Goal: Information Seeking & Learning: Find specific page/section

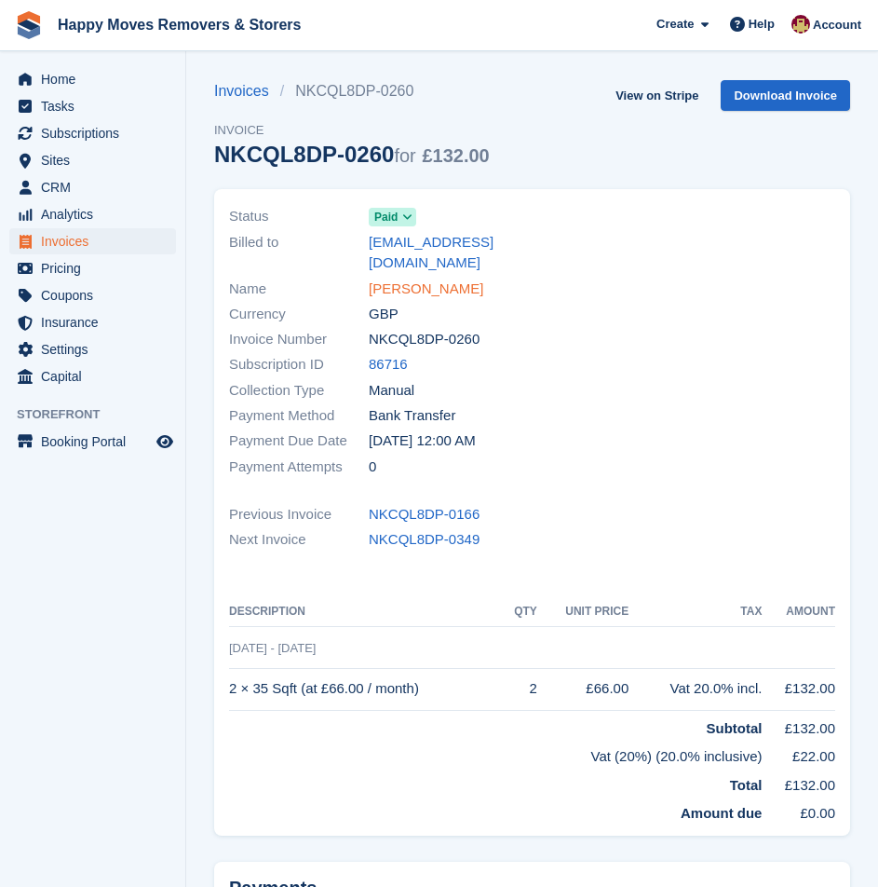
click at [387, 279] on link "JOANNE SILK" at bounding box center [426, 289] width 115 height 21
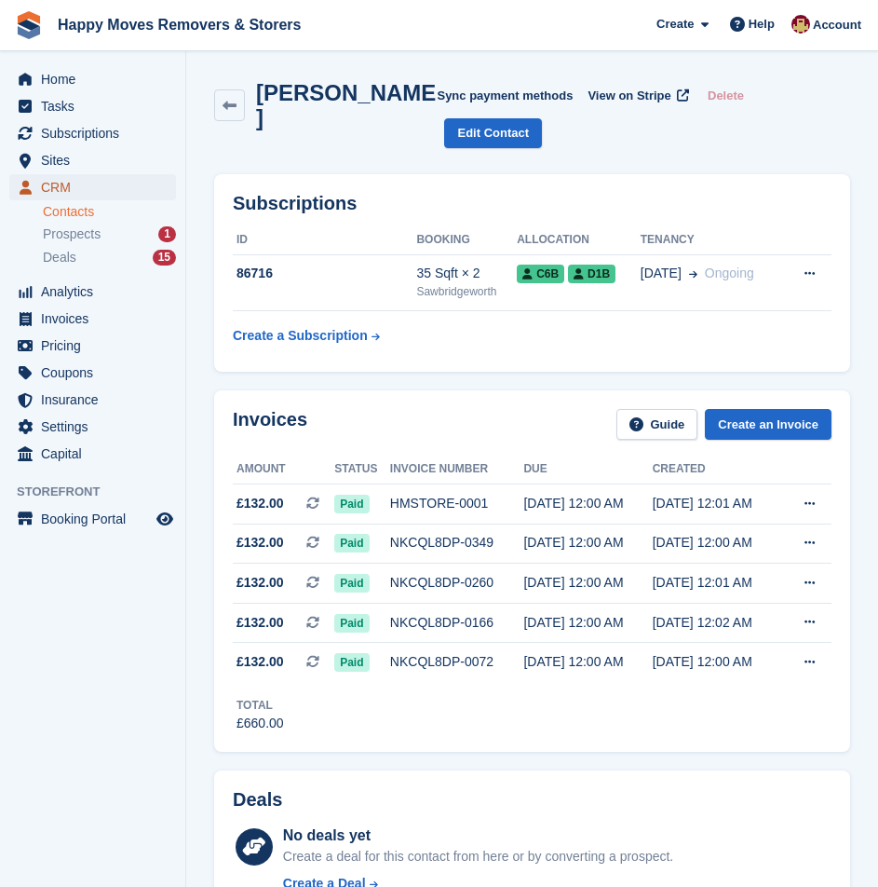
click at [93, 183] on span "CRM" at bounding box center [97, 187] width 112 height 26
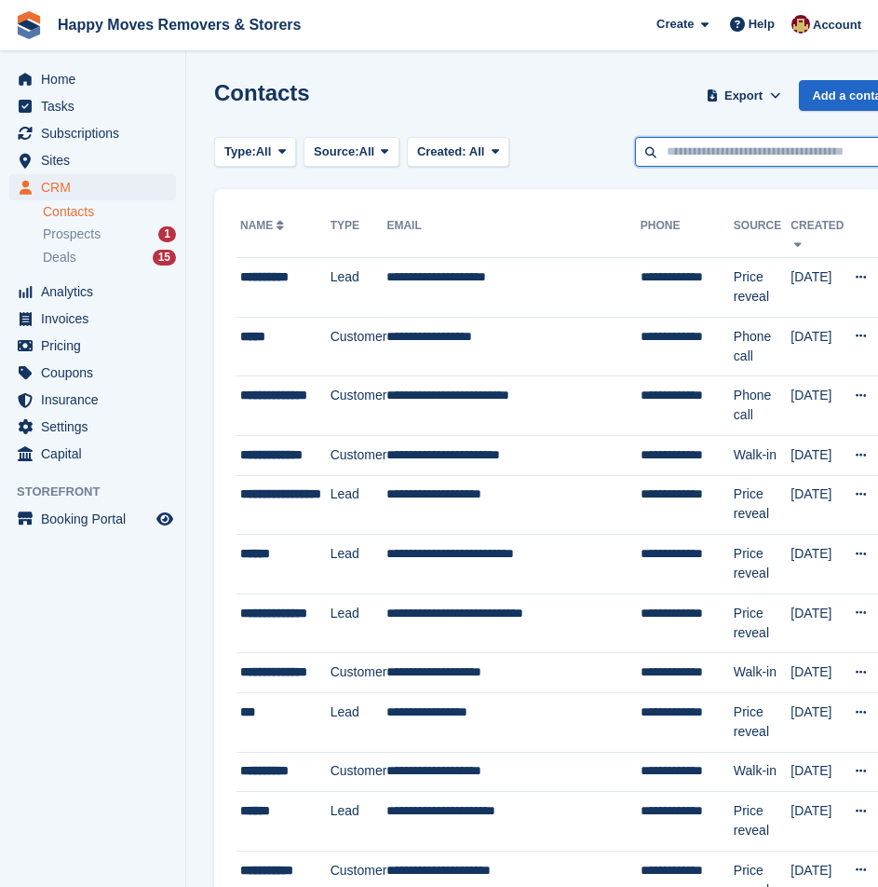
click at [795, 152] on input "text" at bounding box center [770, 152] width 270 height 31
type input "*****"
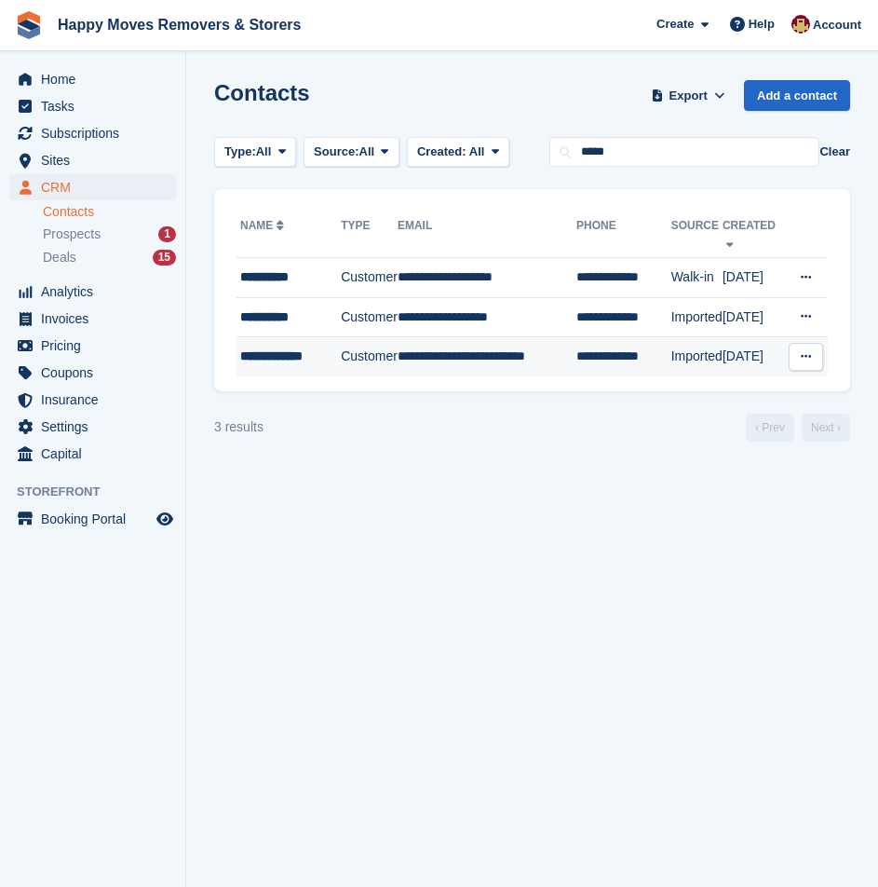
click at [311, 346] on div "**********" at bounding box center [290, 356] width 101 height 20
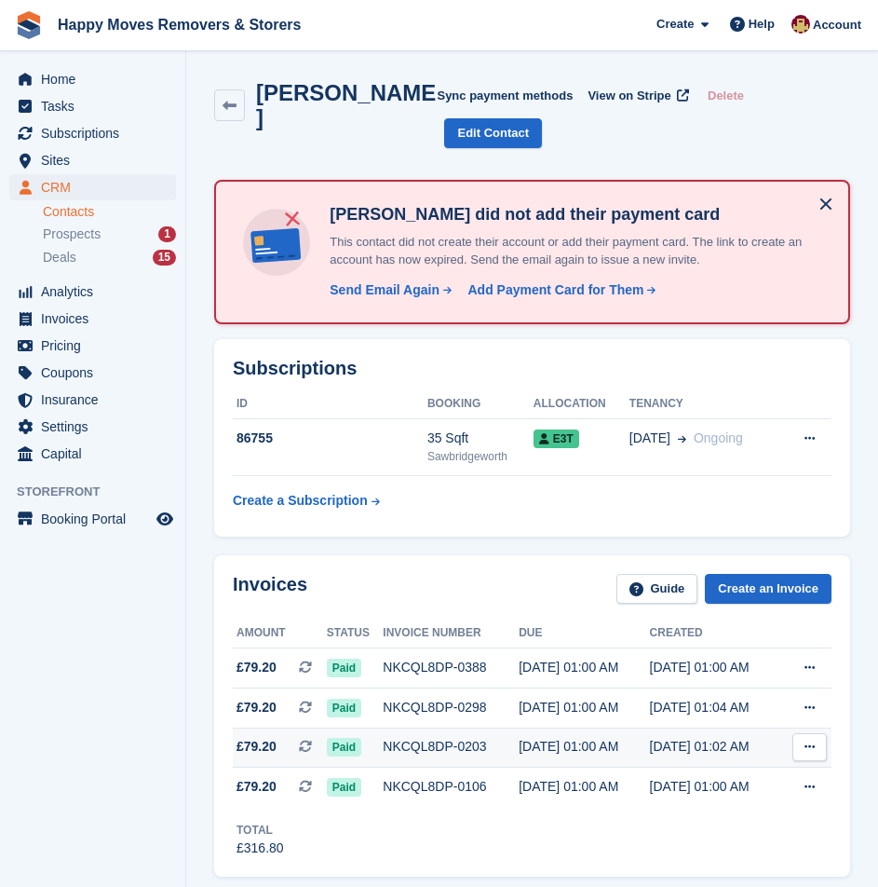
click at [443, 737] on div "NKCQL8DP-0203" at bounding box center [451, 747] width 136 height 20
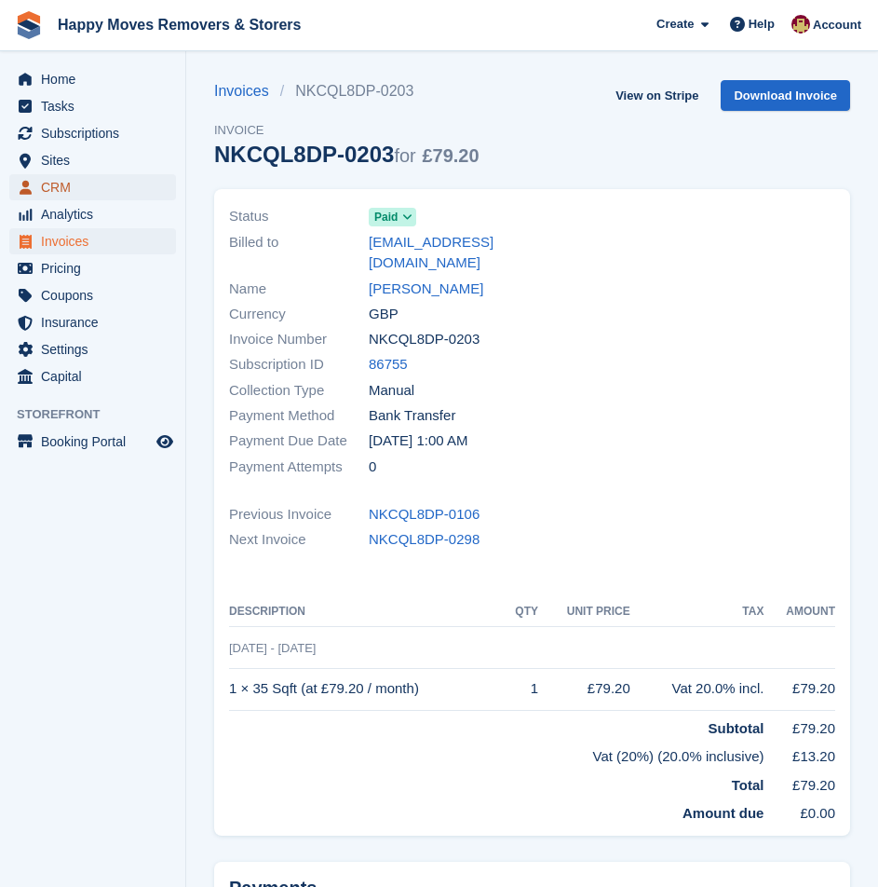
click at [73, 182] on span "CRM" at bounding box center [97, 187] width 112 height 26
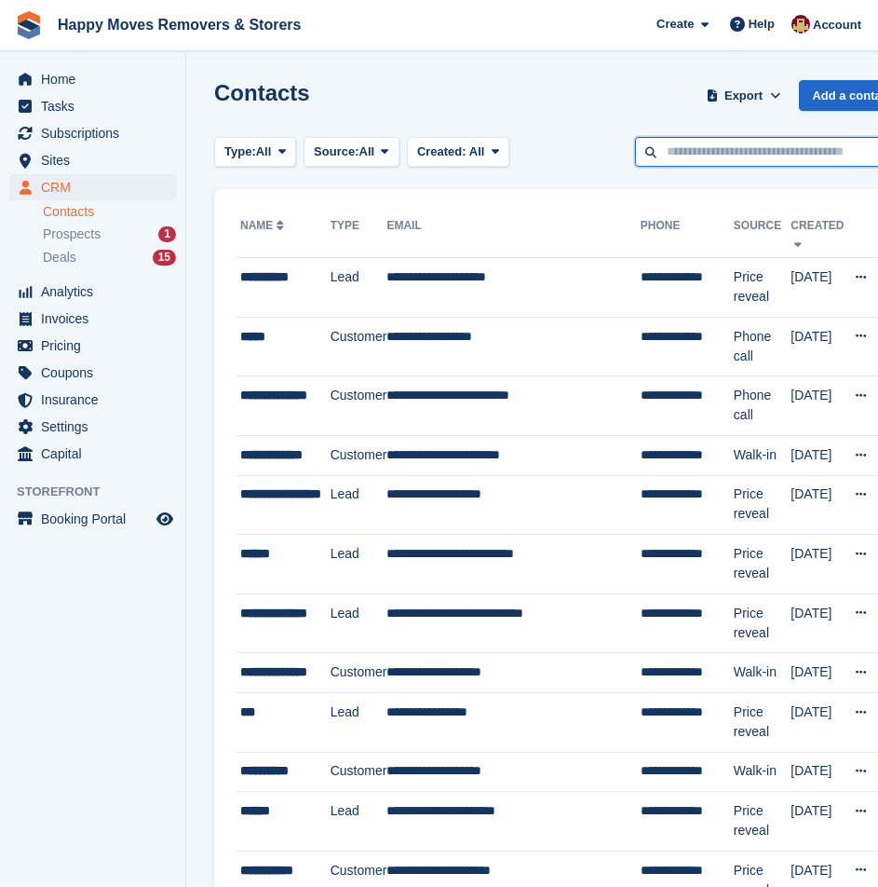
click at [709, 158] on input "text" at bounding box center [770, 152] width 270 height 31
type input "*****"
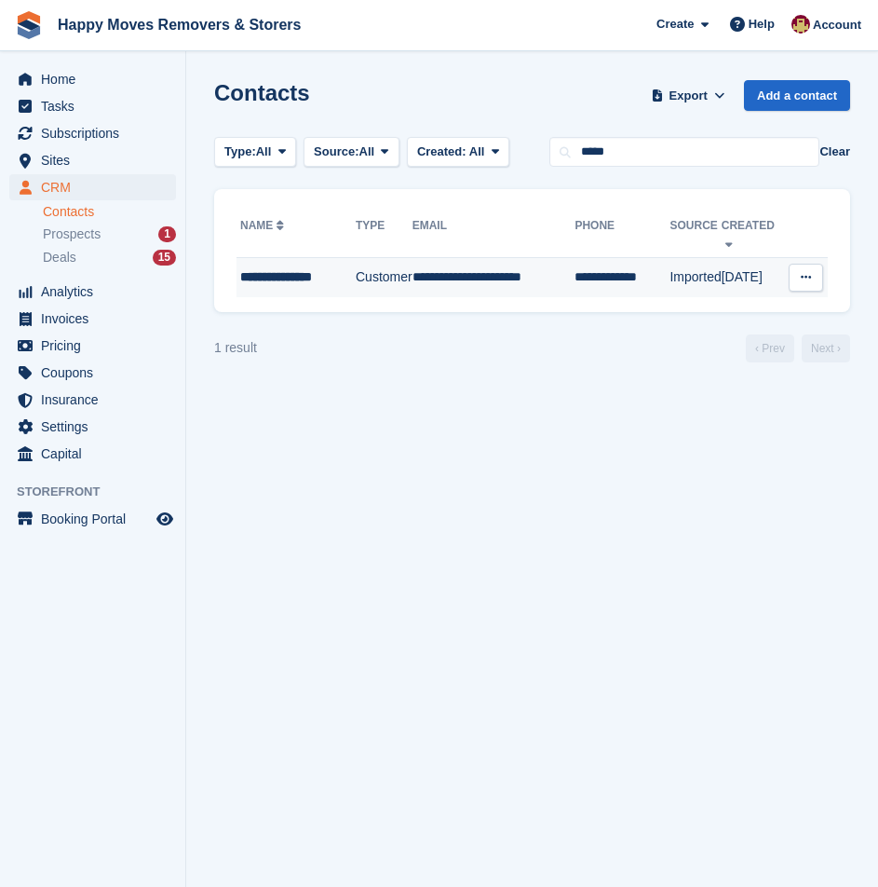
click at [329, 267] on div "**********" at bounding box center [297, 277] width 115 height 20
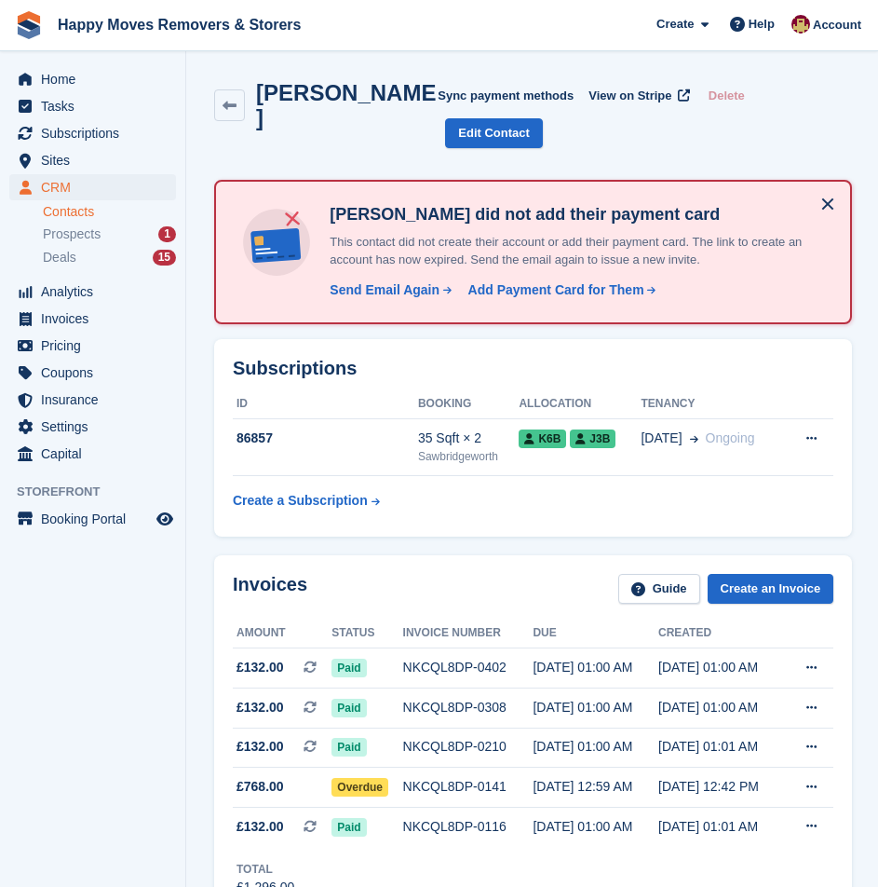
scroll to position [559, 0]
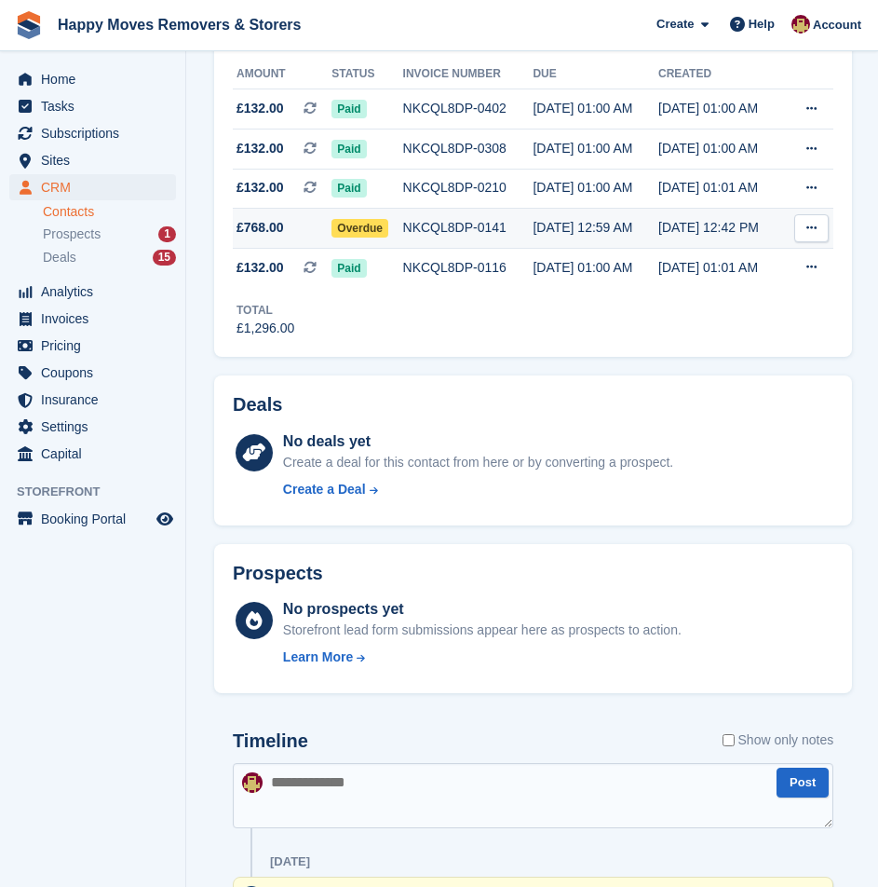
click at [481, 225] on div "NKCQL8DP-0141" at bounding box center [468, 228] width 130 height 20
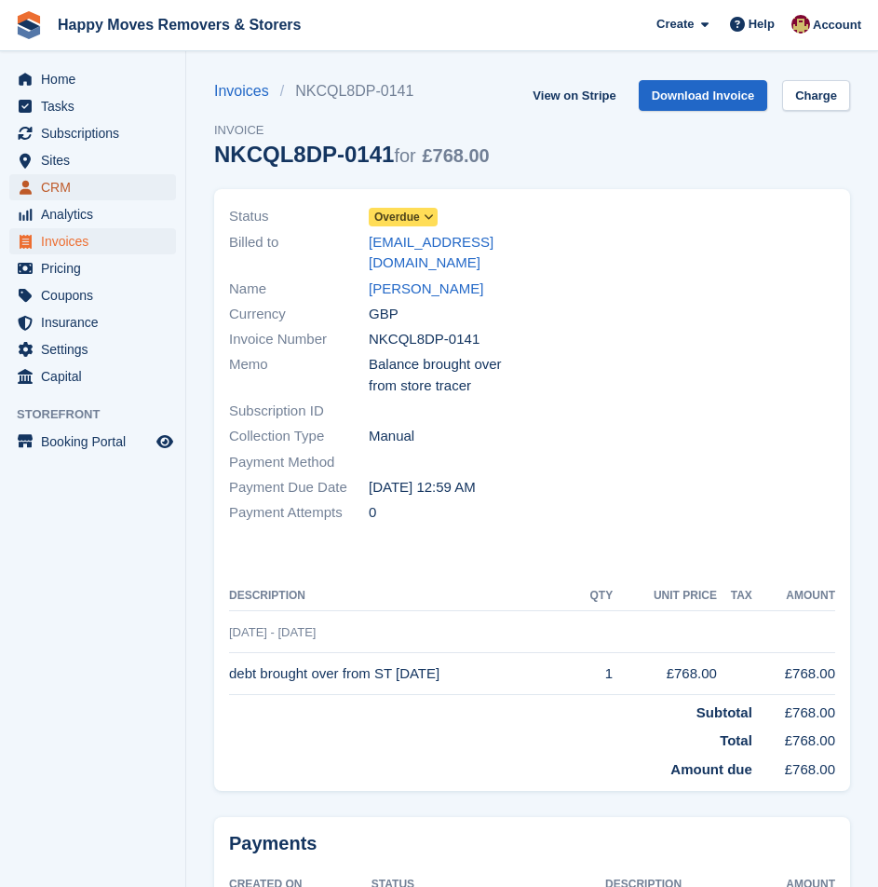
click at [88, 185] on span "CRM" at bounding box center [97, 187] width 112 height 26
click at [428, 279] on link "ELIZABETH SNOOK" at bounding box center [426, 289] width 115 height 21
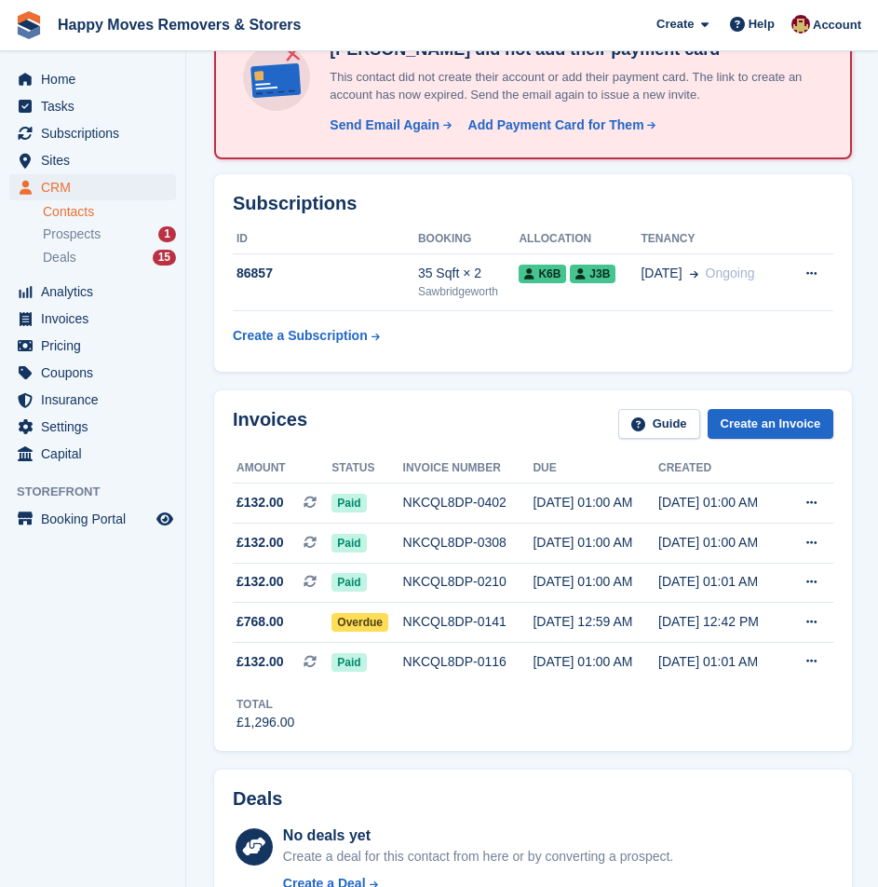
scroll to position [186, 0]
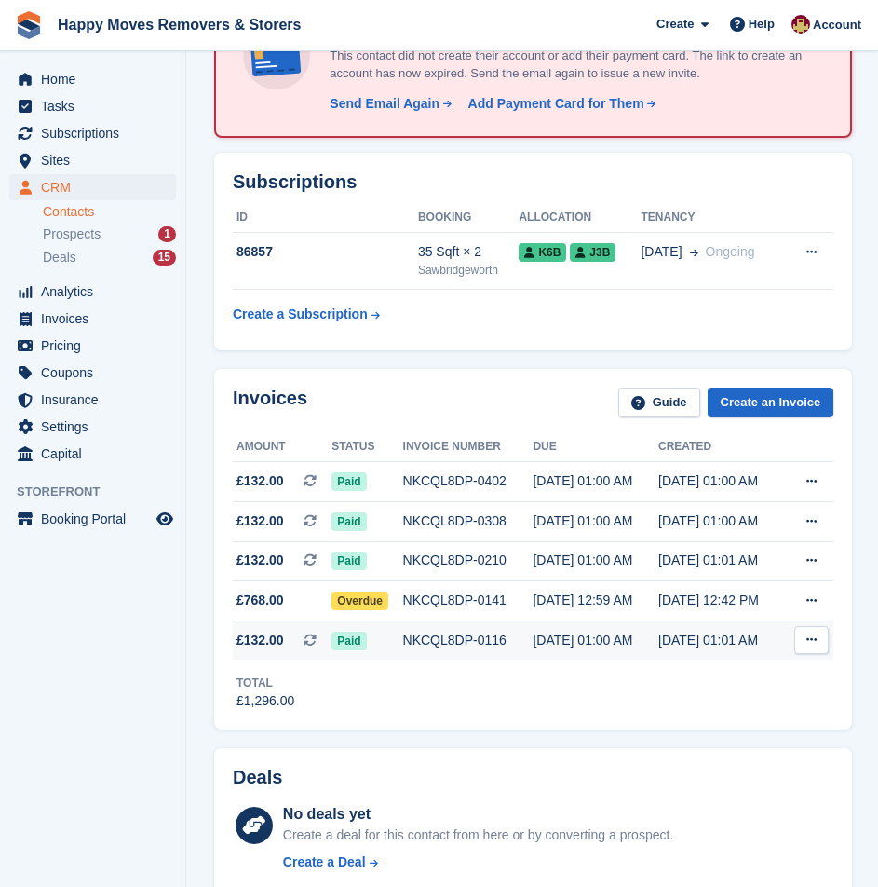
click at [483, 635] on div "NKCQL8DP-0116" at bounding box center [468, 641] width 130 height 20
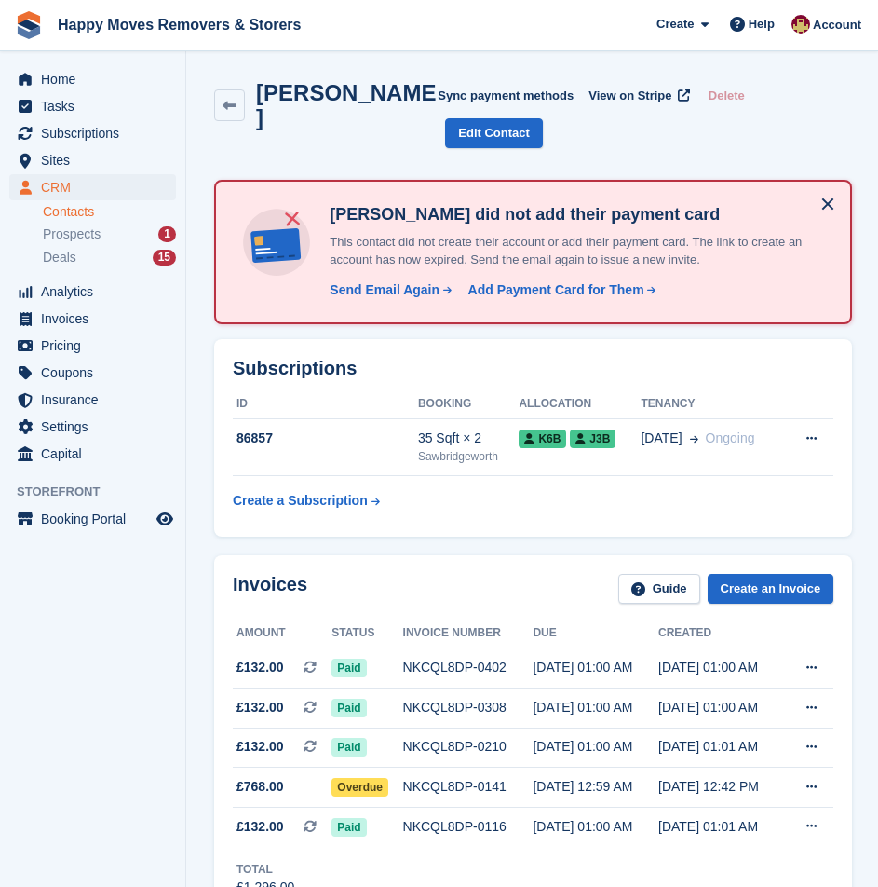
scroll to position [186, 0]
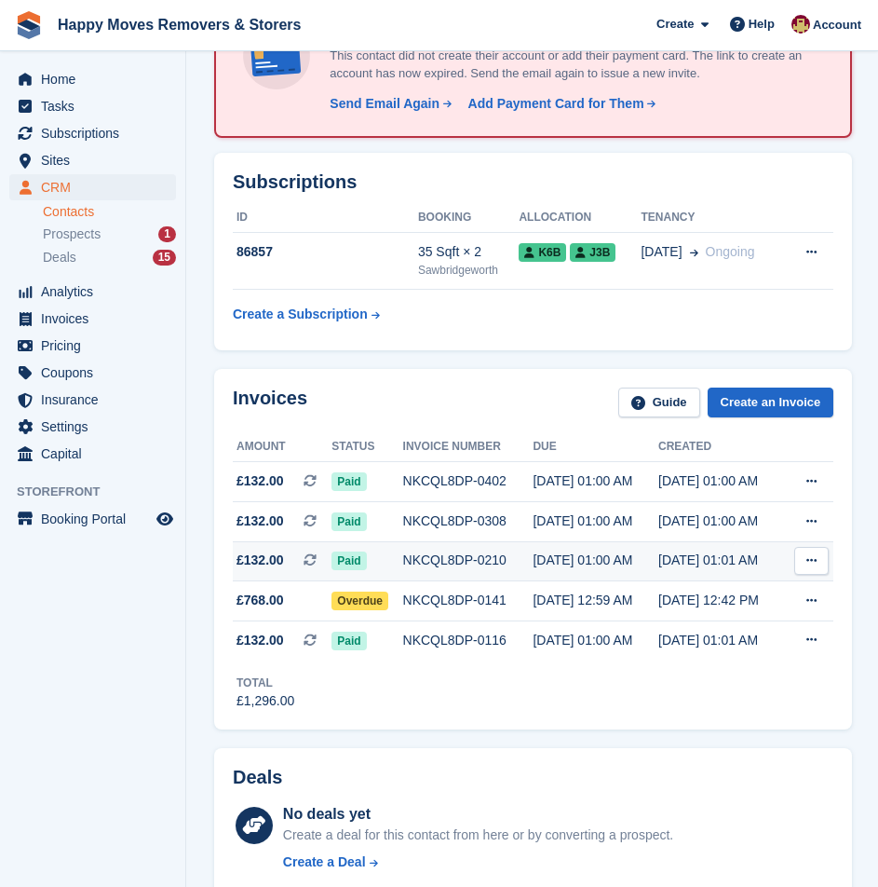
click at [403, 549] on td "NKCQL8DP-0210" at bounding box center [468, 561] width 130 height 40
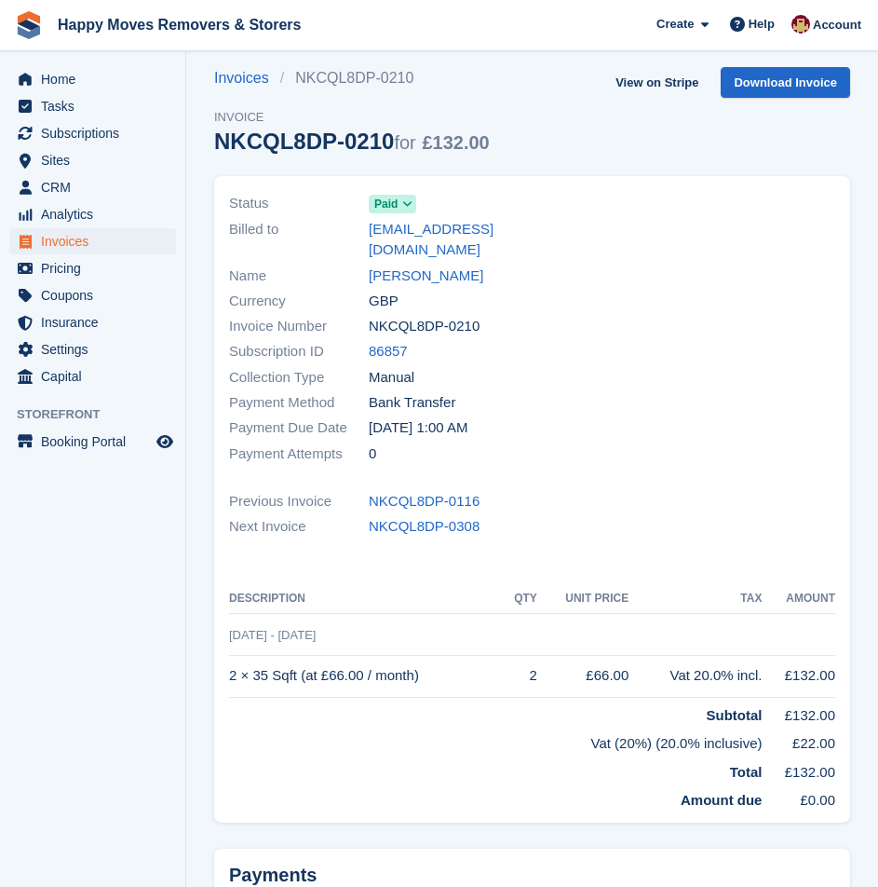
scroll to position [187, 0]
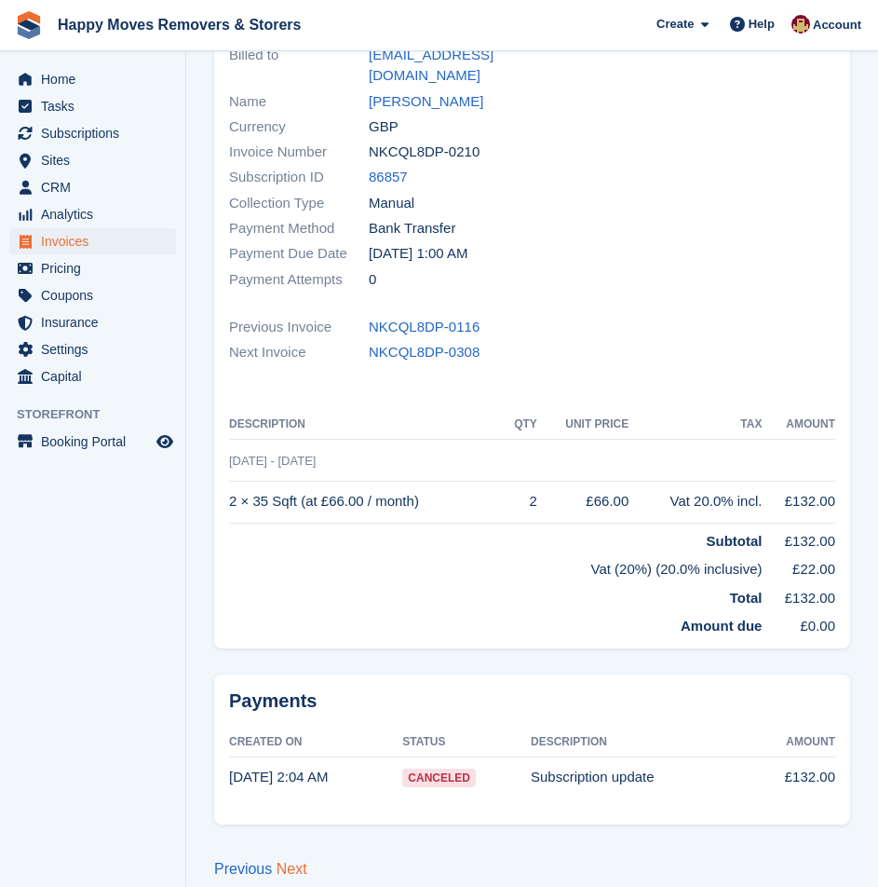
click at [299, 861] on link "Next" at bounding box center [292, 869] width 31 height 16
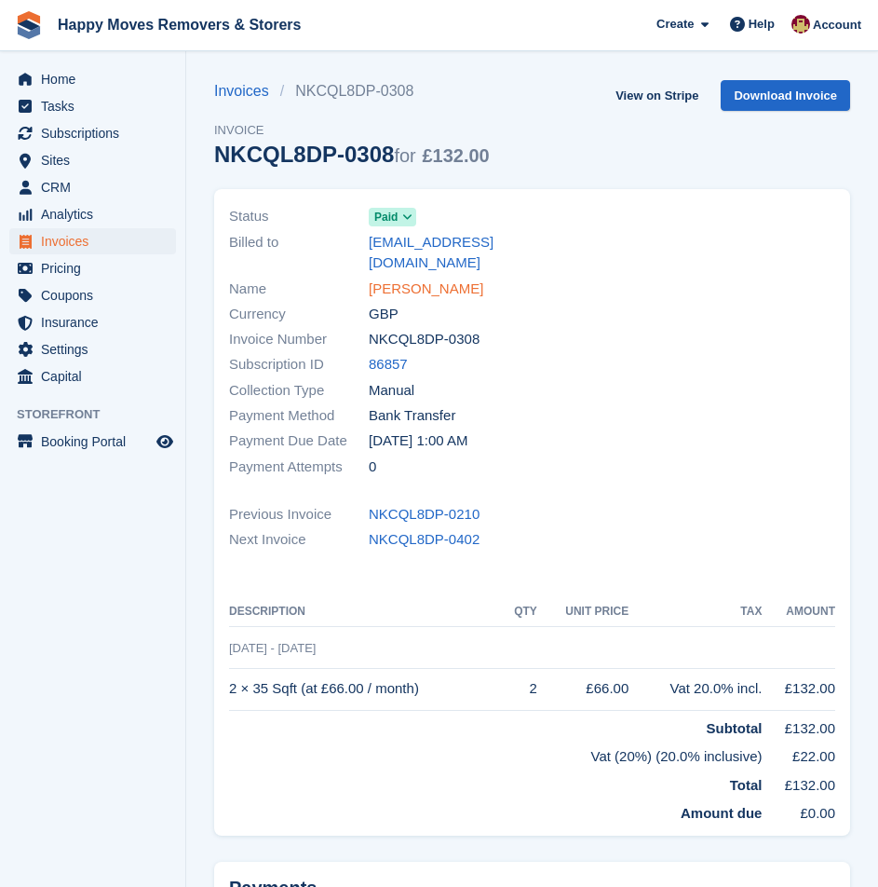
click at [436, 279] on link "ELIZABETH SNOOK" at bounding box center [426, 289] width 115 height 21
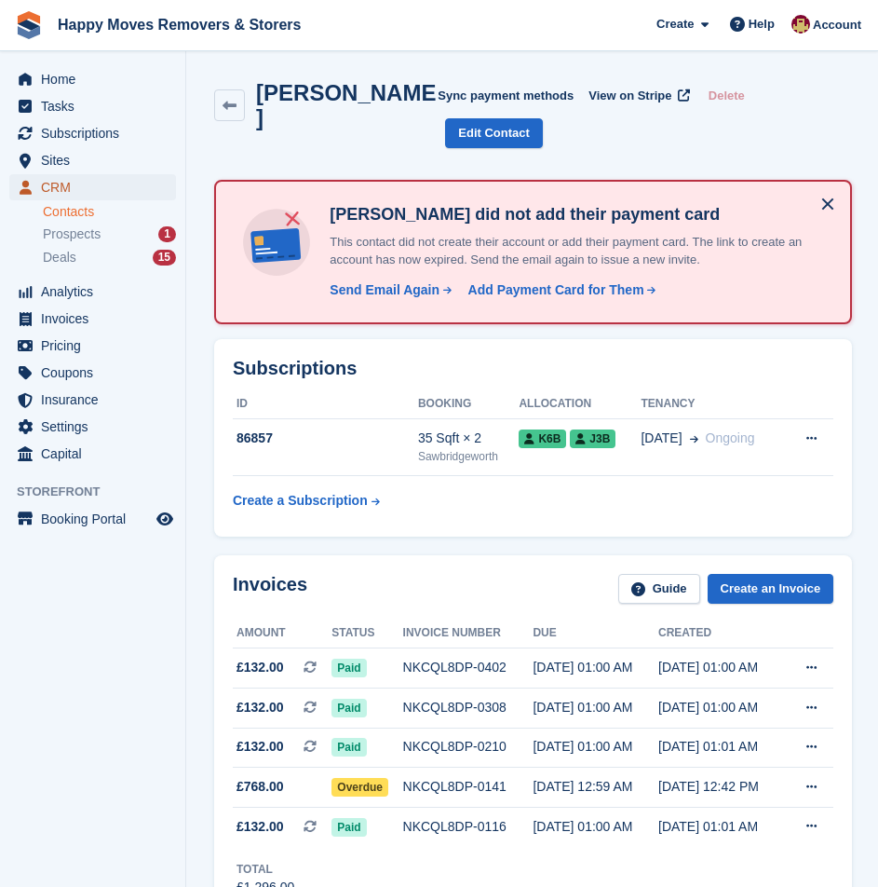
click at [76, 183] on span "CRM" at bounding box center [97, 187] width 112 height 26
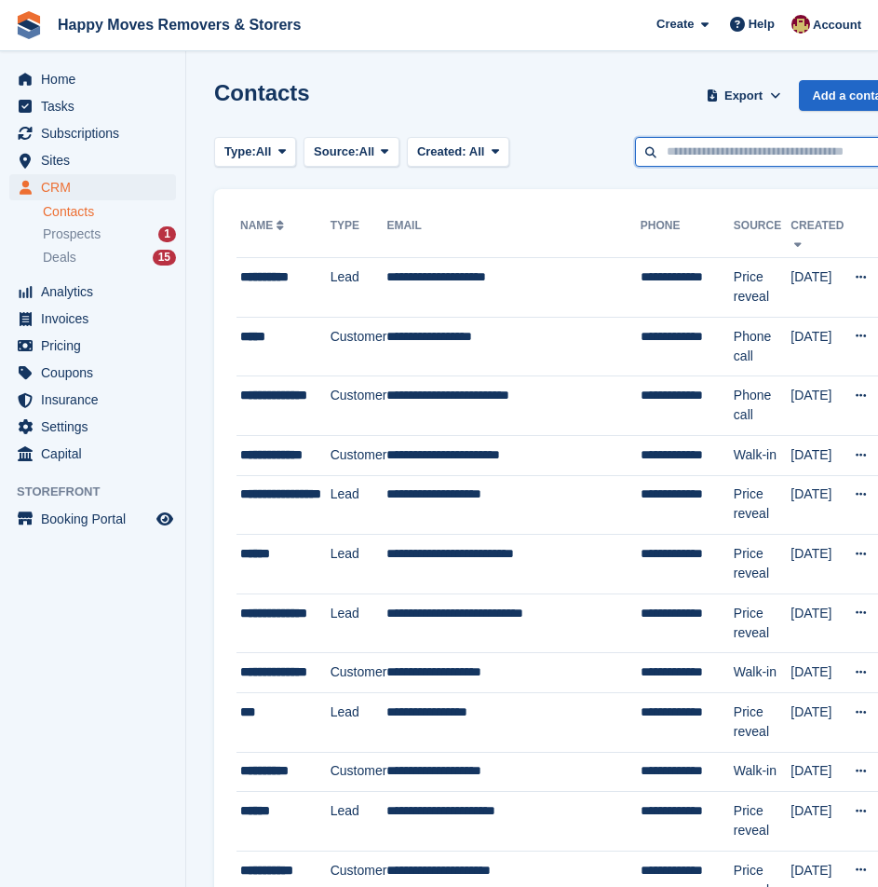
click at [702, 154] on input "text" at bounding box center [770, 152] width 270 height 31
type input "*****"
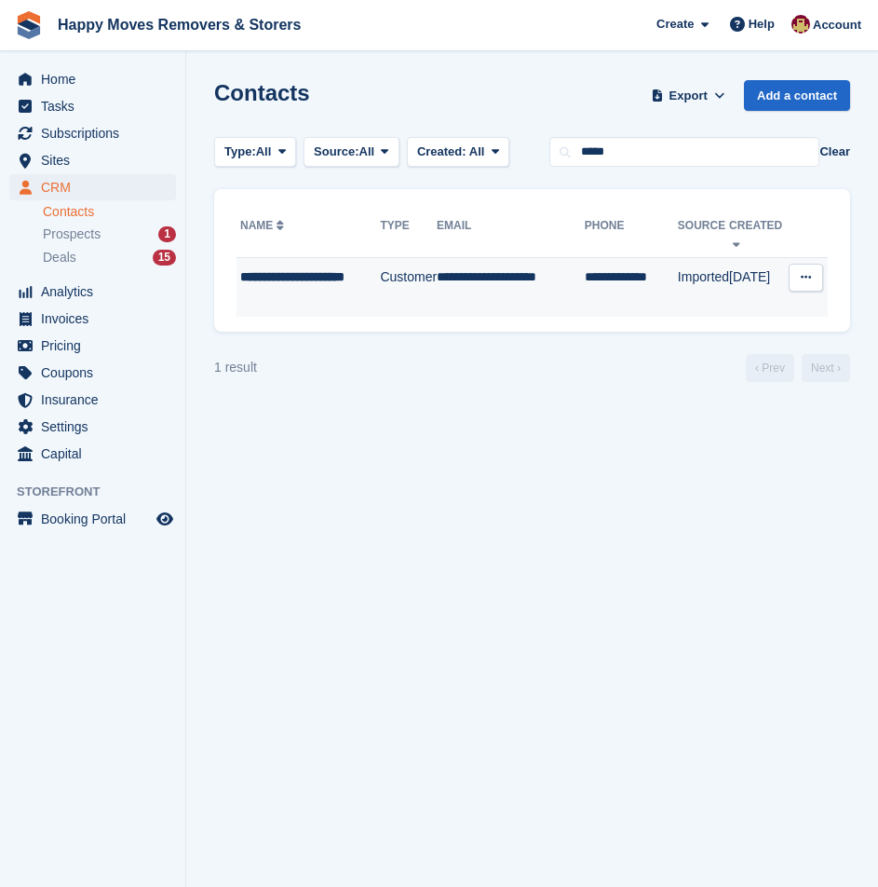
click at [301, 287] on div "**********" at bounding box center [310, 286] width 140 height 39
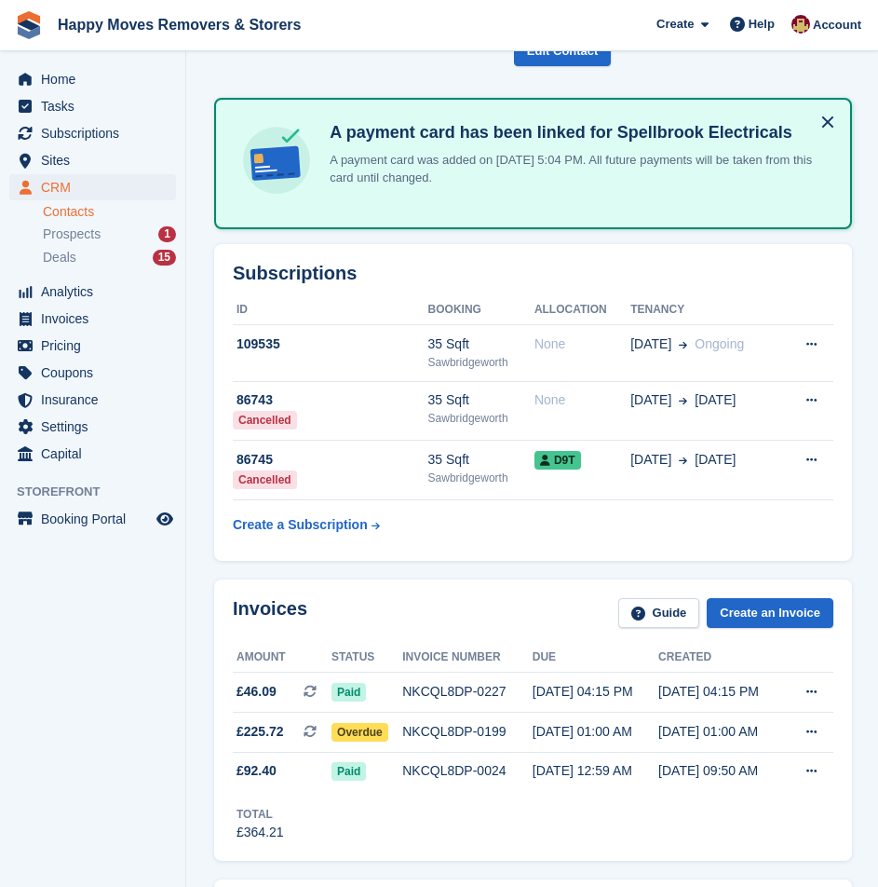
scroll to position [279, 0]
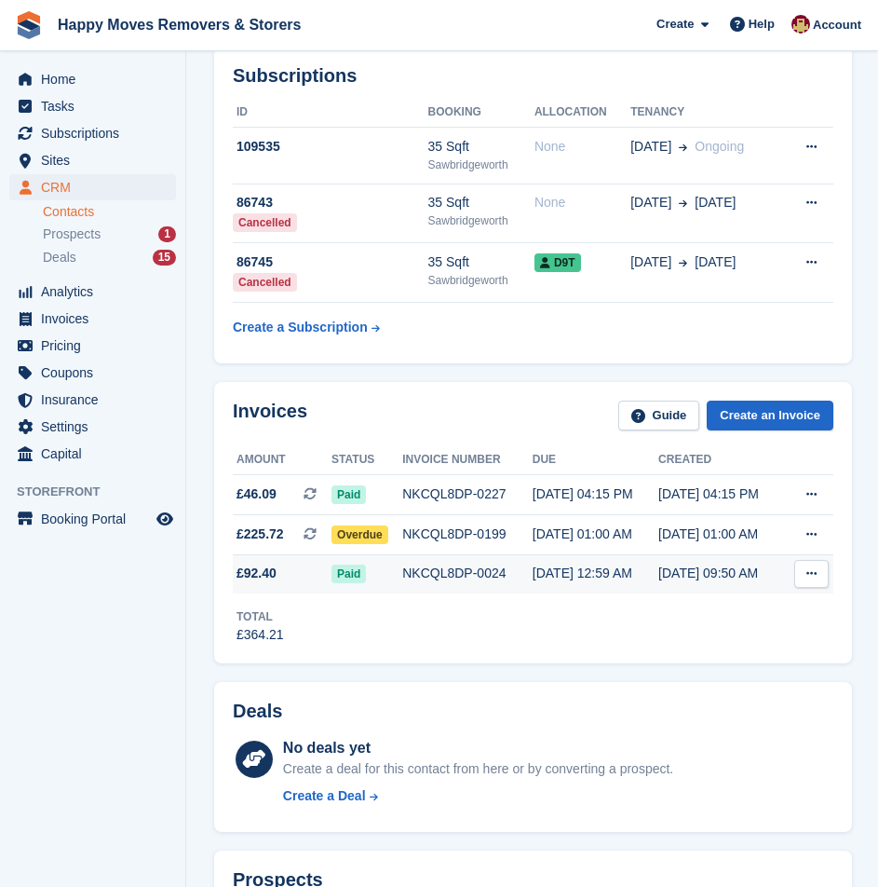
click at [505, 573] on div "NKCQL8DP-0024" at bounding box center [467, 574] width 130 height 20
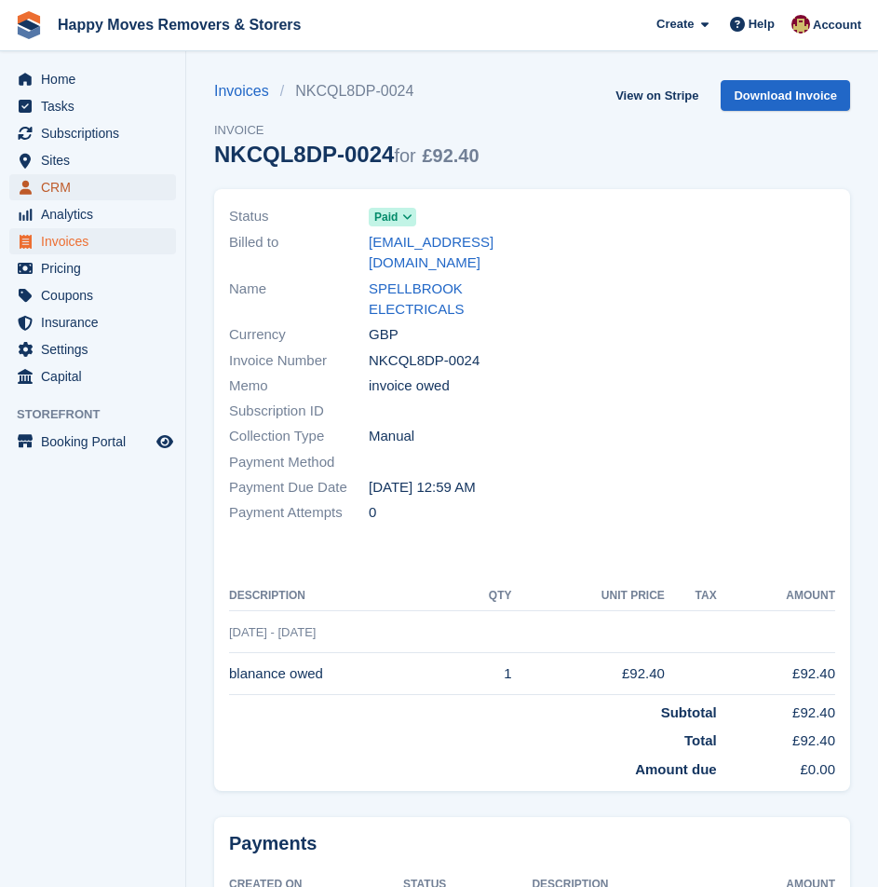
click at [111, 191] on span "CRM" at bounding box center [97, 187] width 112 height 26
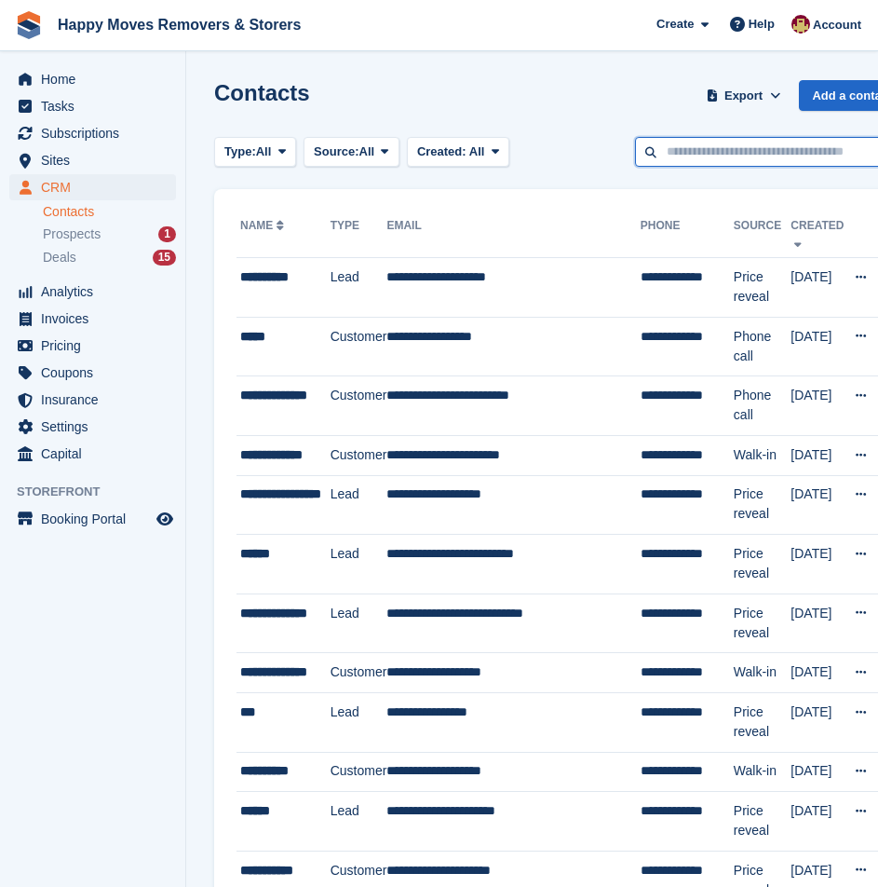
click at [753, 151] on input "text" at bounding box center [770, 152] width 270 height 31
type input "*******"
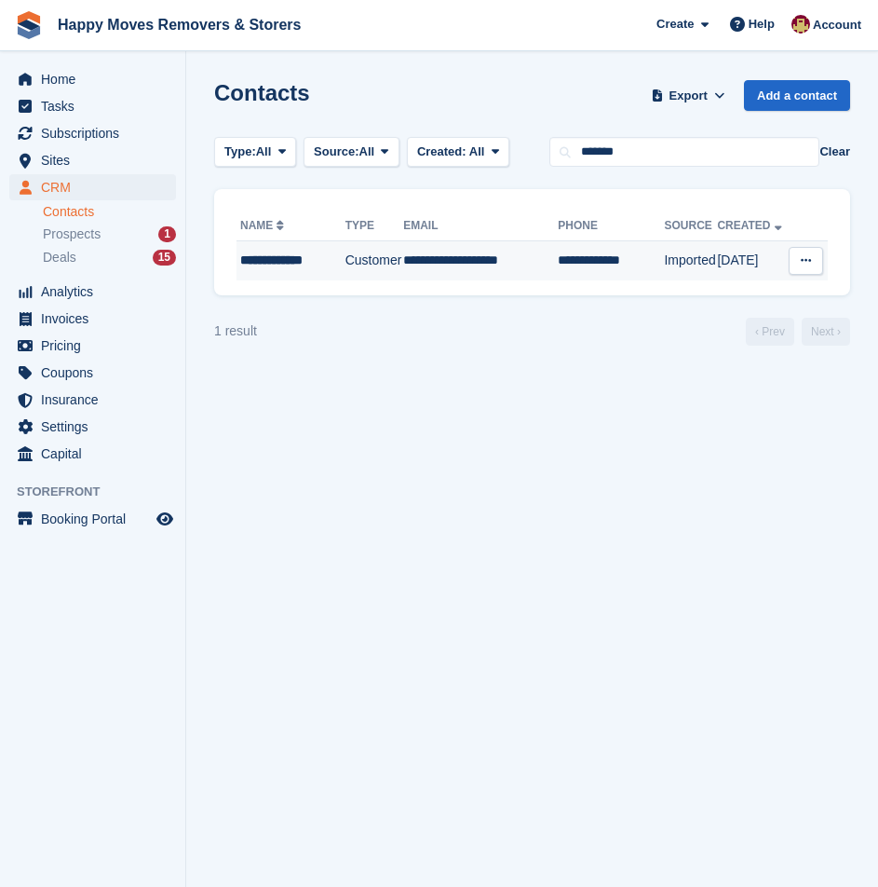
click at [297, 277] on td "**********" at bounding box center [291, 260] width 109 height 39
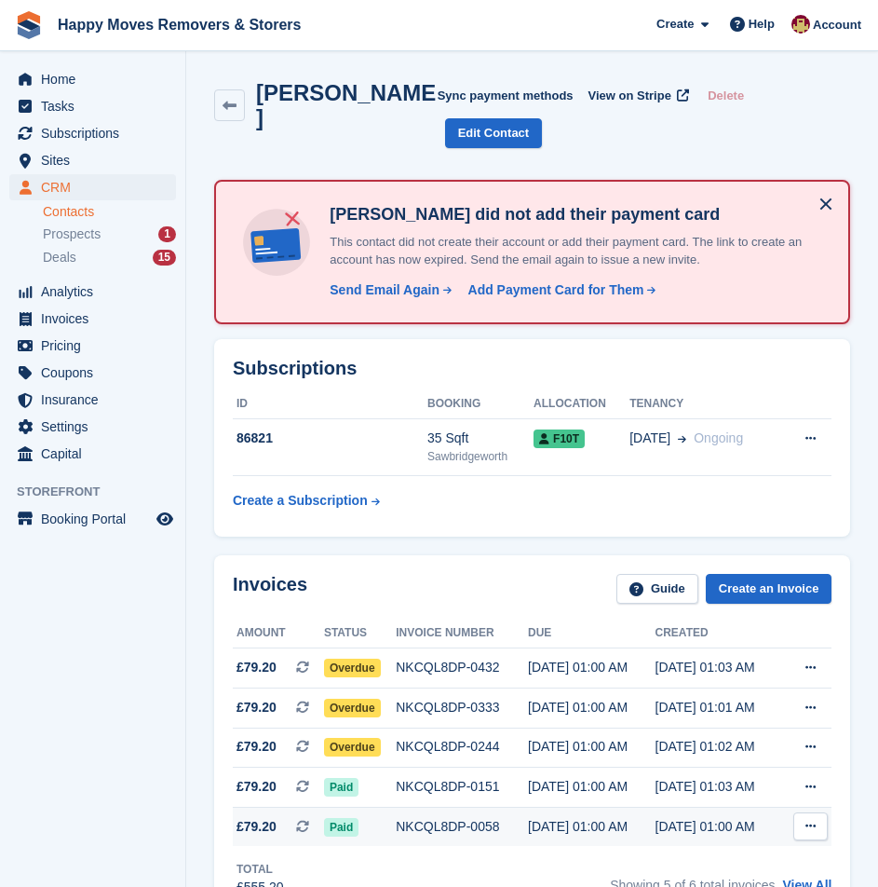
click at [472, 817] on div "NKCQL8DP-0058" at bounding box center [462, 827] width 132 height 20
click at [485, 817] on div "NKCQL8DP-0058" at bounding box center [462, 827] width 132 height 20
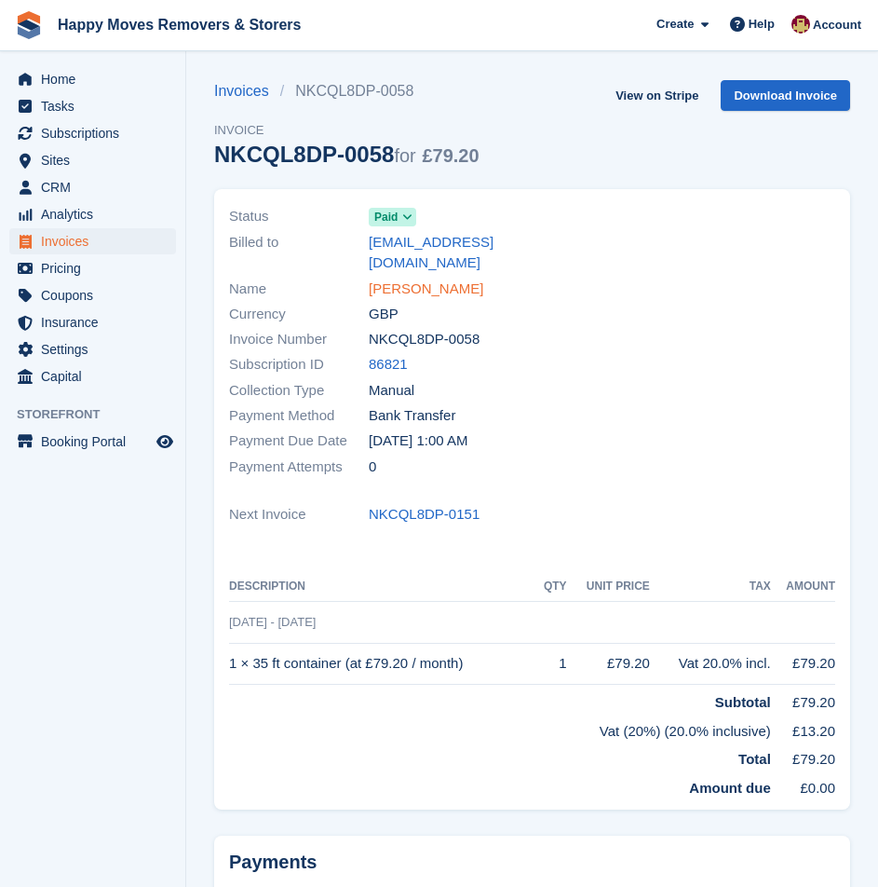
click at [406, 279] on link "KATIE SPENCER" at bounding box center [426, 289] width 115 height 21
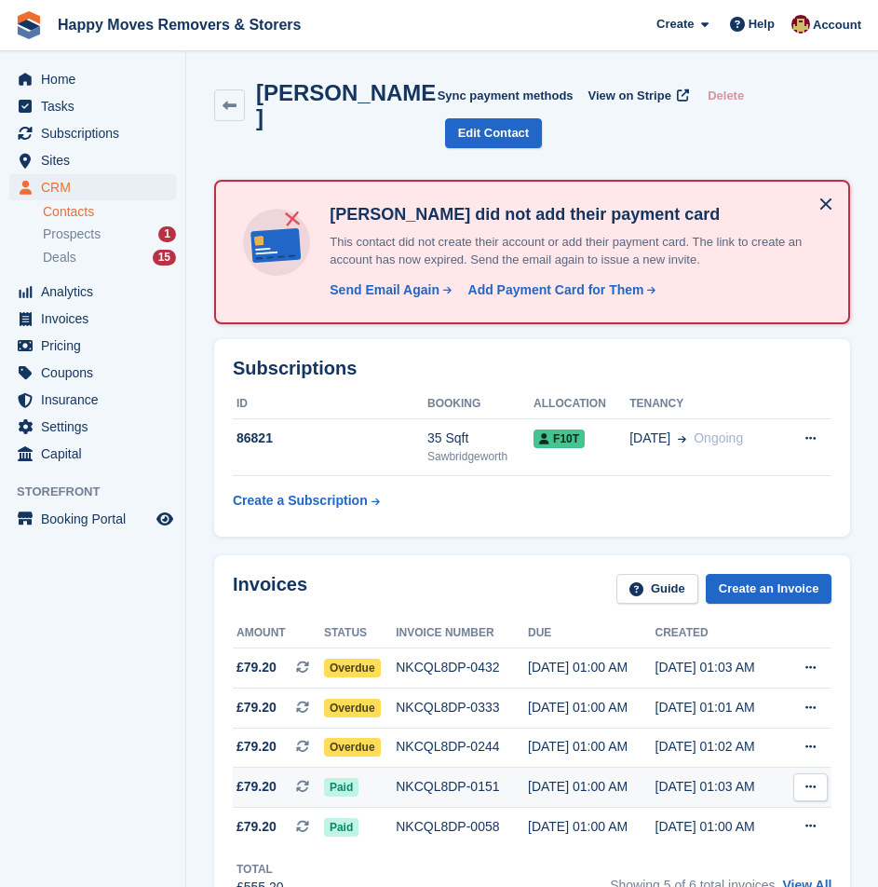
click at [483, 777] on div "NKCQL8DP-0151" at bounding box center [462, 787] width 132 height 20
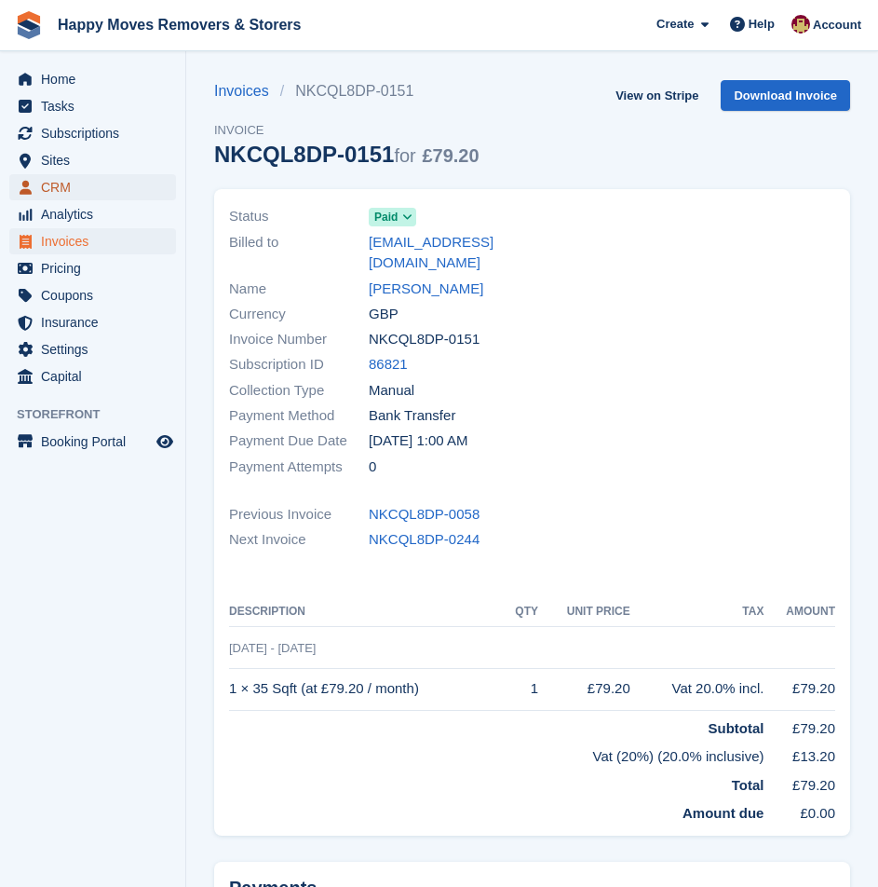
click at [75, 187] on span "CRM" at bounding box center [97, 187] width 112 height 26
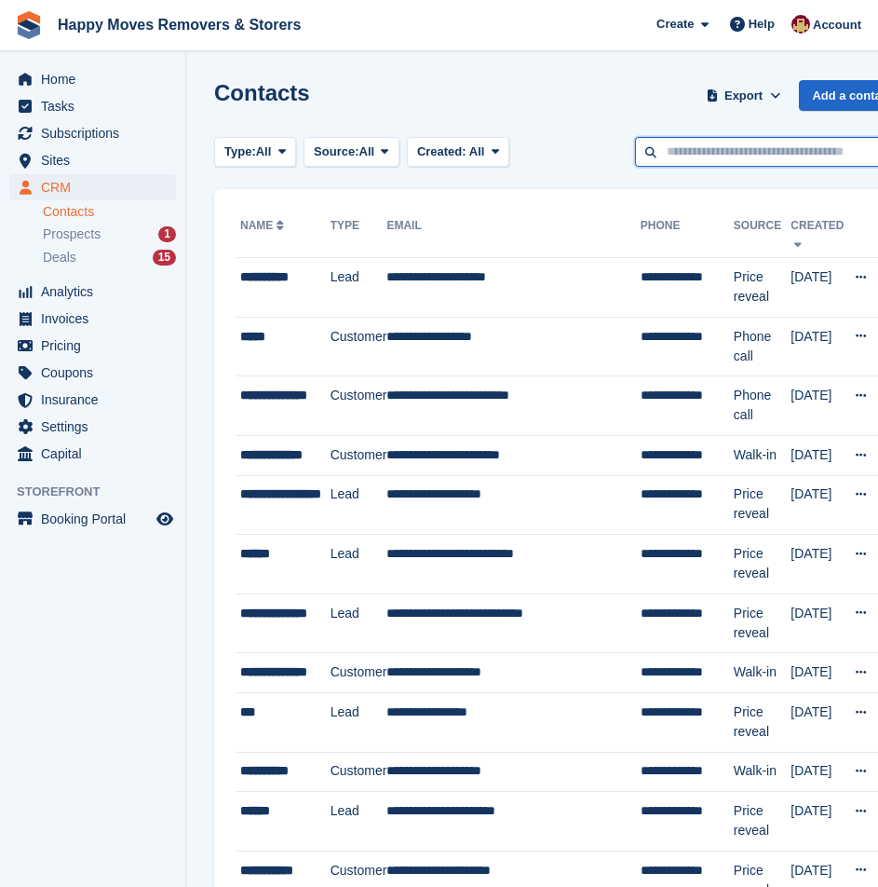
click at [737, 157] on input "text" at bounding box center [770, 152] width 270 height 31
type input "****"
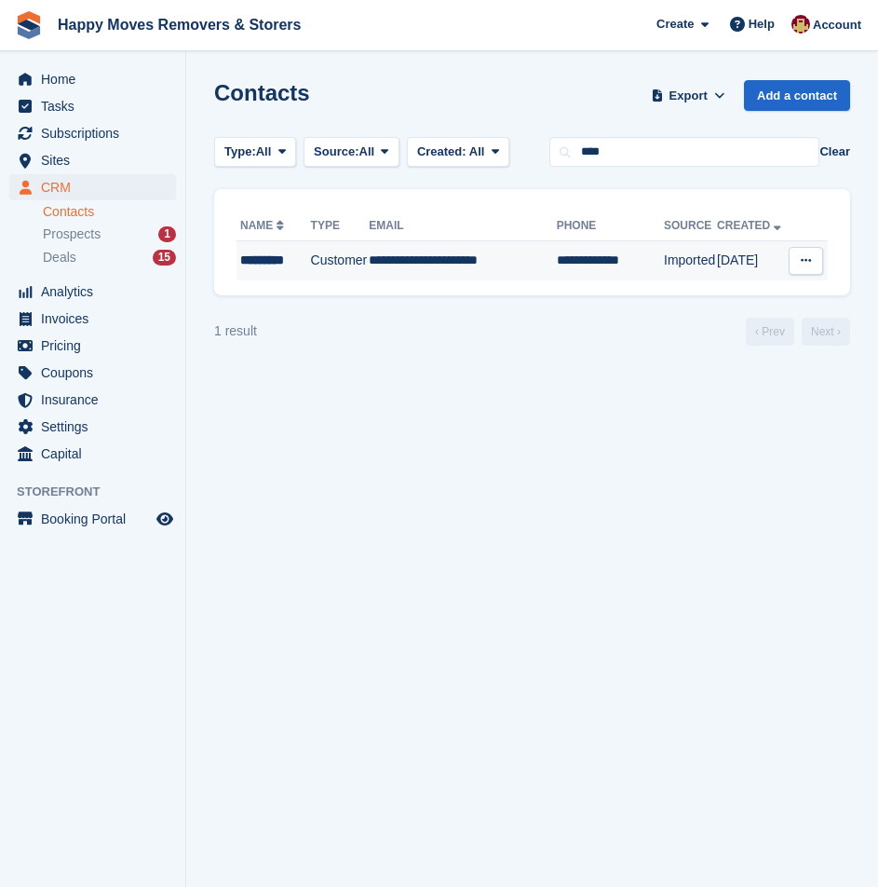
click at [278, 249] on td "*********" at bounding box center [274, 260] width 75 height 39
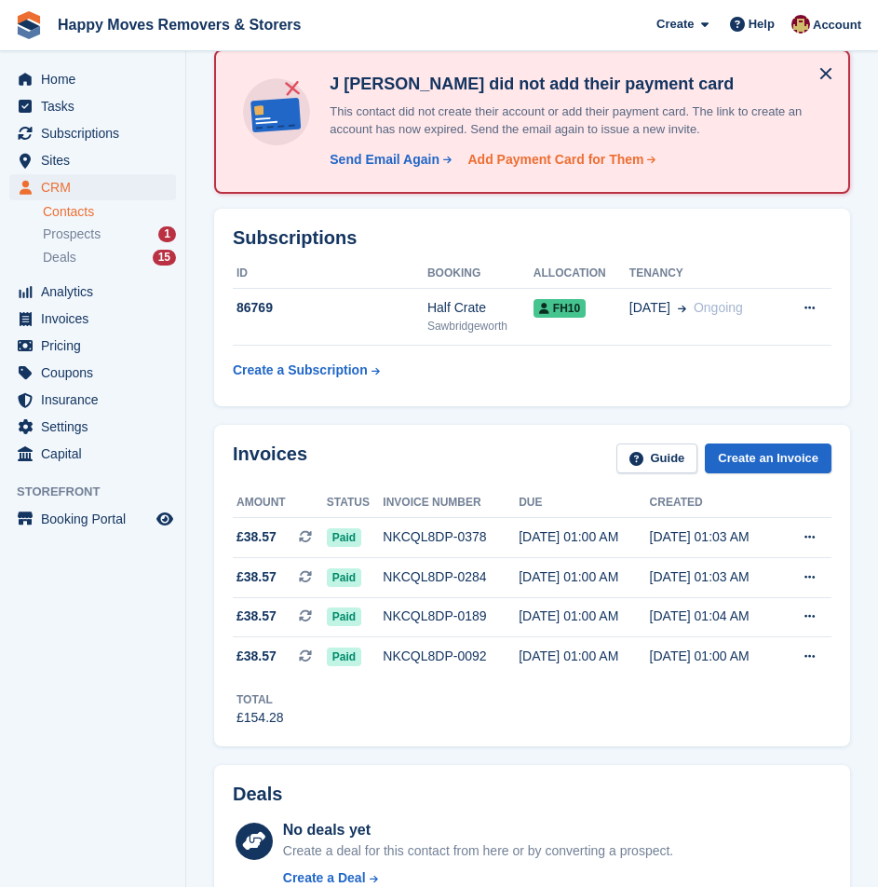
scroll to position [186, 0]
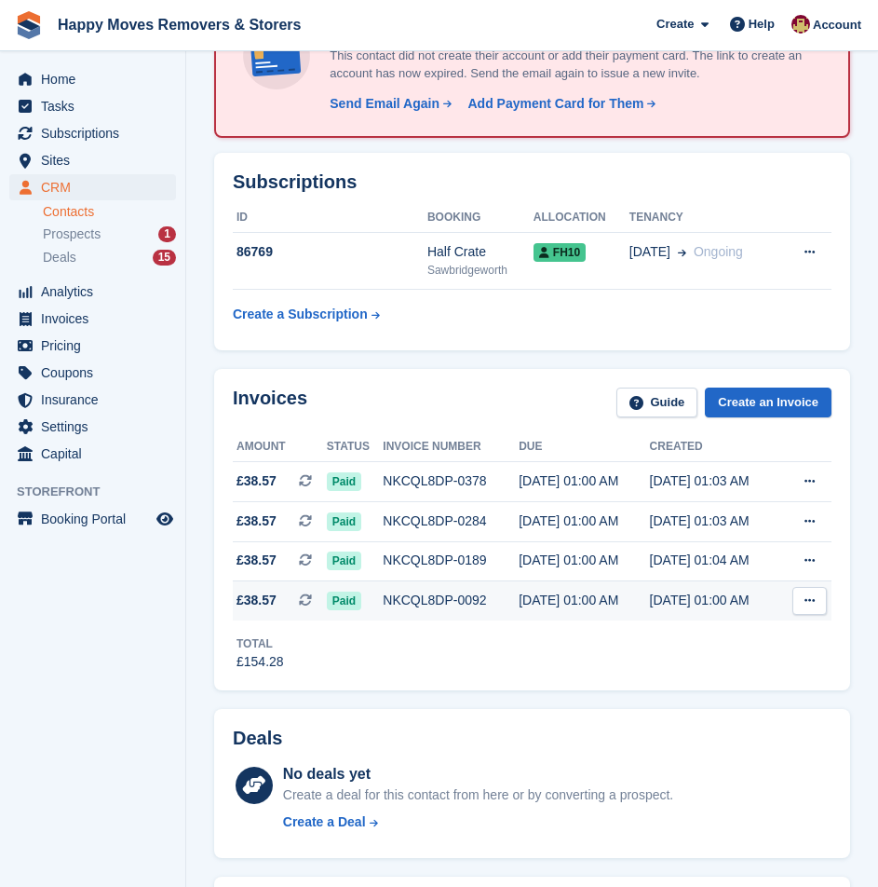
click at [410, 591] on div "NKCQL8DP-0092" at bounding box center [451, 601] width 136 height 20
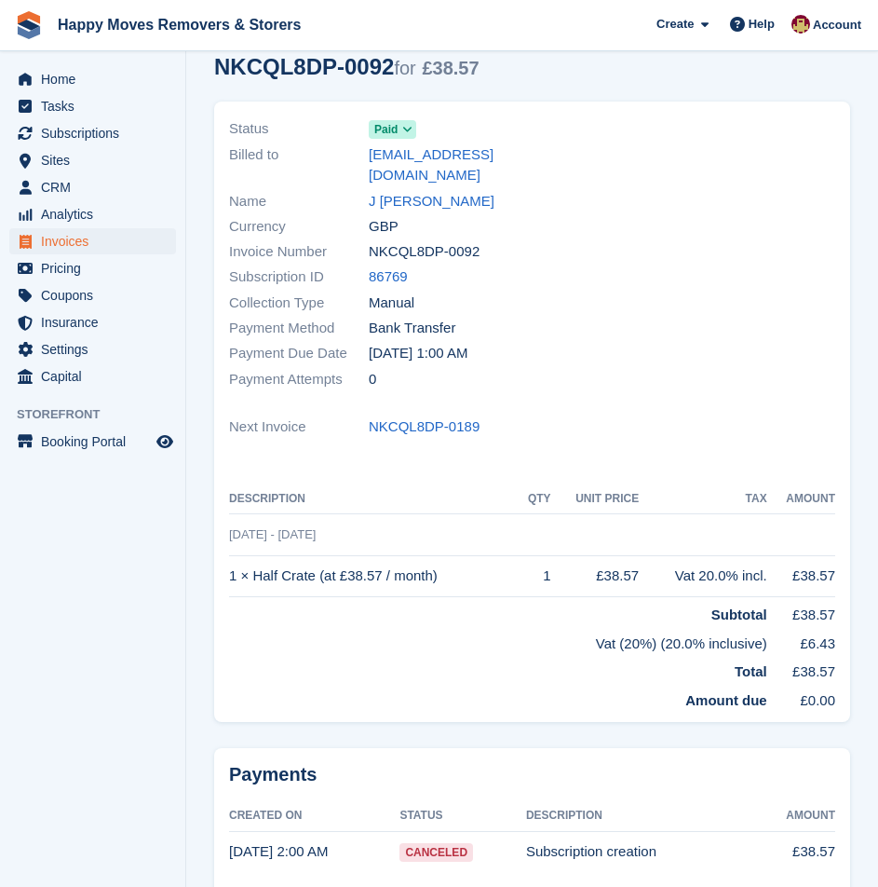
scroll to position [162, 0]
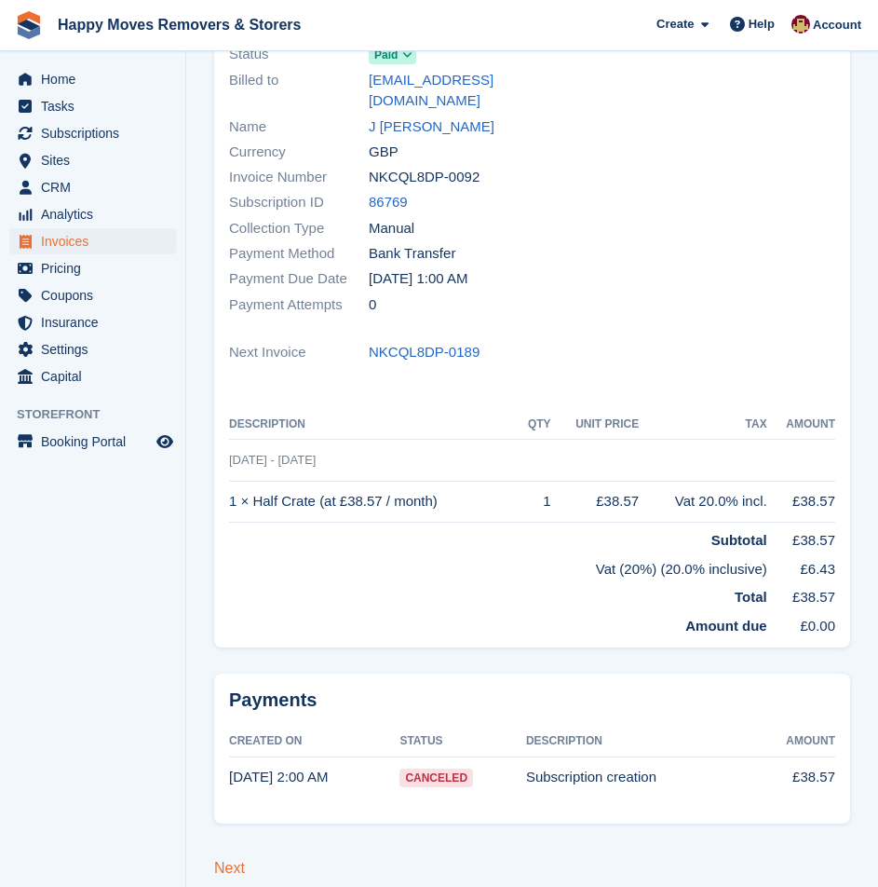
click at [238, 860] on link "Next" at bounding box center [229, 868] width 31 height 16
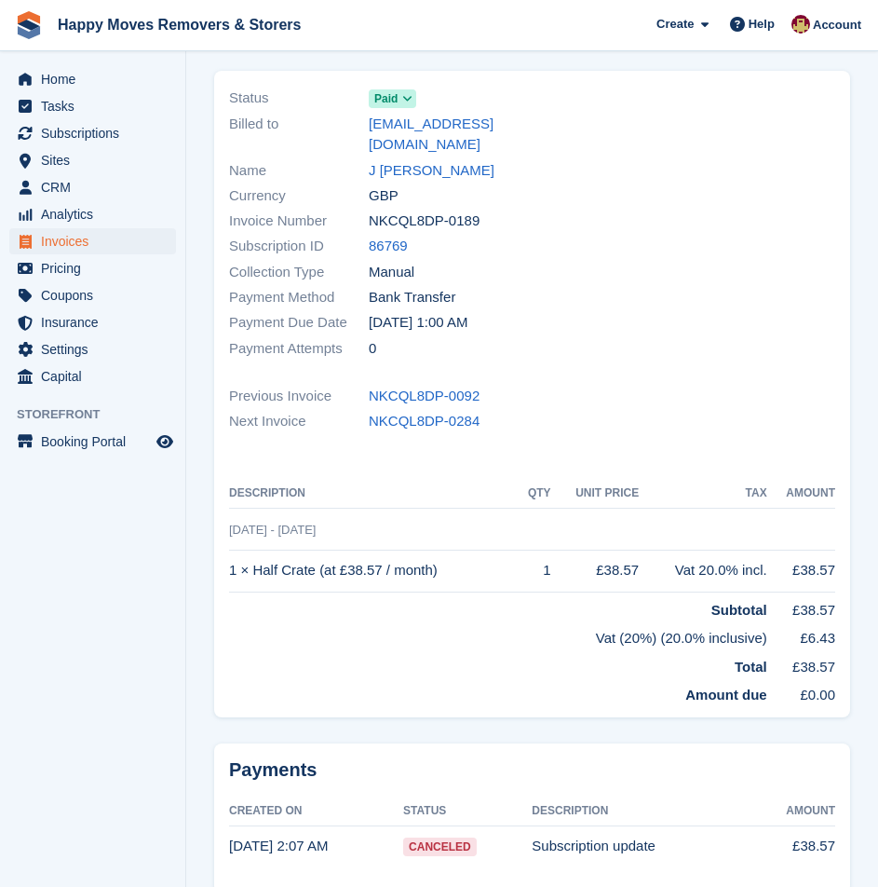
scroll to position [187, 0]
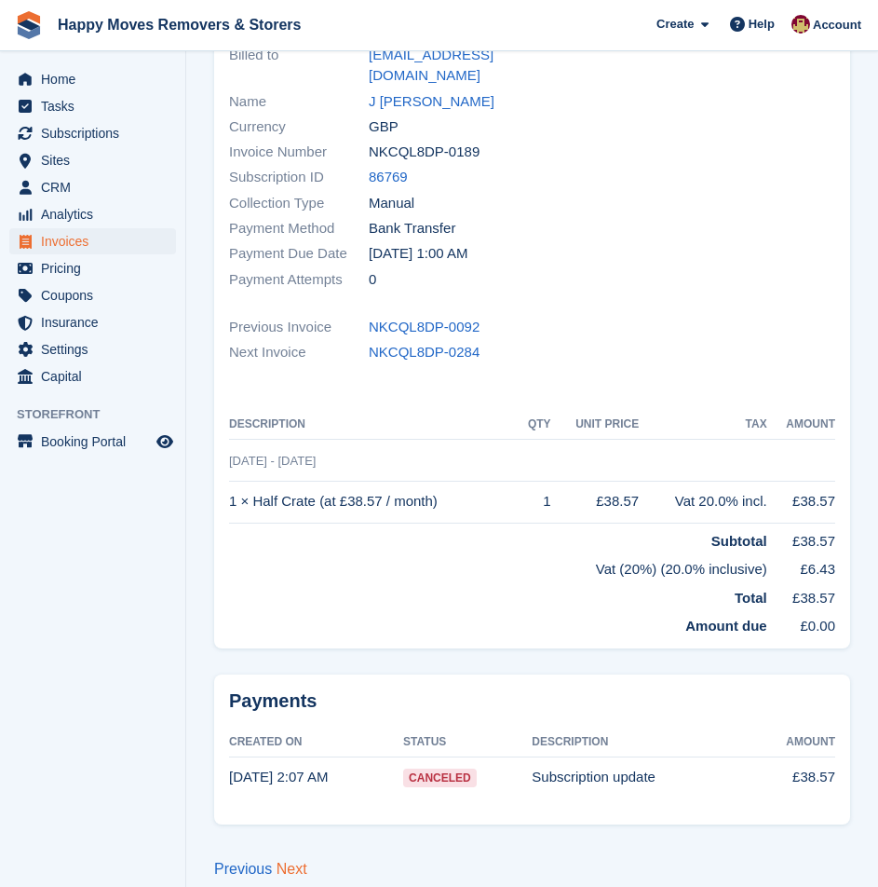
click at [286, 861] on link "Next" at bounding box center [292, 869] width 31 height 16
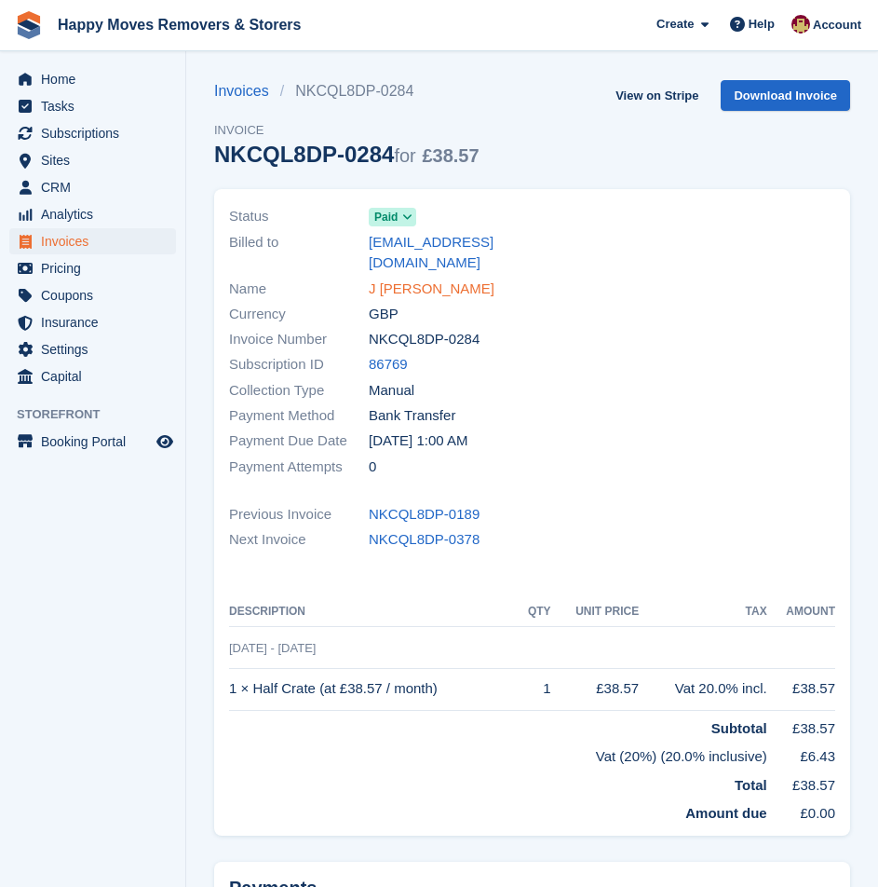
click at [417, 279] on link "J SQUIRES" at bounding box center [432, 289] width 126 height 21
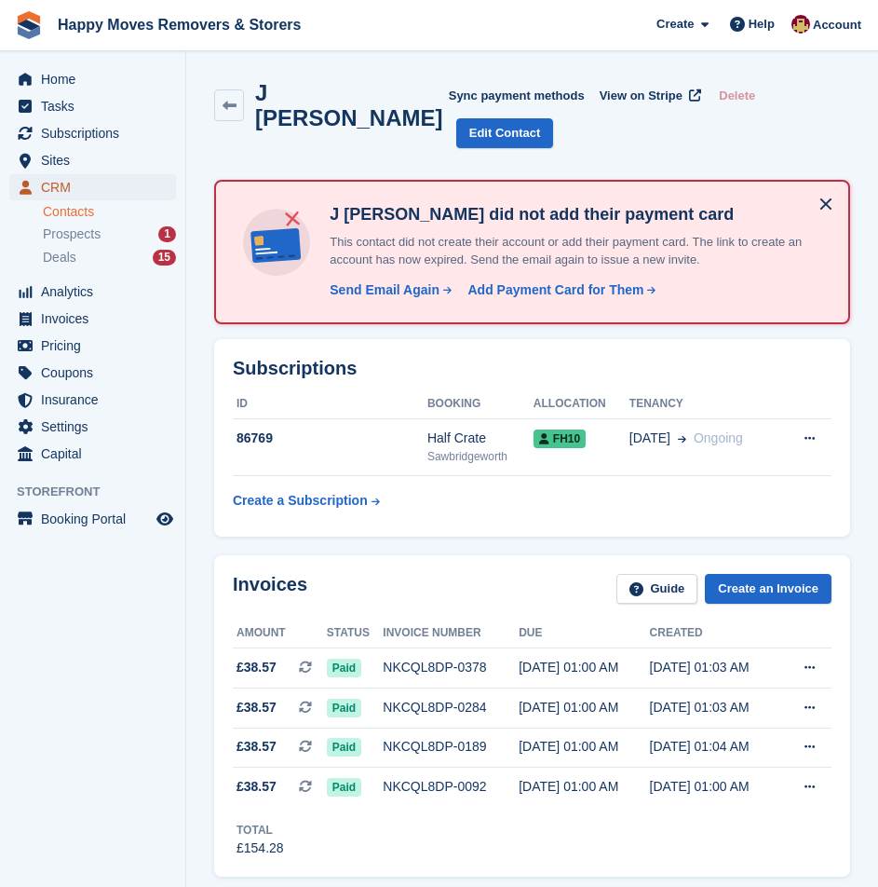
click at [87, 188] on span "CRM" at bounding box center [97, 187] width 112 height 26
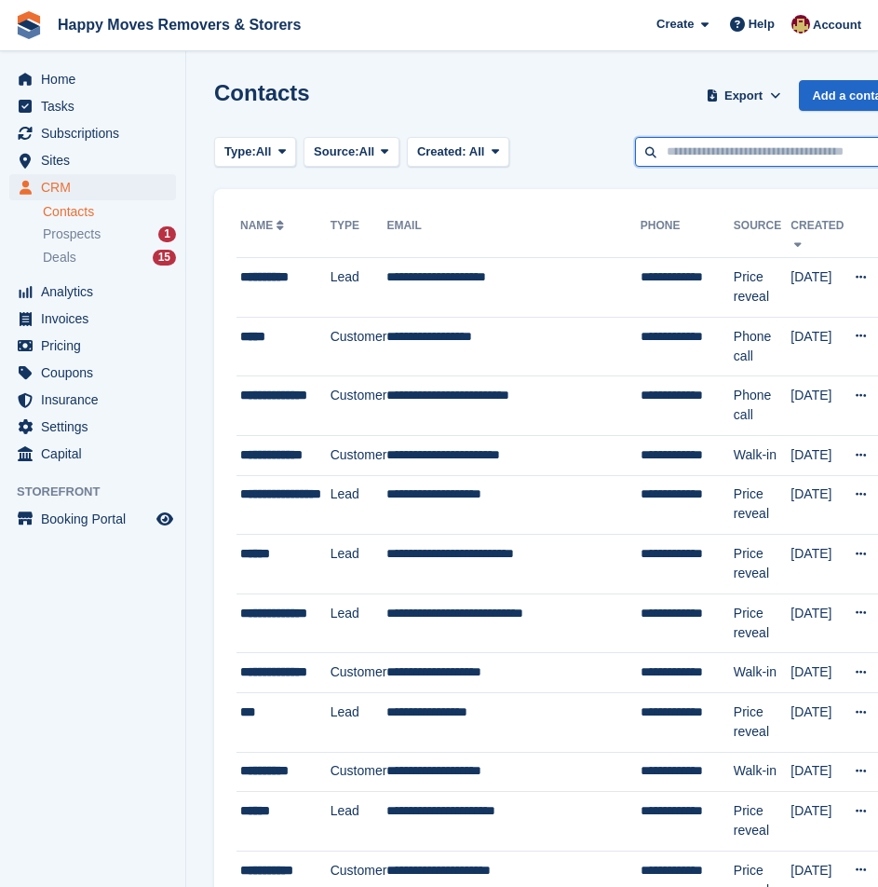
click at [747, 148] on input "text" at bounding box center [770, 152] width 270 height 31
type input "*****"
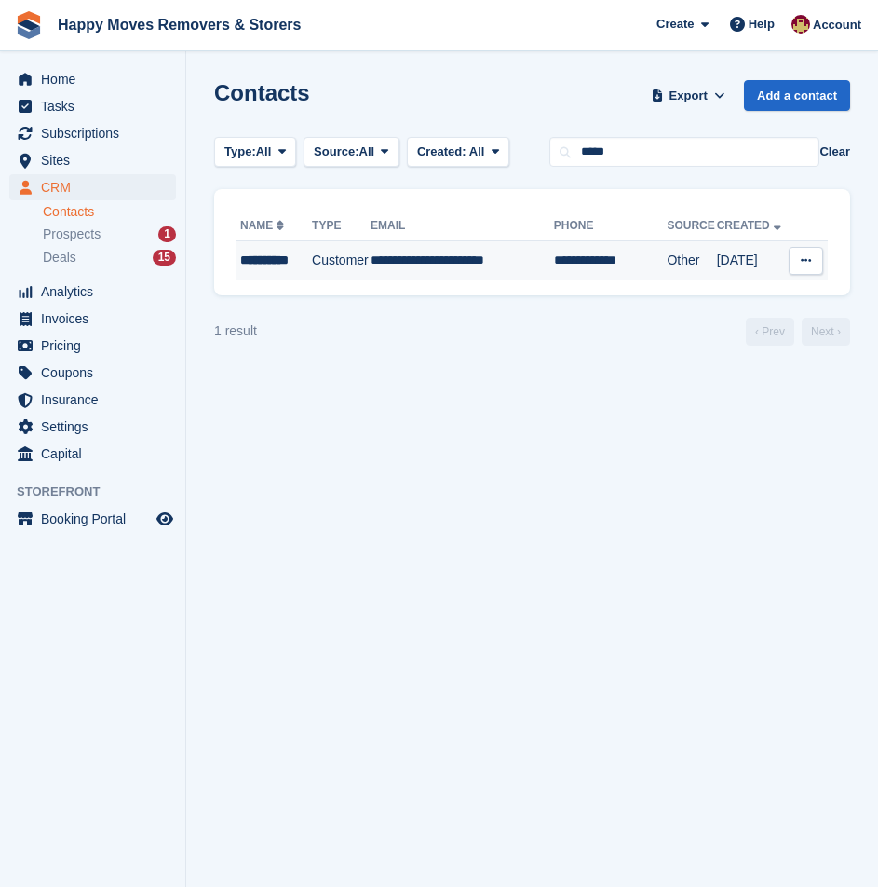
click at [267, 270] on td "**********" at bounding box center [274, 260] width 75 height 39
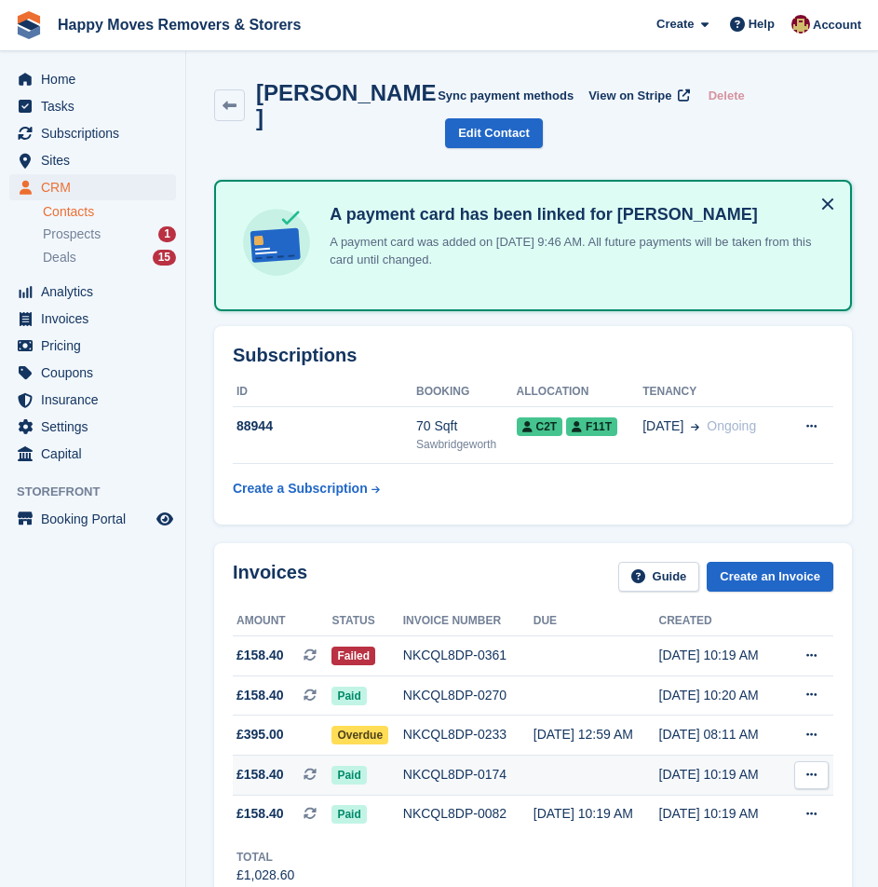
click at [496, 765] on div "NKCQL8DP-0174" at bounding box center [468, 775] width 130 height 20
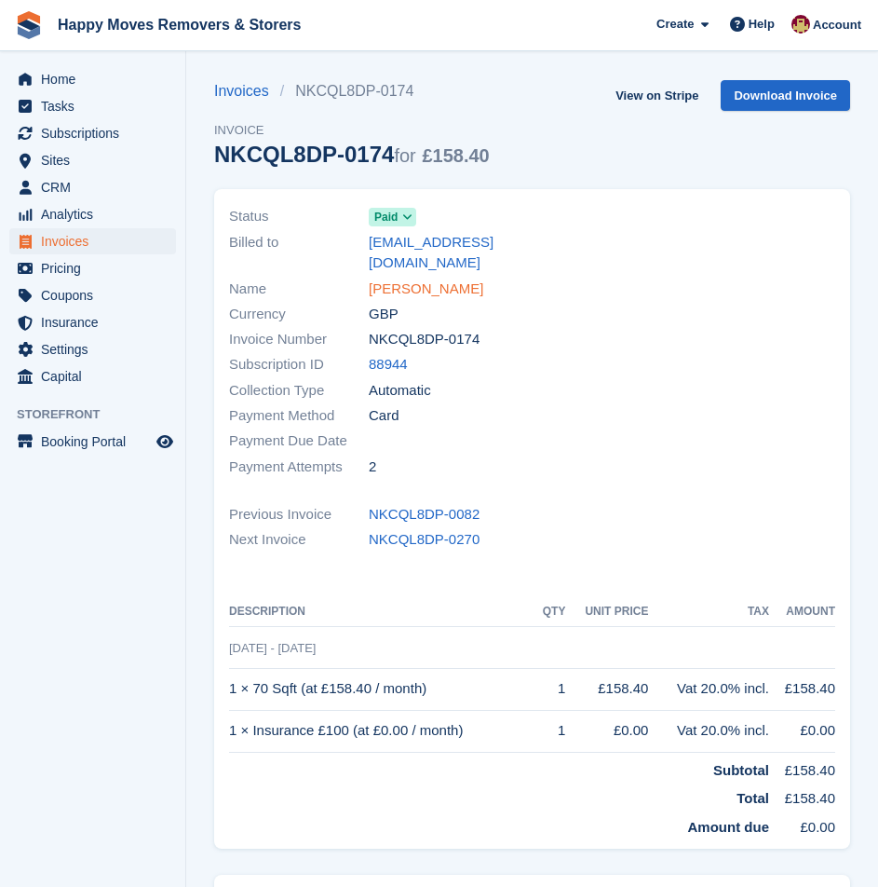
click at [398, 279] on link "[PERSON_NAME]" at bounding box center [426, 289] width 115 height 21
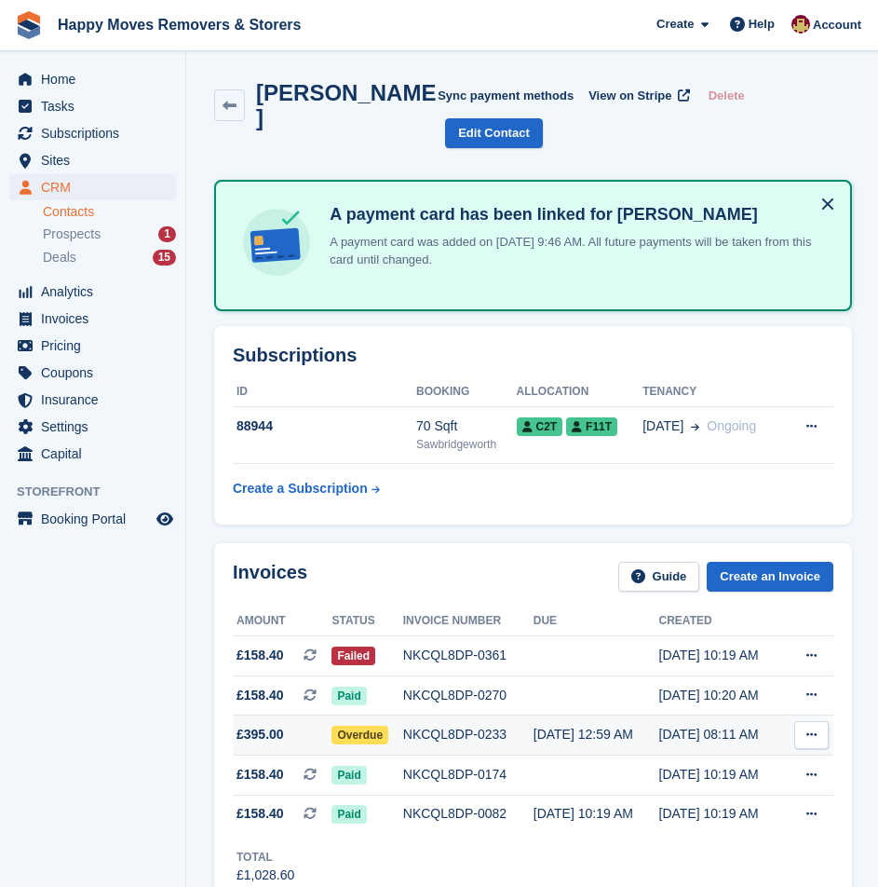
click at [449, 715] on td "NKCQL8DP-0233" at bounding box center [468, 735] width 130 height 40
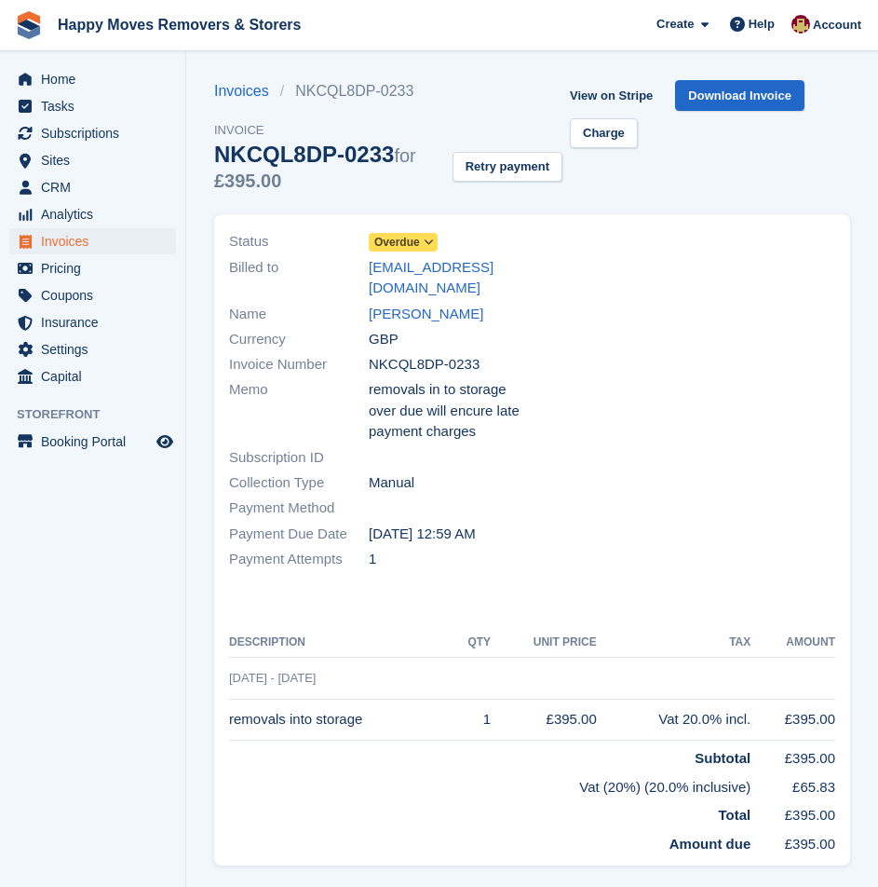
click at [447, 699] on td "removals into storage" at bounding box center [341, 720] width 224 height 42
click at [98, 190] on span "CRM" at bounding box center [97, 187] width 112 height 26
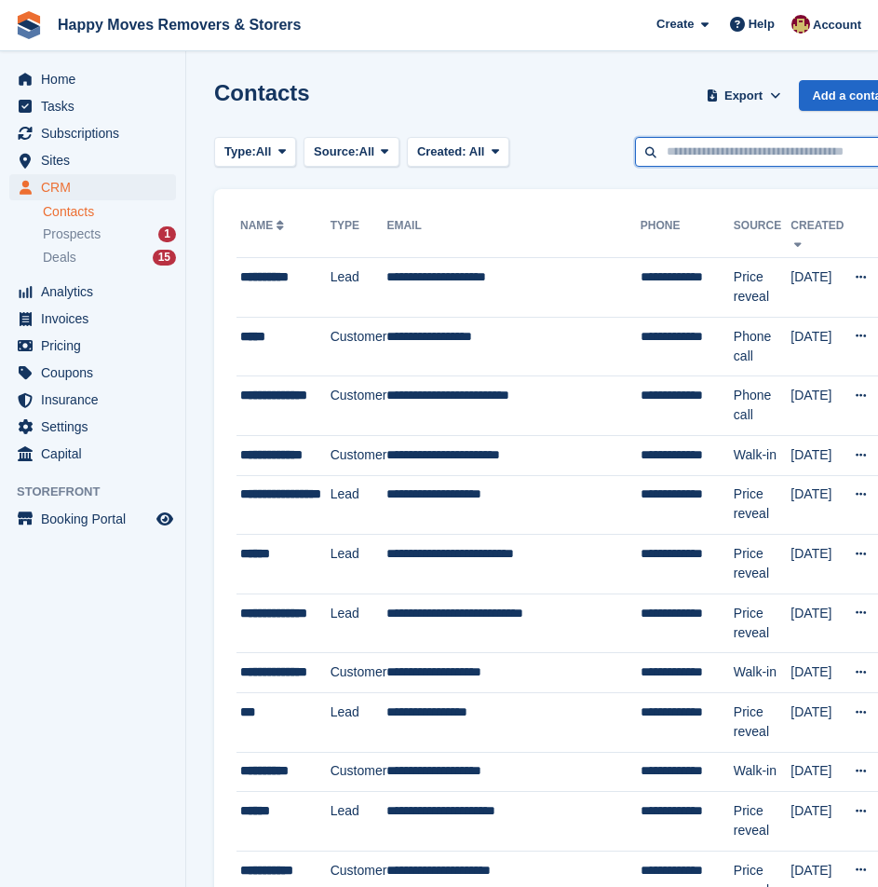
click at [778, 151] on input "text" at bounding box center [770, 152] width 270 height 31
type input "*****"
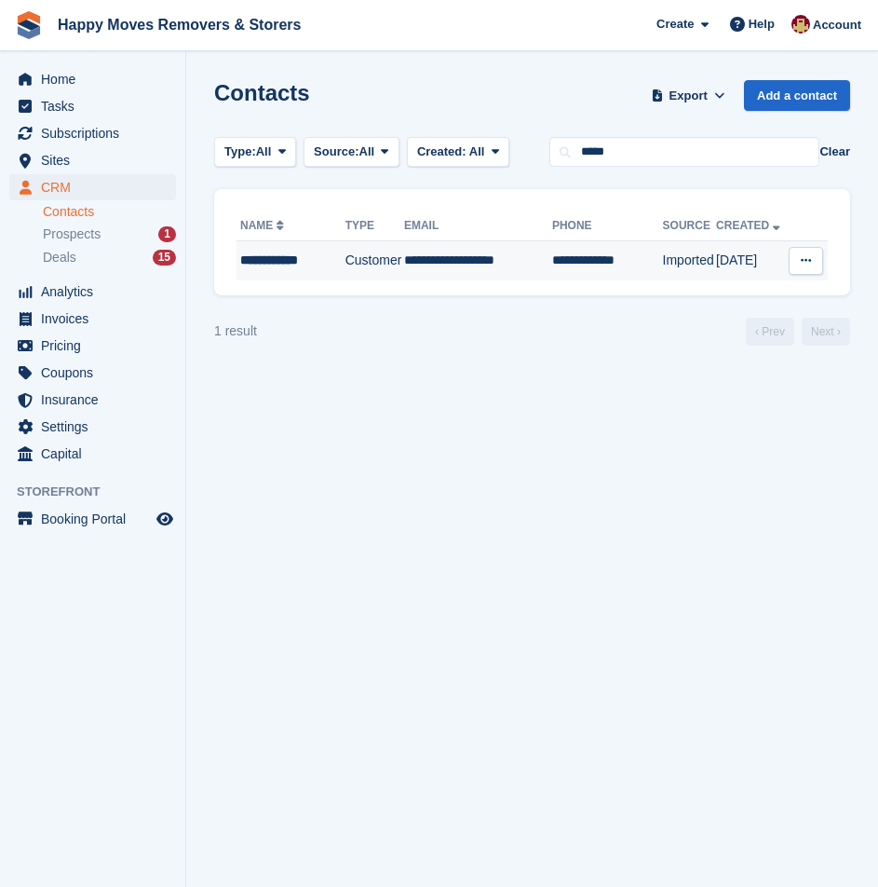
click at [292, 260] on div "**********" at bounding box center [290, 261] width 101 height 20
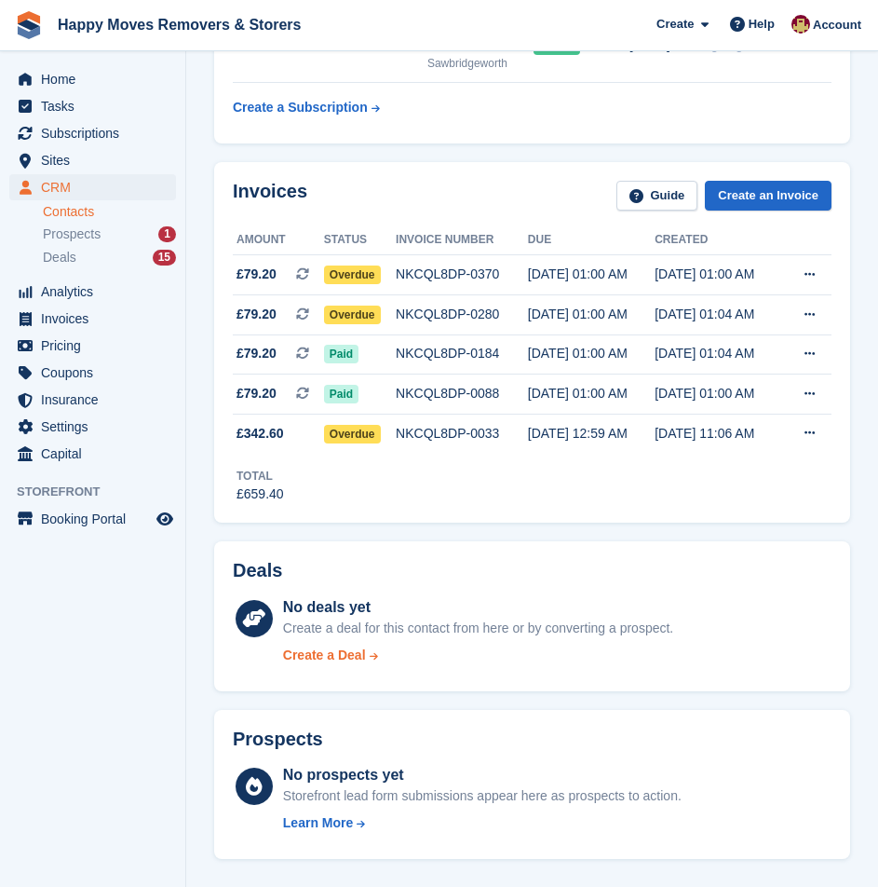
scroll to position [373, 0]
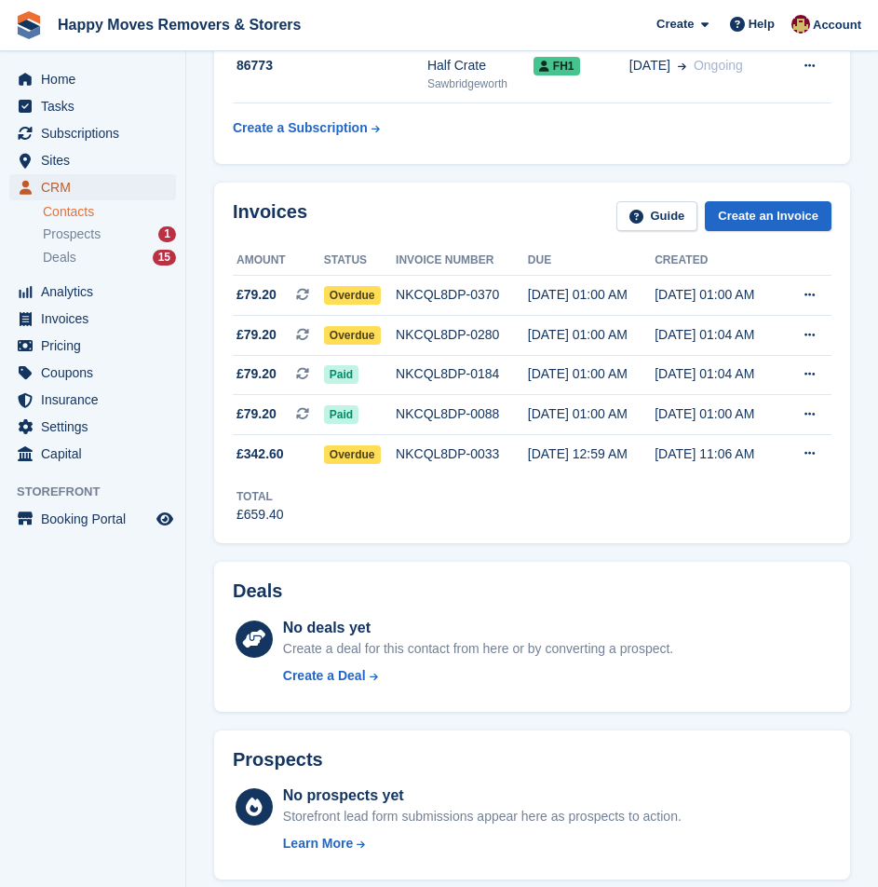
click at [93, 180] on span "CRM" at bounding box center [97, 187] width 112 height 26
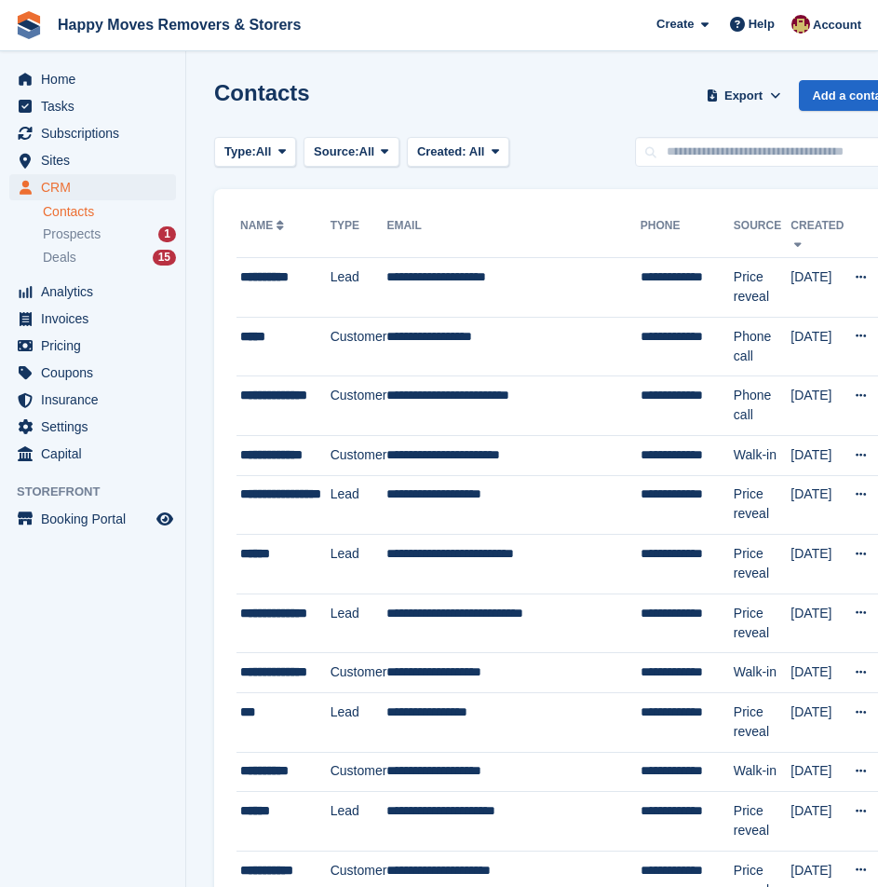
click at [730, 129] on div "Contacts Export Export Contacts Export a CSV of all Contacts which match the cu…" at bounding box center [559, 106] width 691 height 53
click at [713, 150] on input "text" at bounding box center [770, 152] width 270 height 31
type input "********"
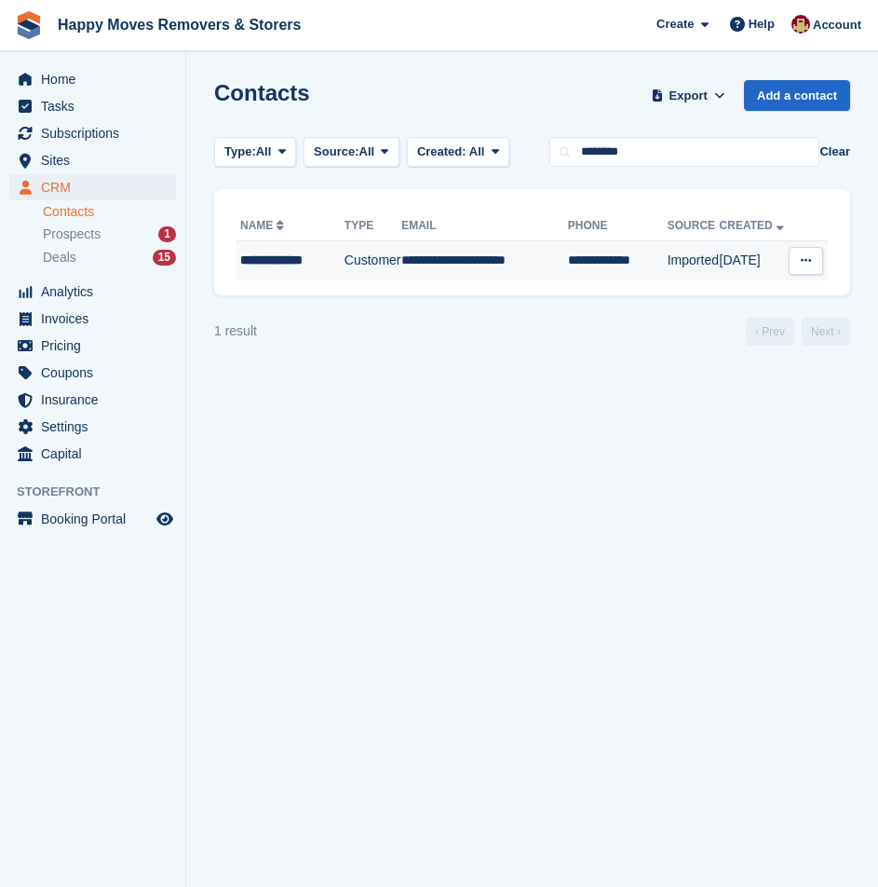
click at [314, 271] on td "**********" at bounding box center [291, 260] width 108 height 39
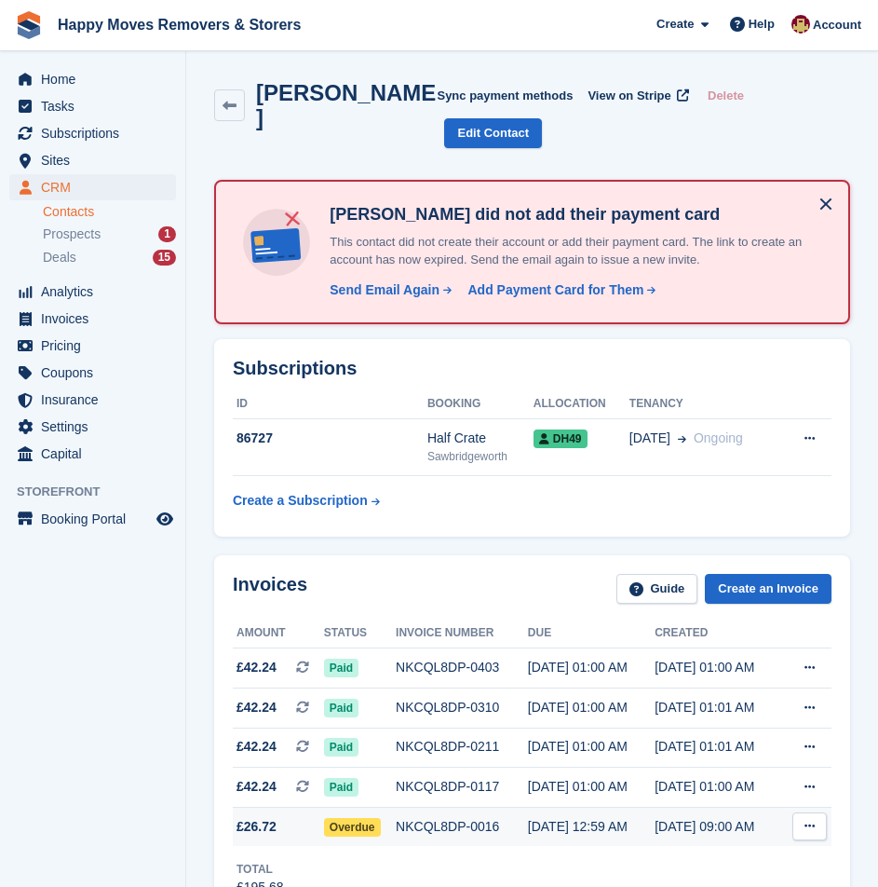
click at [473, 817] on div "NKCQL8DP-0016" at bounding box center [462, 827] width 132 height 20
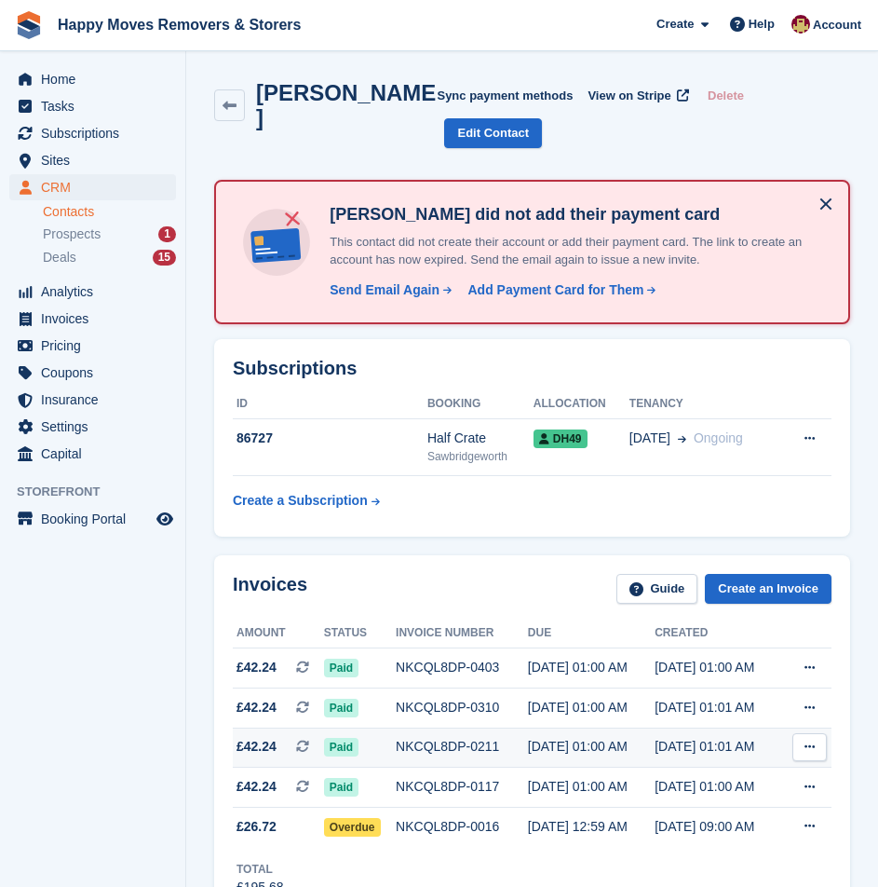
click at [447, 737] on div "NKCQL8DP-0211" at bounding box center [462, 747] width 132 height 20
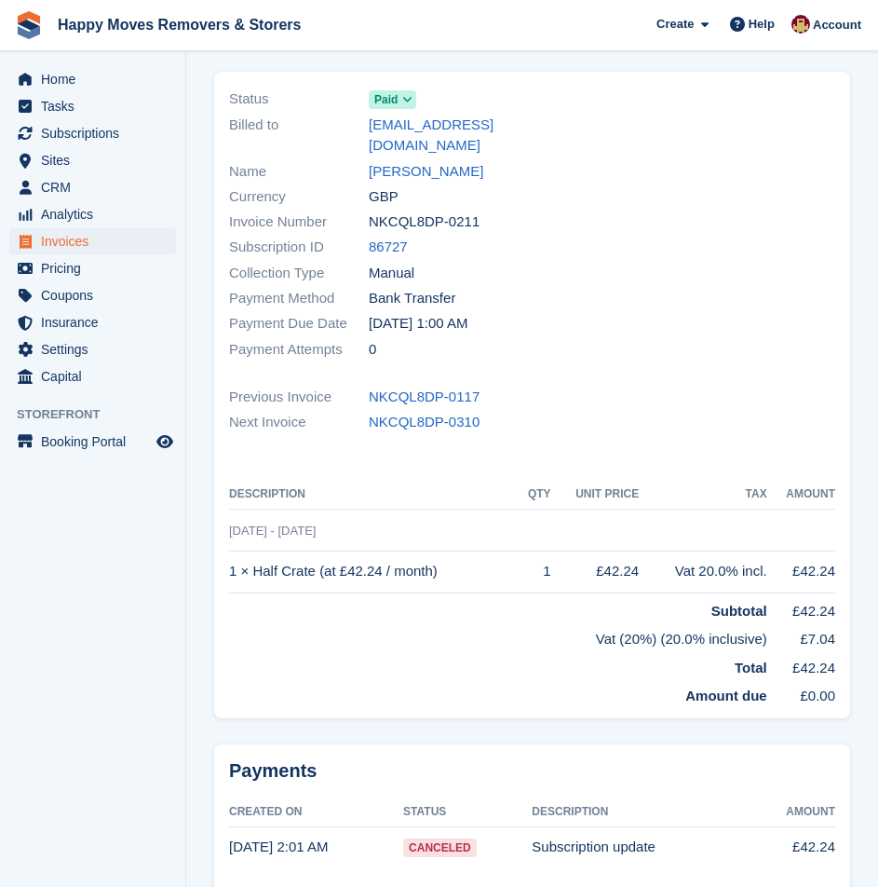
scroll to position [187, 0]
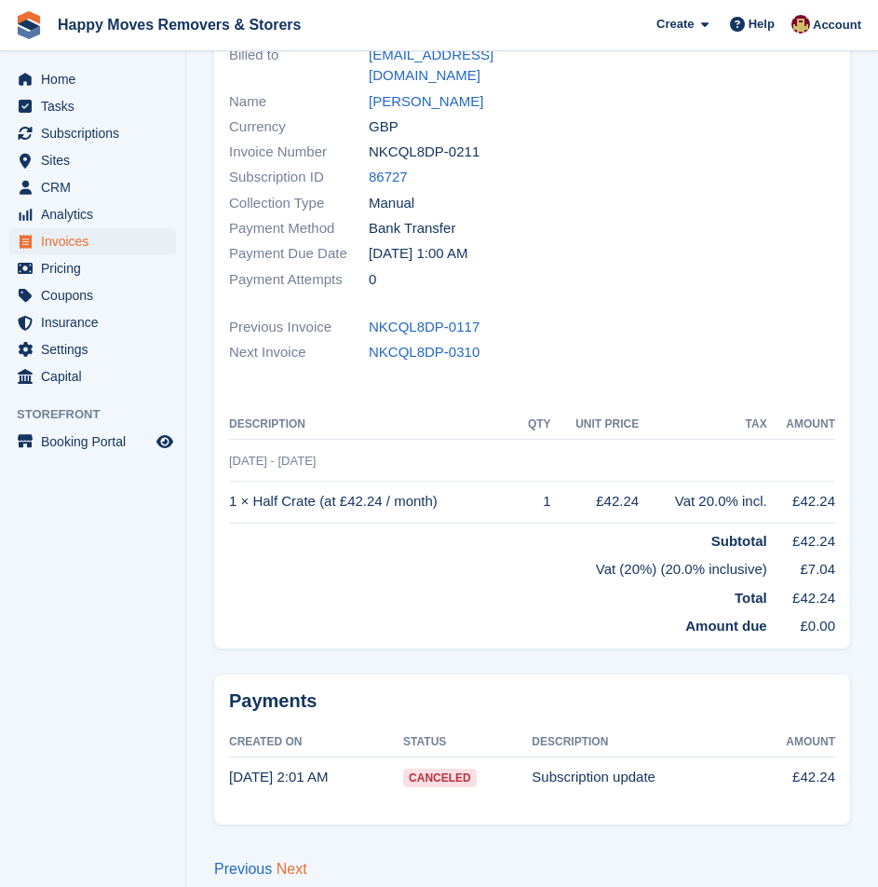
click at [292, 861] on link "Next" at bounding box center [292, 869] width 31 height 16
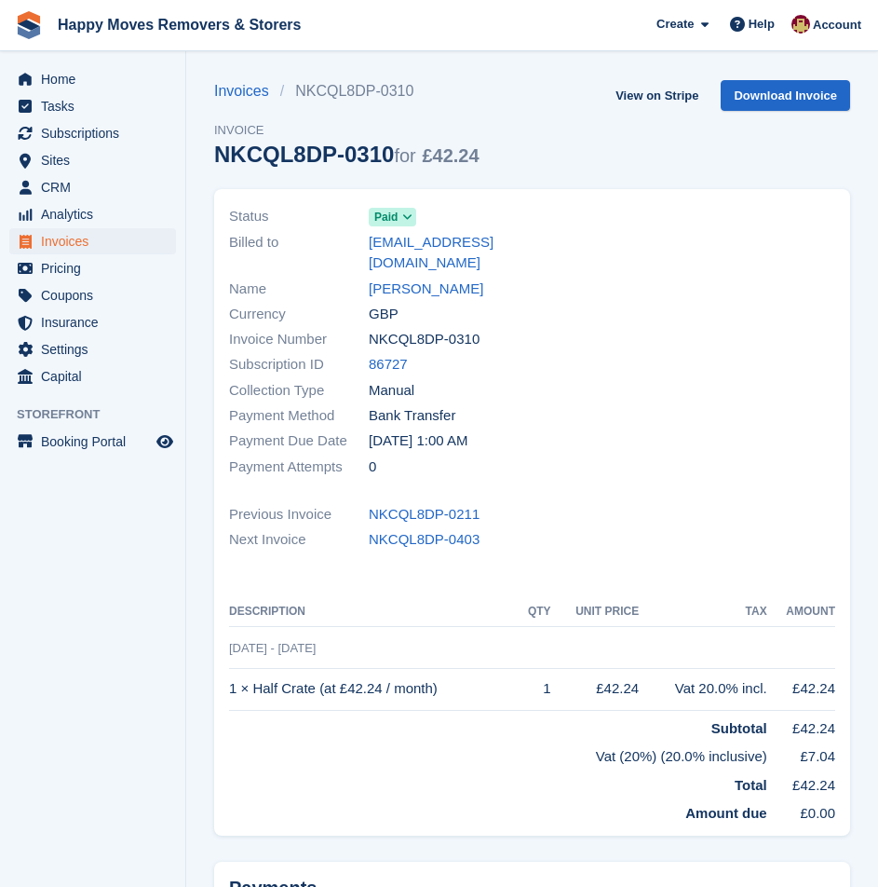
click at [390, 301] on div "Currency GBP" at bounding box center [375, 313] width 292 height 25
click at [392, 279] on link "NICK TURNBALL" at bounding box center [426, 289] width 115 height 21
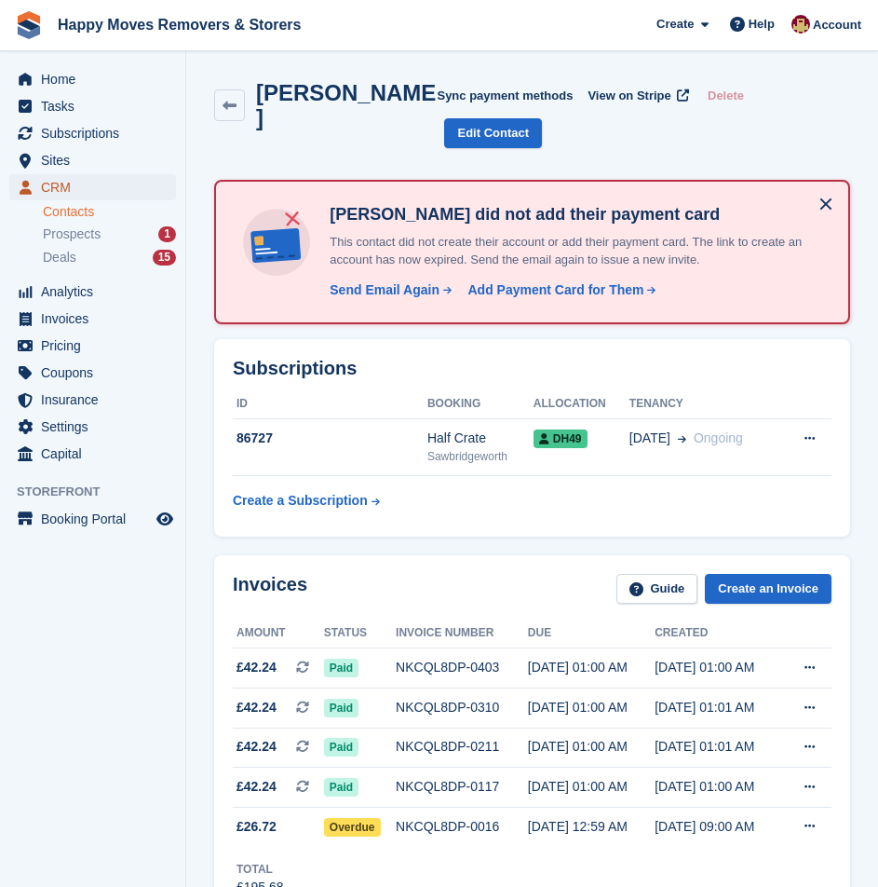
click at [131, 186] on span "CRM" at bounding box center [97, 187] width 112 height 26
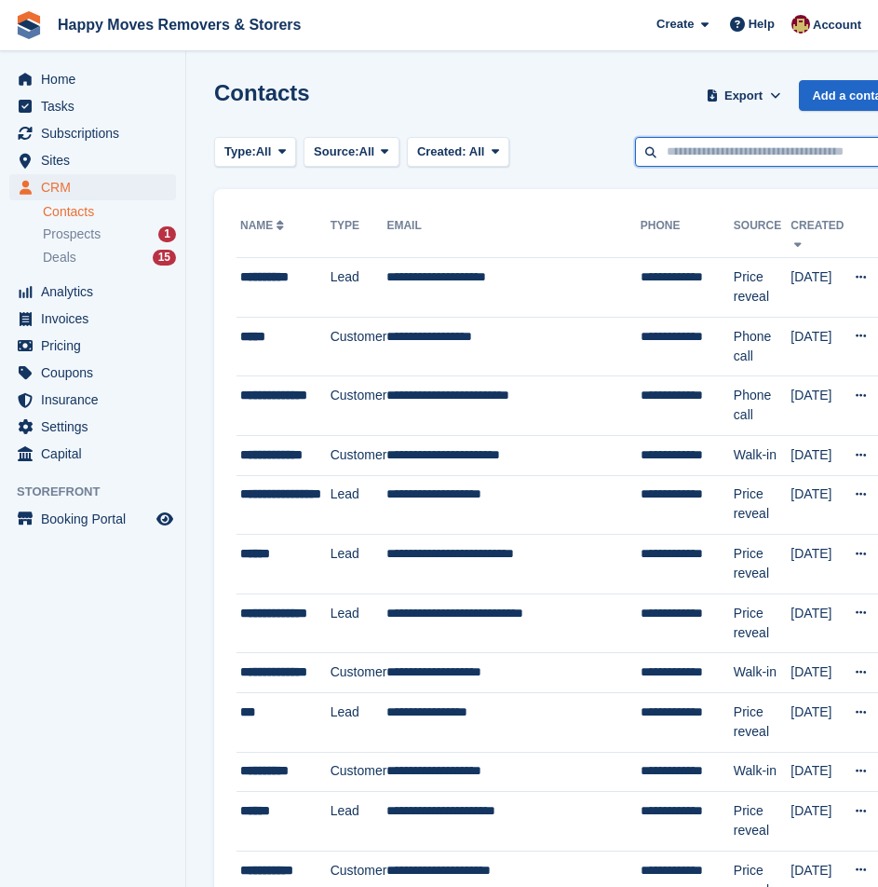
click at [706, 159] on input "text" at bounding box center [770, 152] width 270 height 31
type input "******"
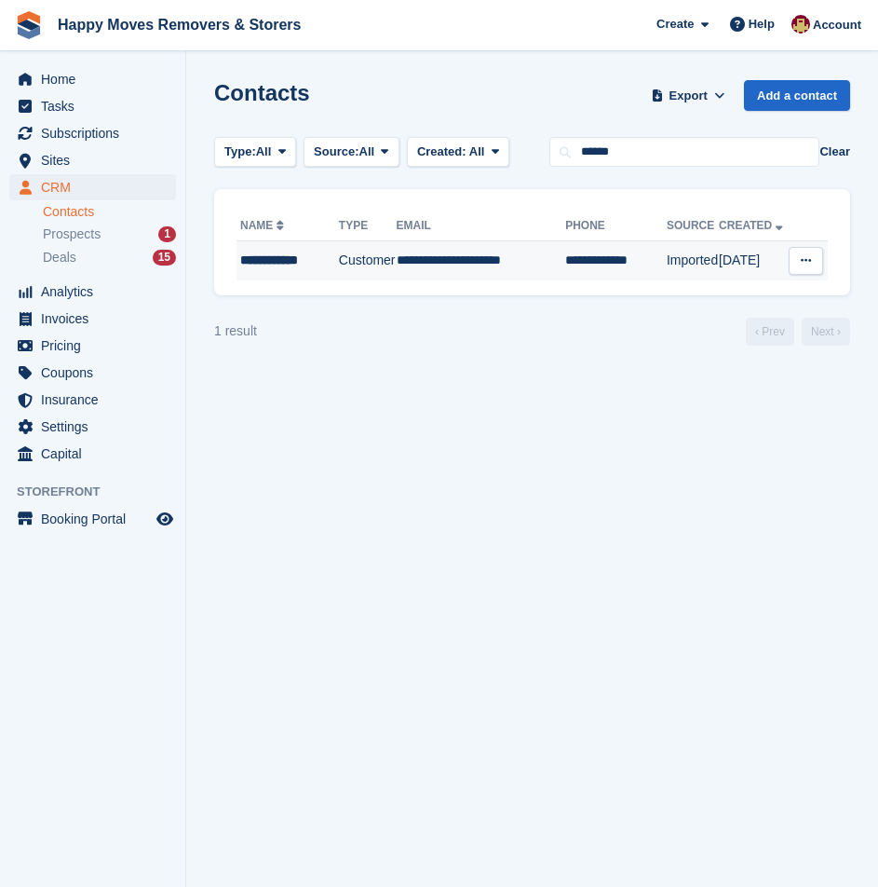
click at [305, 266] on div "**********" at bounding box center [288, 261] width 97 height 20
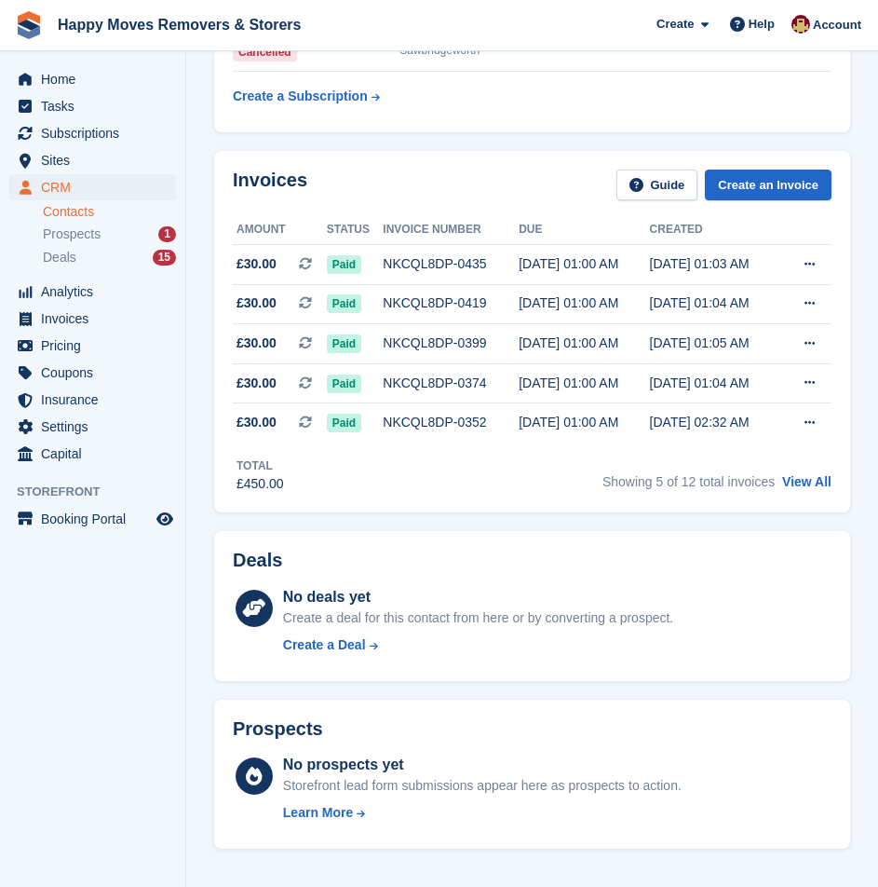
scroll to position [466, 0]
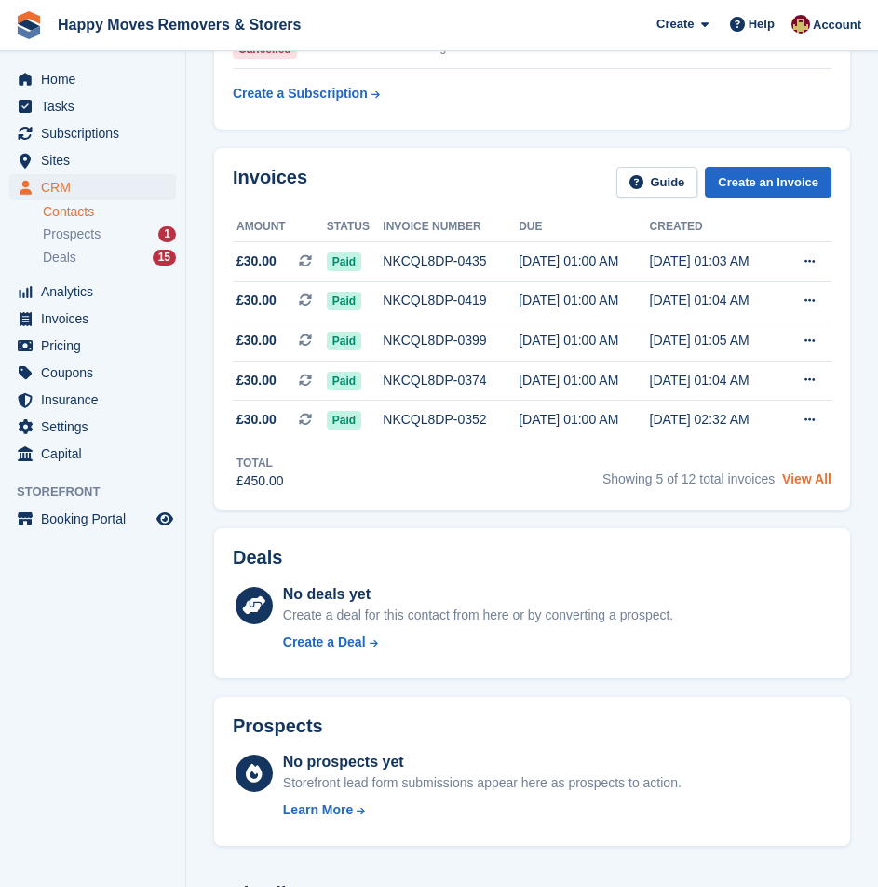
click at [801, 471] on link "View All" at bounding box center [806, 478] width 49 height 15
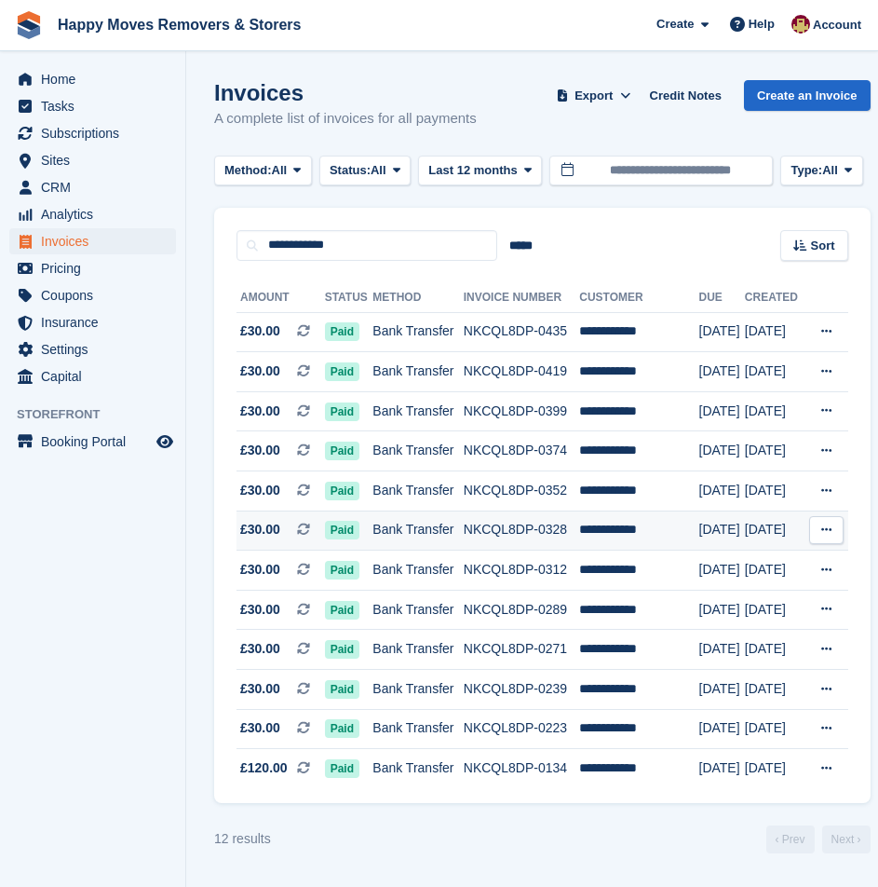
click at [518, 521] on td "NKCQL8DP-0328" at bounding box center [521, 530] width 115 height 40
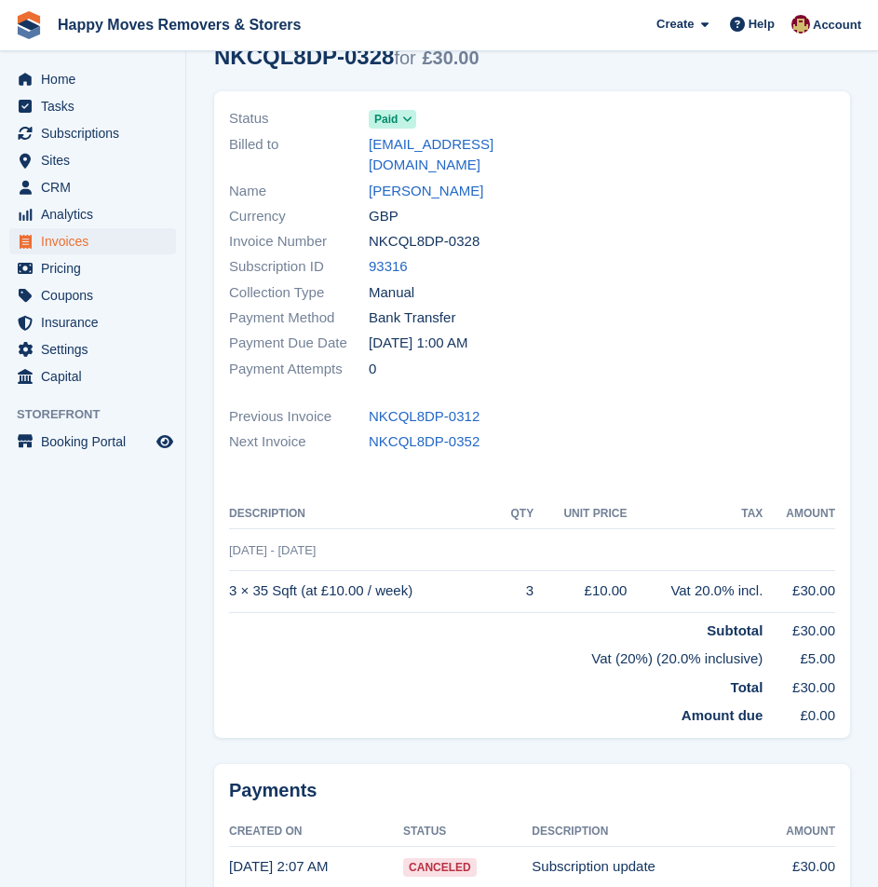
scroll to position [187, 0]
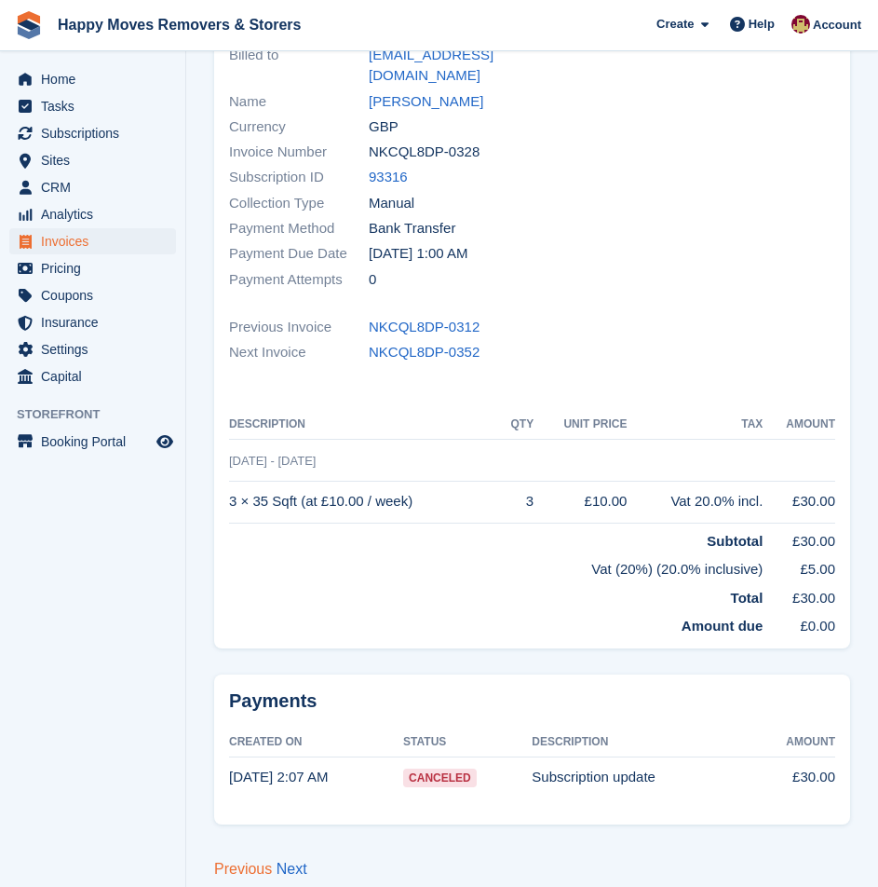
click at [232, 861] on link "Previous" at bounding box center [243, 869] width 58 height 16
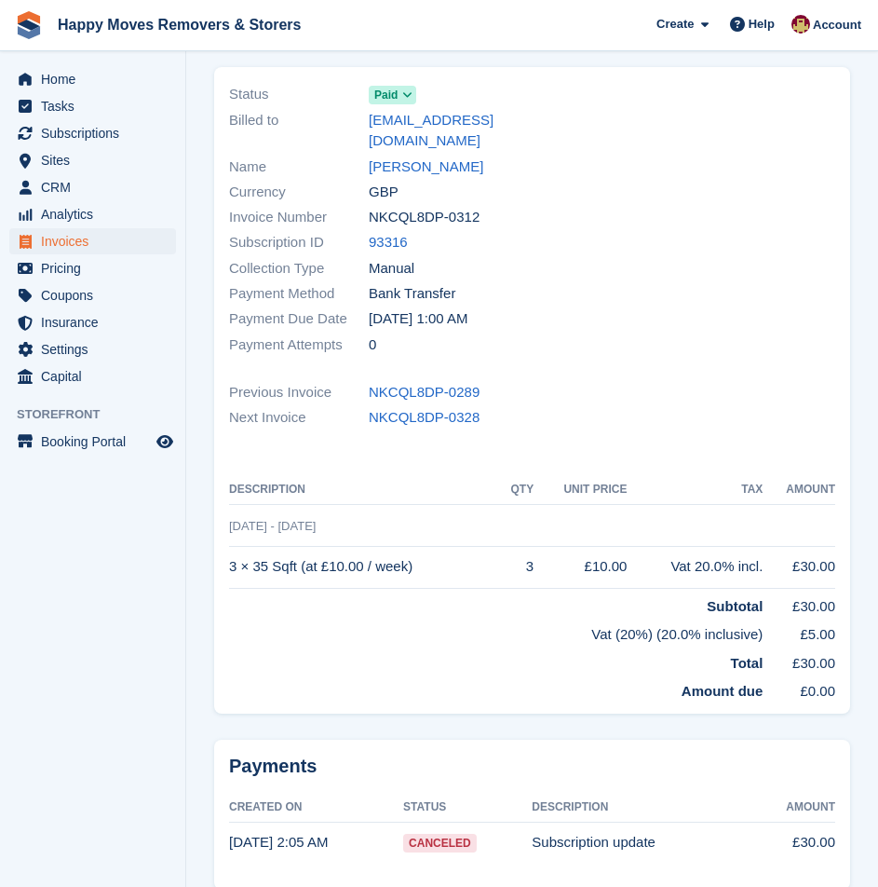
scroll to position [187, 0]
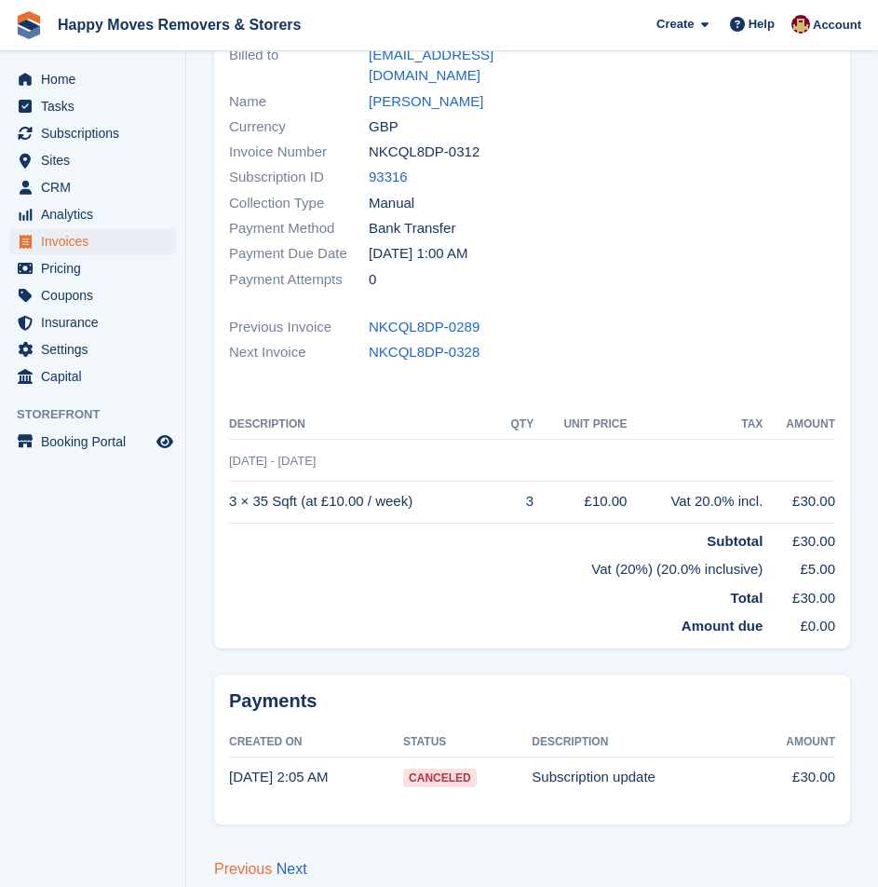
click at [233, 861] on link "Previous" at bounding box center [243, 869] width 58 height 16
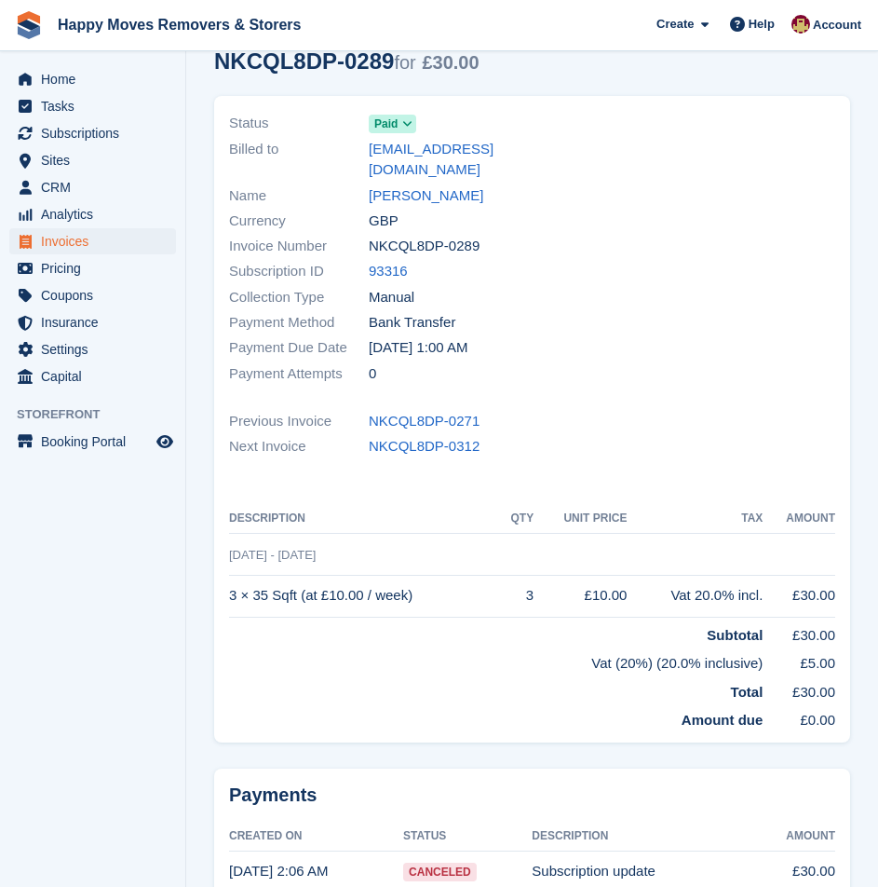
scroll to position [187, 0]
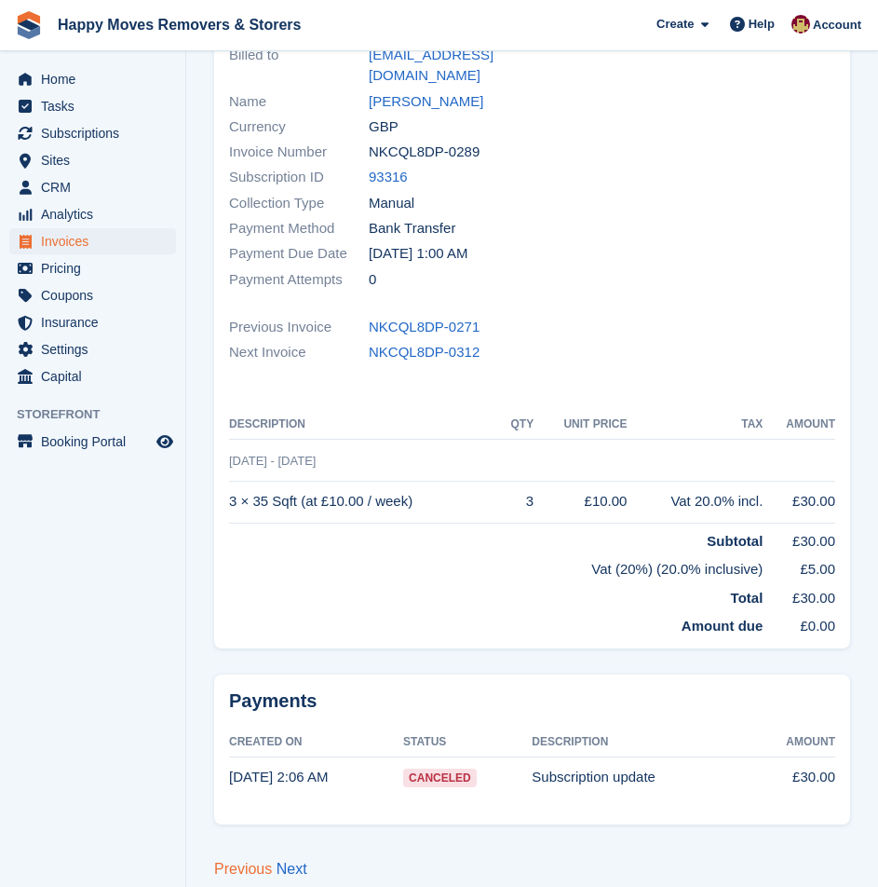
click at [240, 861] on link "Previous" at bounding box center [243, 869] width 58 height 16
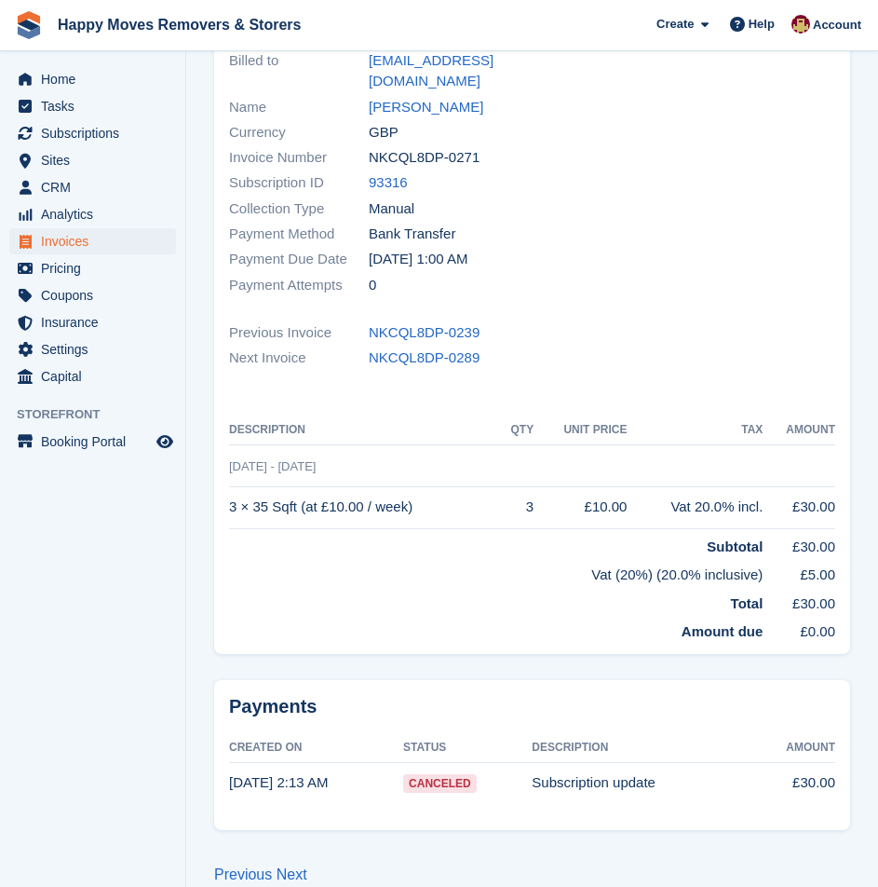
scroll to position [187, 0]
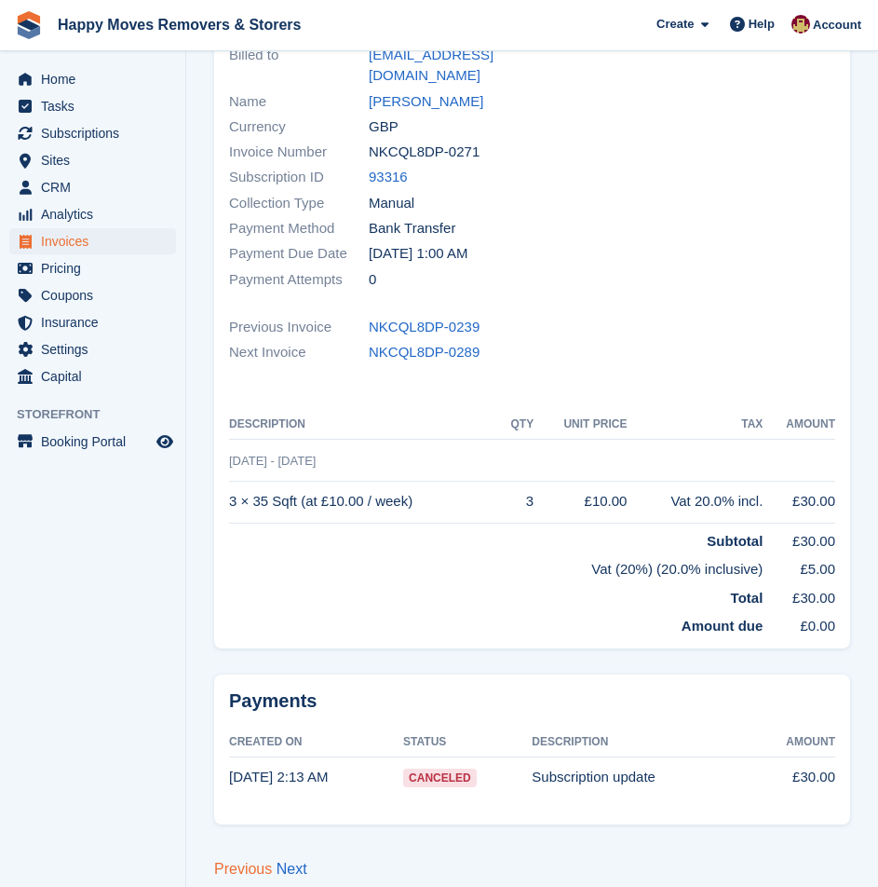
click at [234, 861] on link "Previous" at bounding box center [243, 869] width 58 height 16
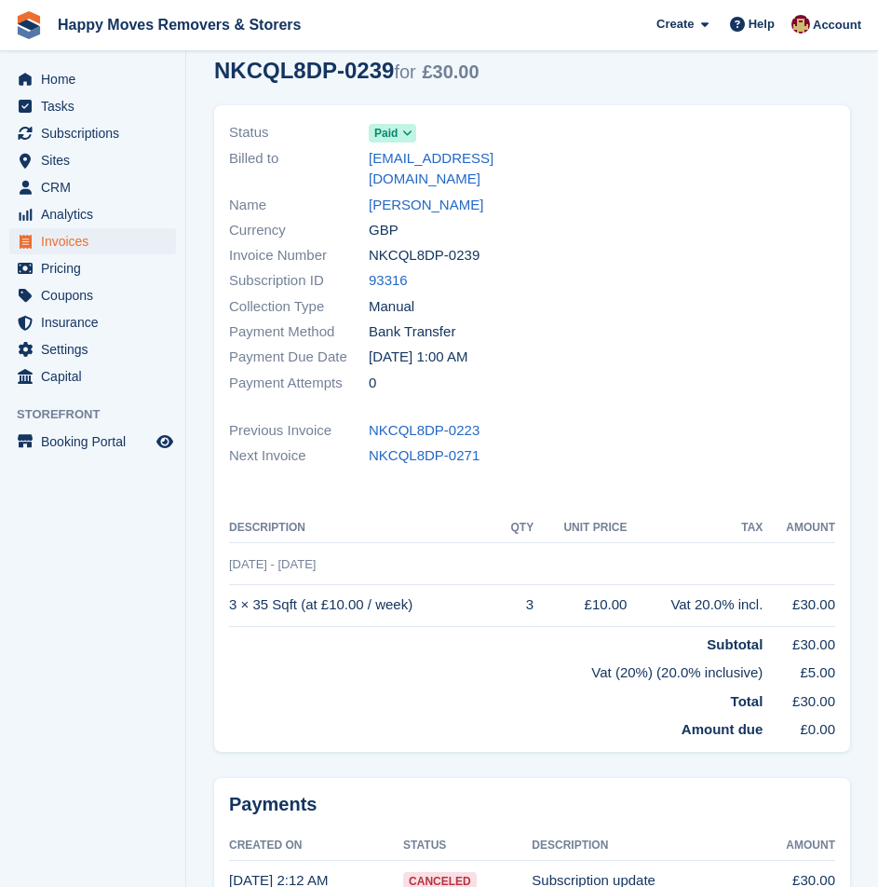
scroll to position [187, 0]
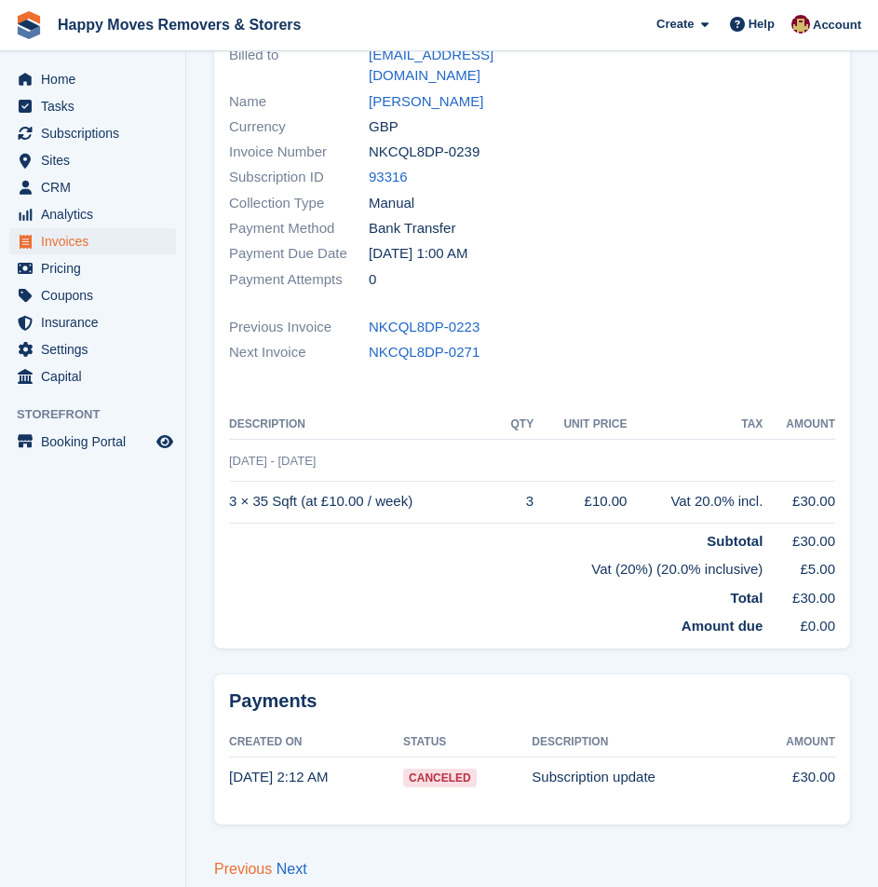
click at [224, 861] on link "Previous" at bounding box center [243, 869] width 58 height 16
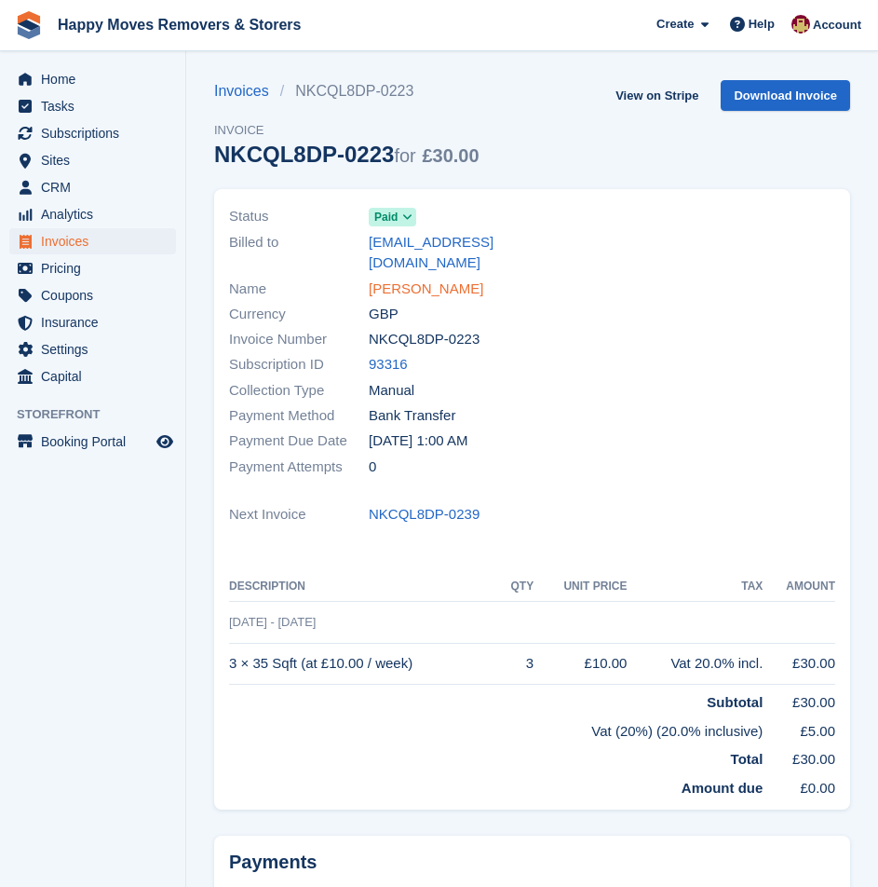
click at [418, 279] on link "JOYCE VENNER" at bounding box center [426, 289] width 115 height 21
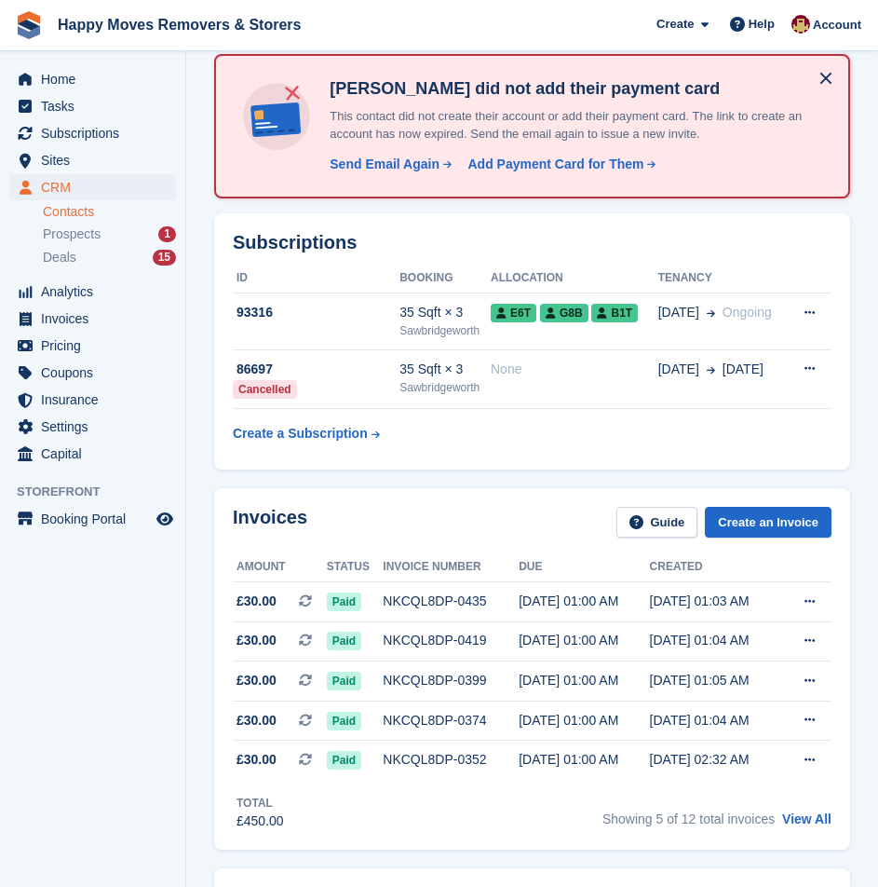
scroll to position [466, 0]
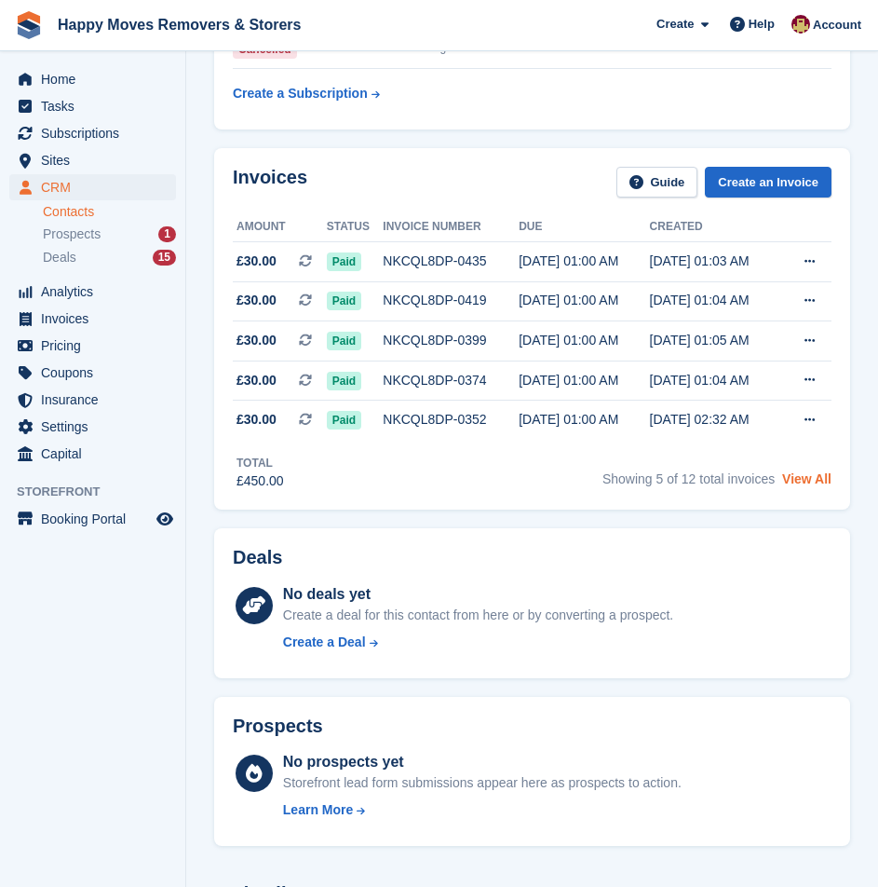
click at [812, 471] on link "View All" at bounding box center [806, 478] width 49 height 15
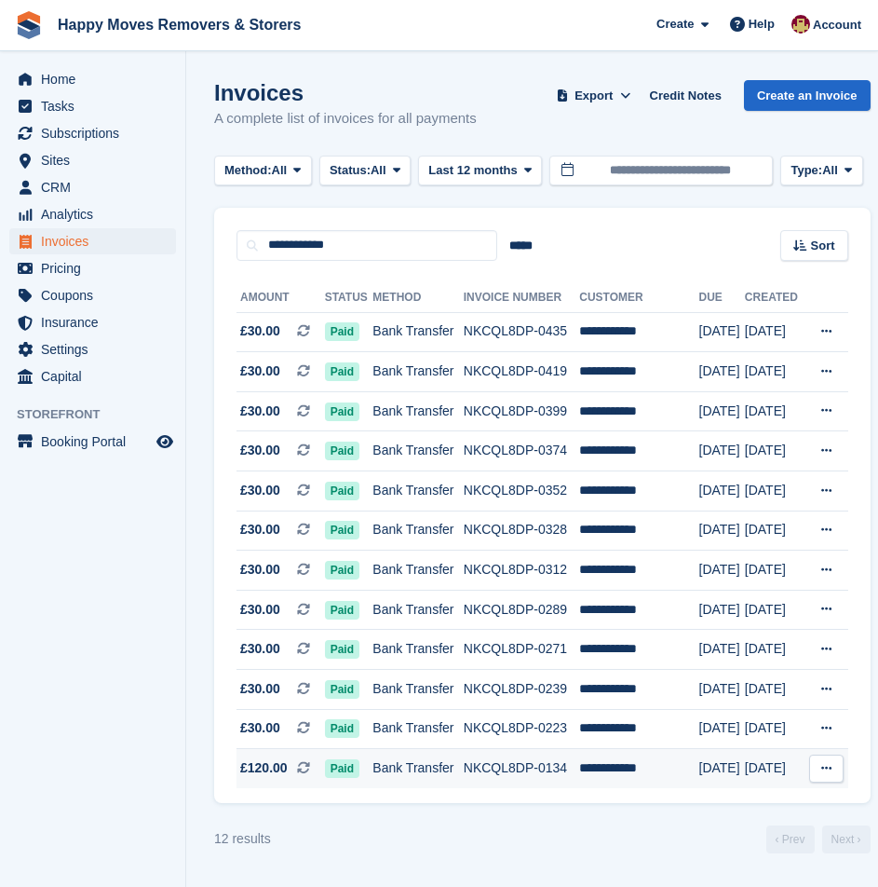
click at [484, 772] on td "NKCQL8DP-0134" at bounding box center [521, 768] width 115 height 39
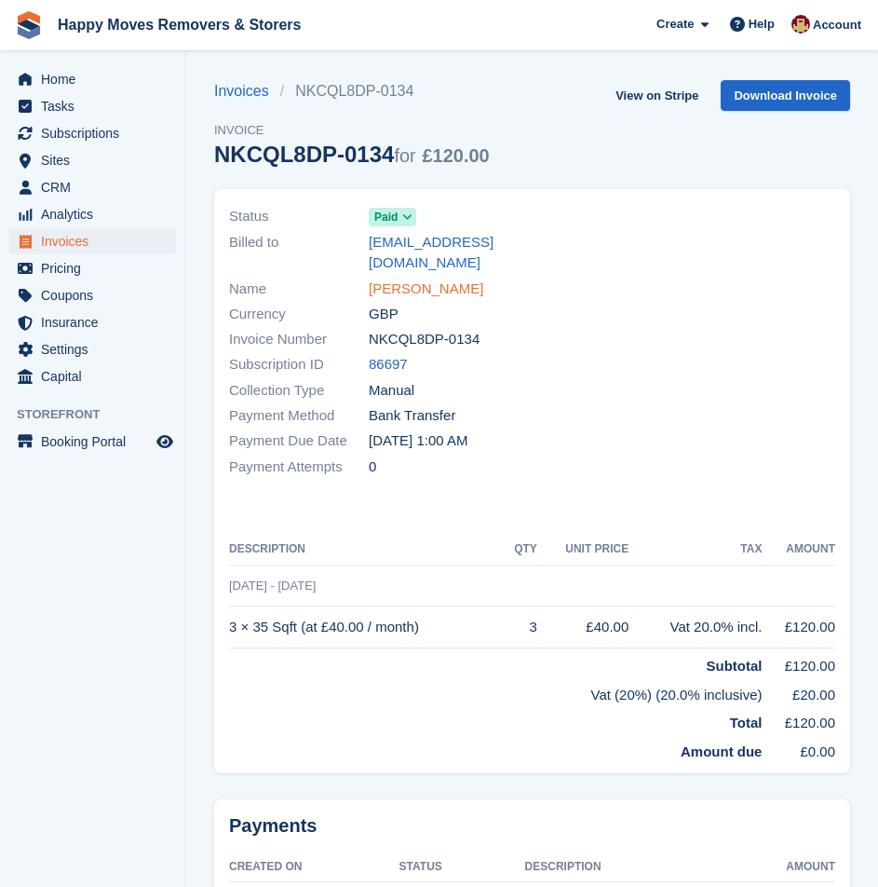
click at [412, 279] on link "JOYCE VENNER" at bounding box center [426, 289] width 115 height 21
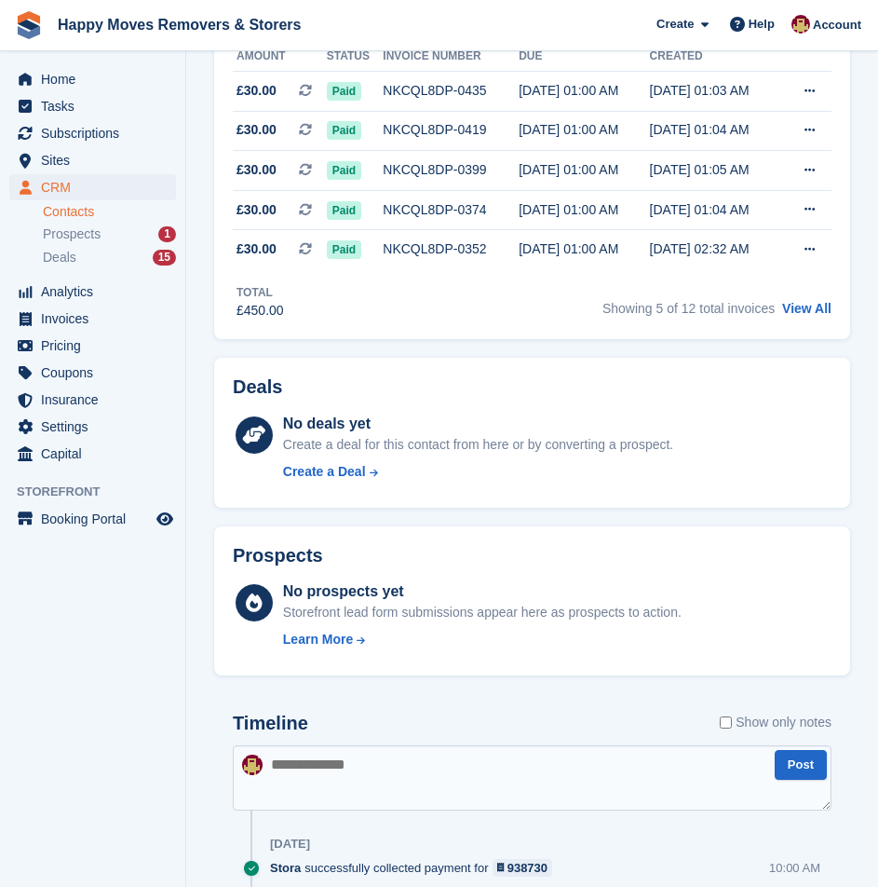
scroll to position [466, 0]
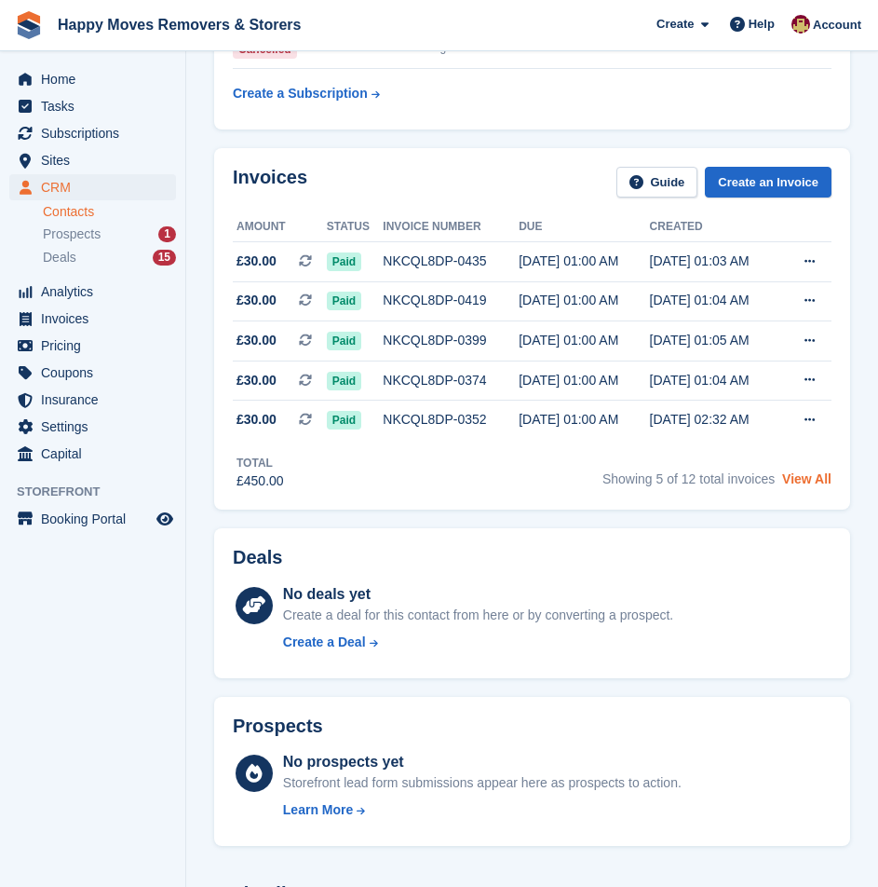
click at [792, 471] on link "View All" at bounding box center [806, 478] width 49 height 15
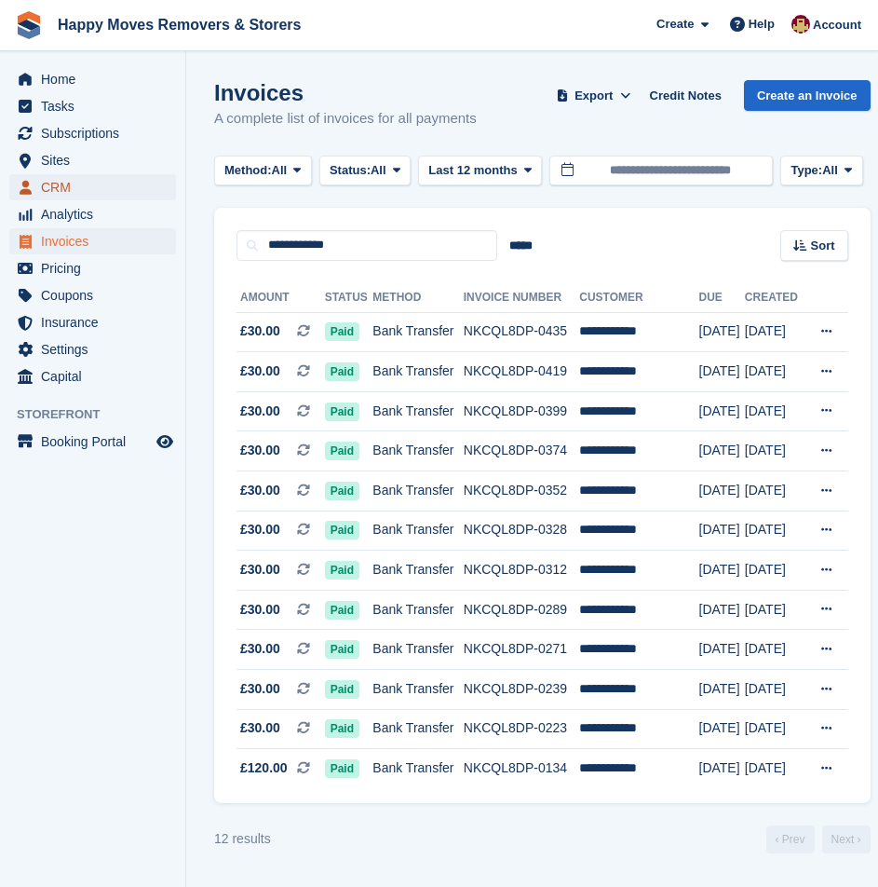
click at [68, 176] on span "CRM" at bounding box center [97, 187] width 112 height 26
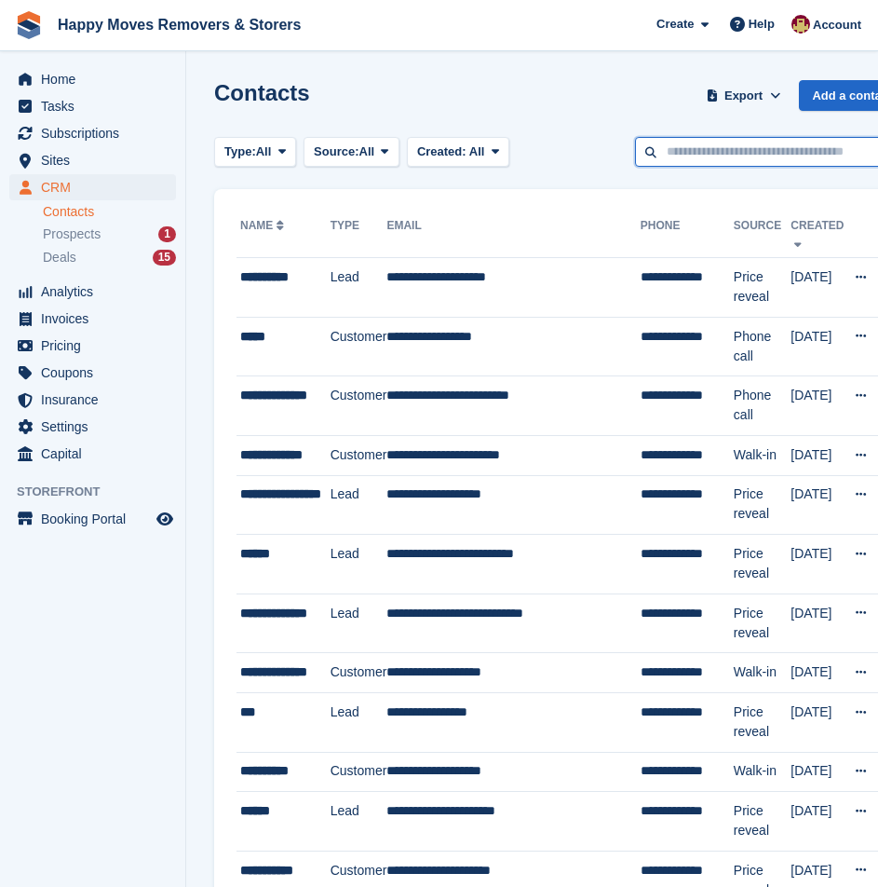
click at [721, 154] on input "text" at bounding box center [770, 152] width 270 height 31
type input "******"
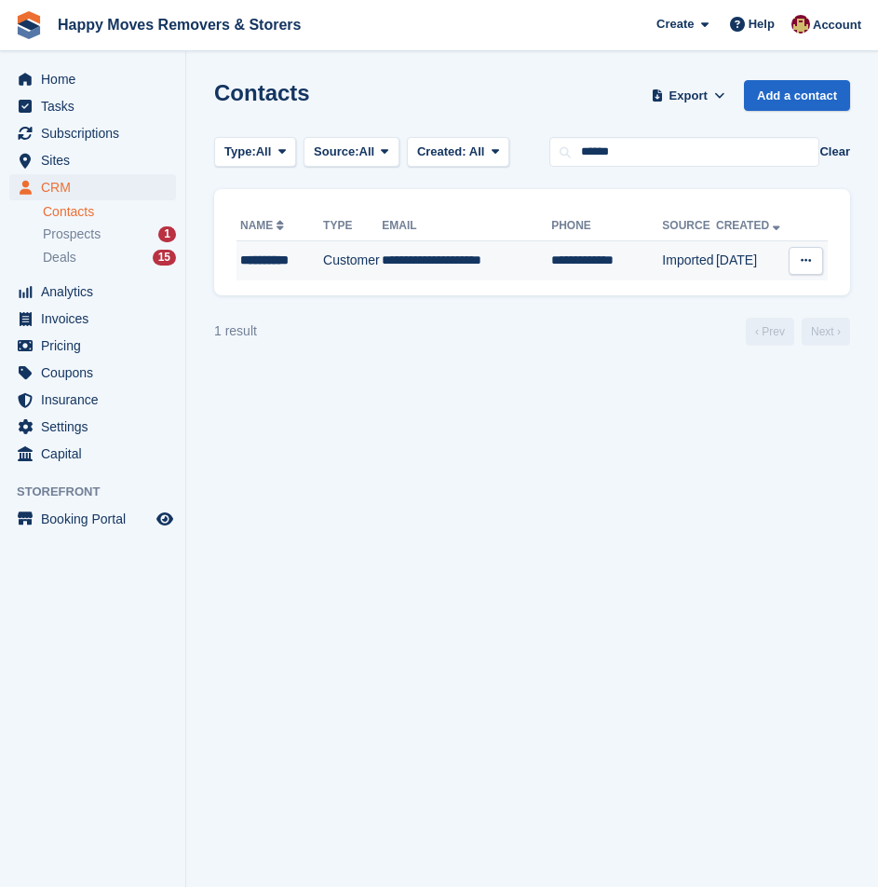
click at [287, 265] on div "**********" at bounding box center [279, 261] width 79 height 20
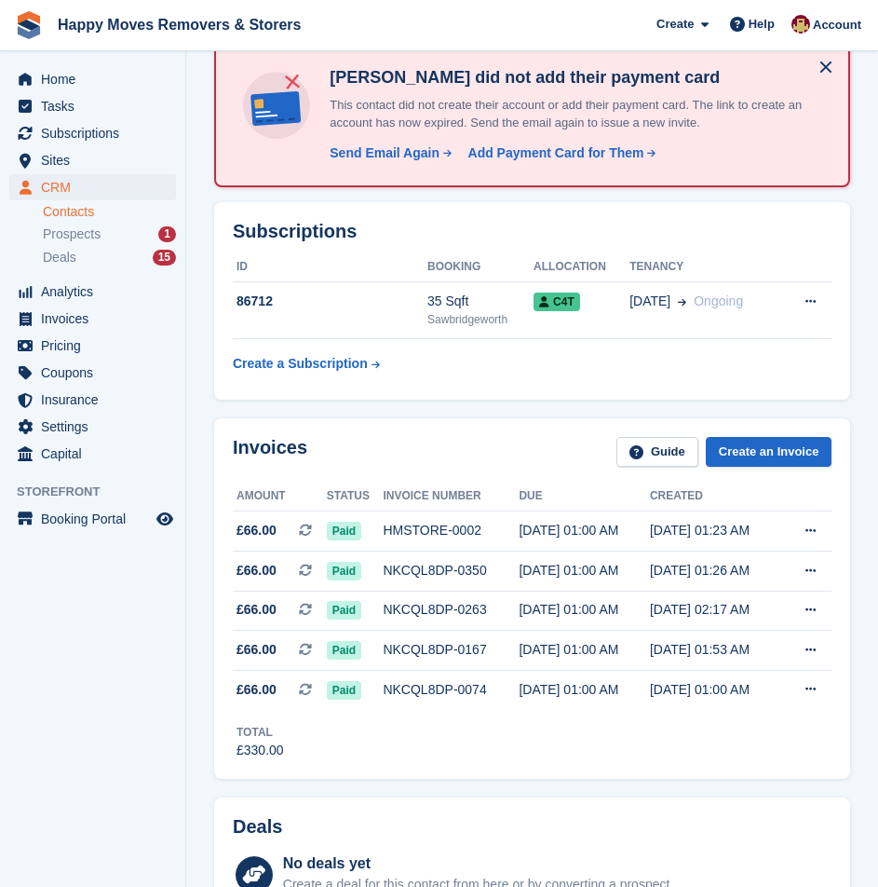
scroll to position [279, 0]
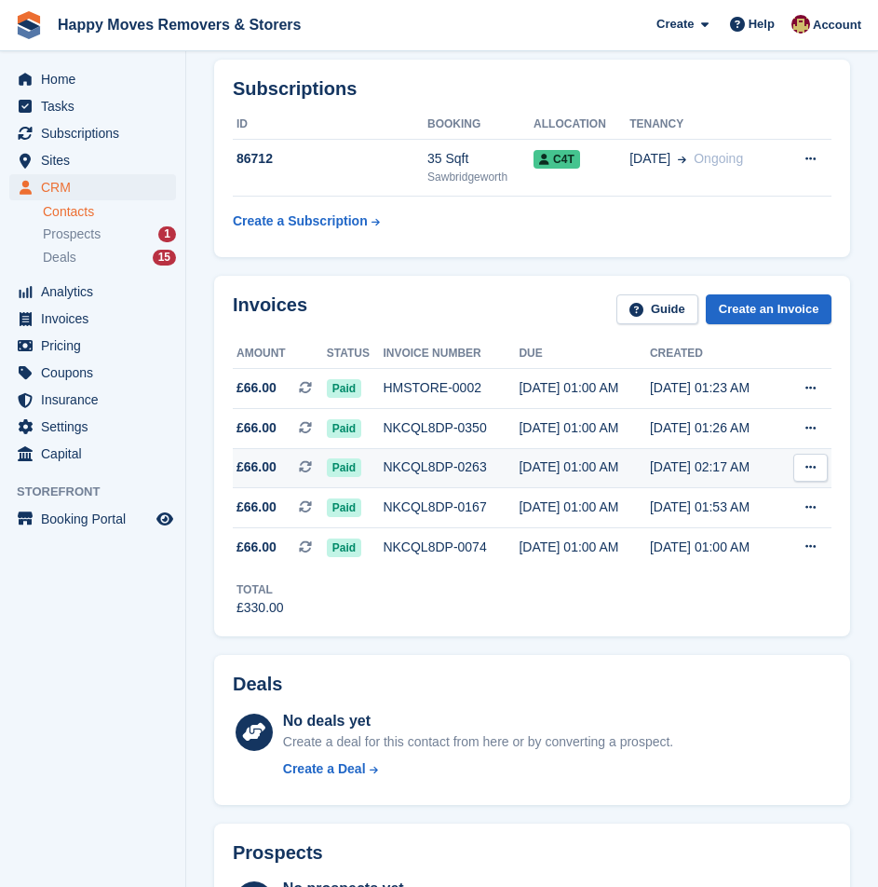
click at [560, 457] on div "[DATE] 01:00 AM" at bounding box center [584, 467] width 131 height 20
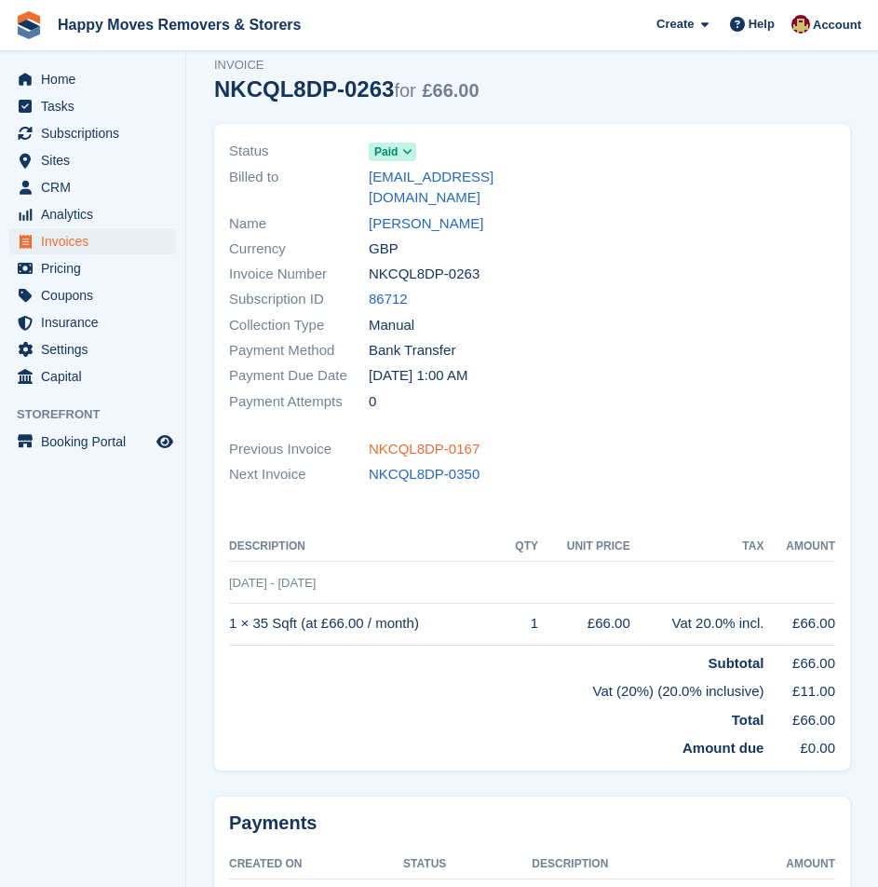
scroll to position [93, 0]
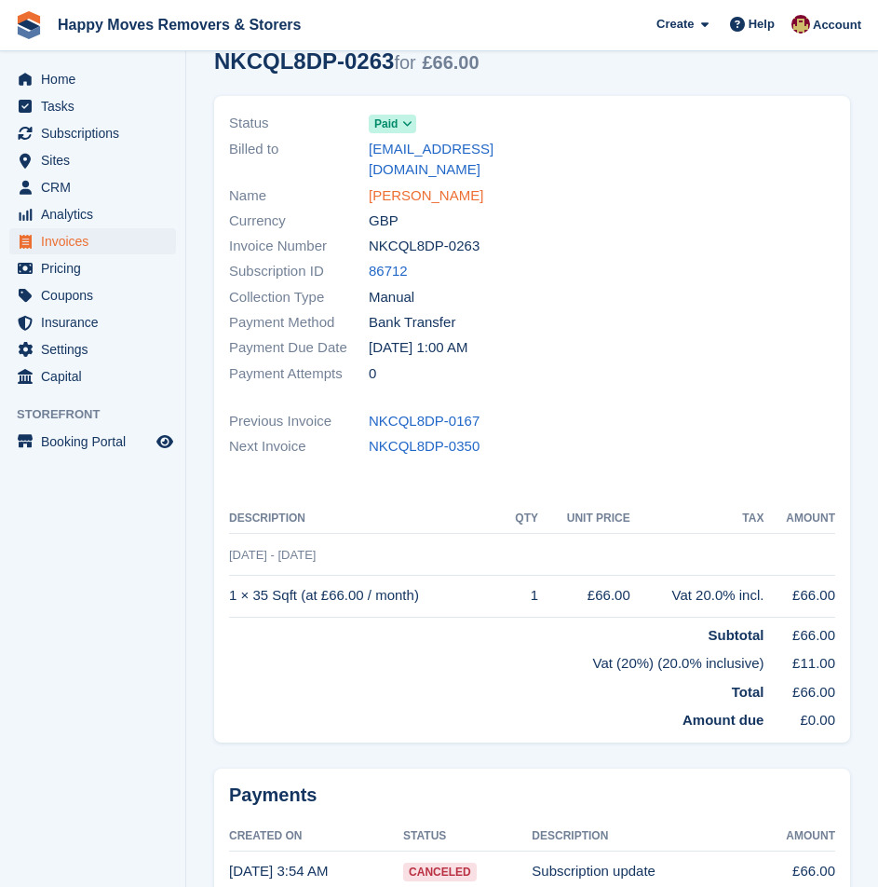
click at [424, 185] on link "[PERSON_NAME]" at bounding box center [426, 195] width 115 height 21
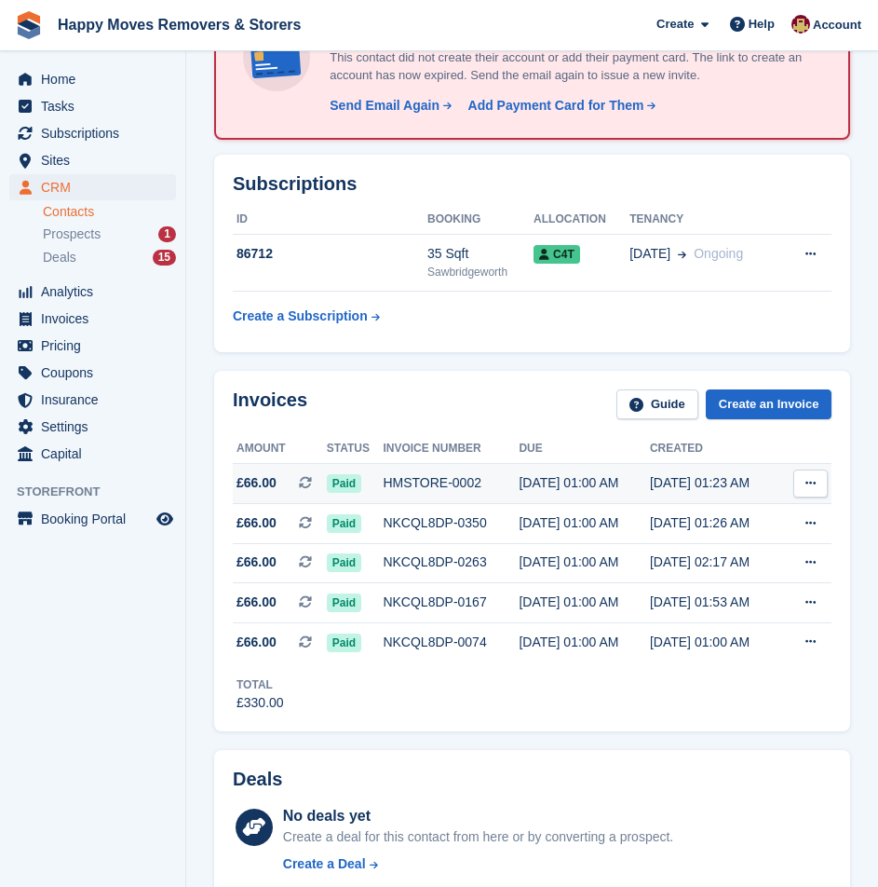
scroll to position [186, 0]
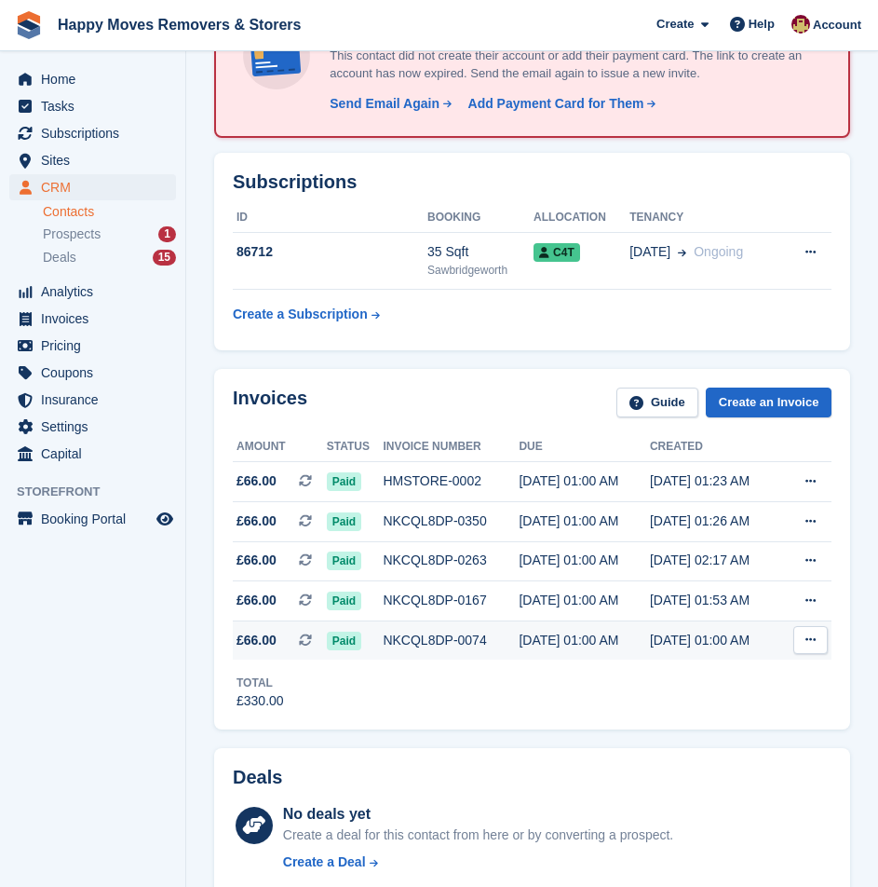
click at [453, 631] on div "NKCQL8DP-0074" at bounding box center [451, 641] width 136 height 20
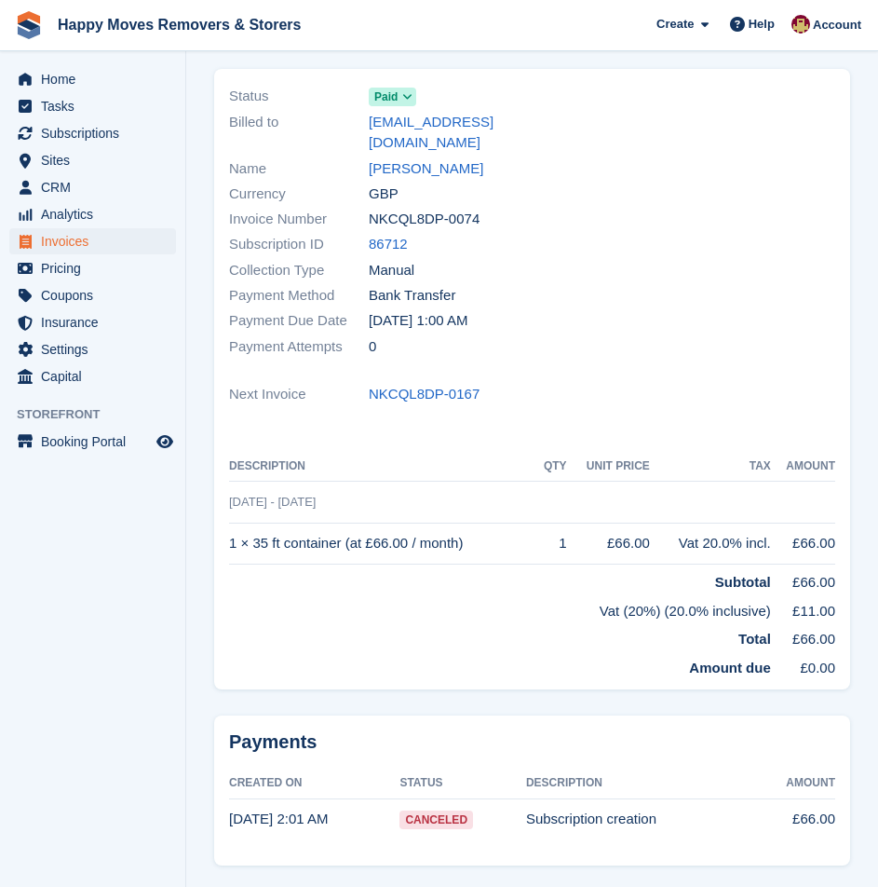
scroll to position [162, 0]
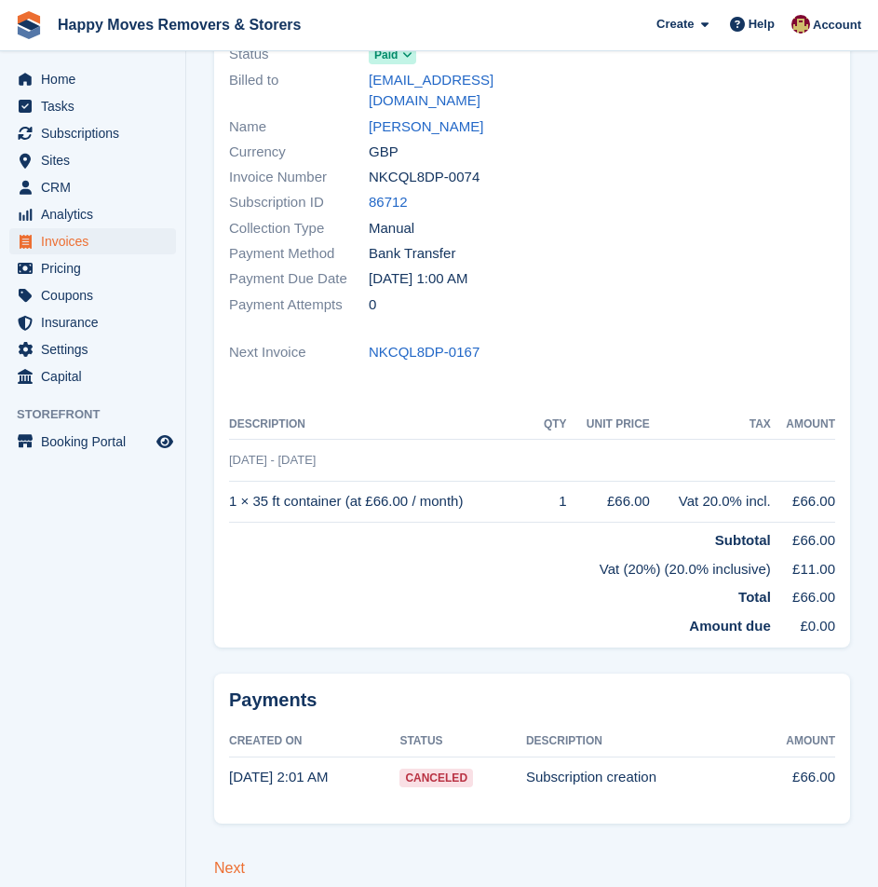
click at [234, 860] on link "Next" at bounding box center [229, 868] width 31 height 16
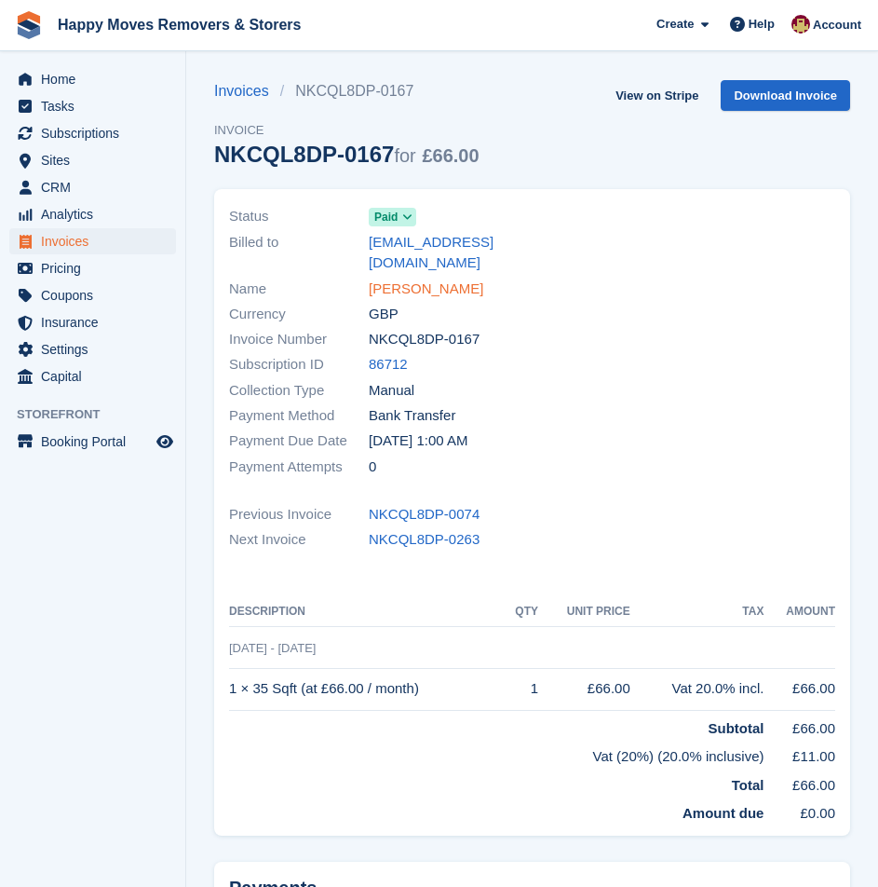
click at [416, 279] on link "[PERSON_NAME]" at bounding box center [426, 289] width 115 height 21
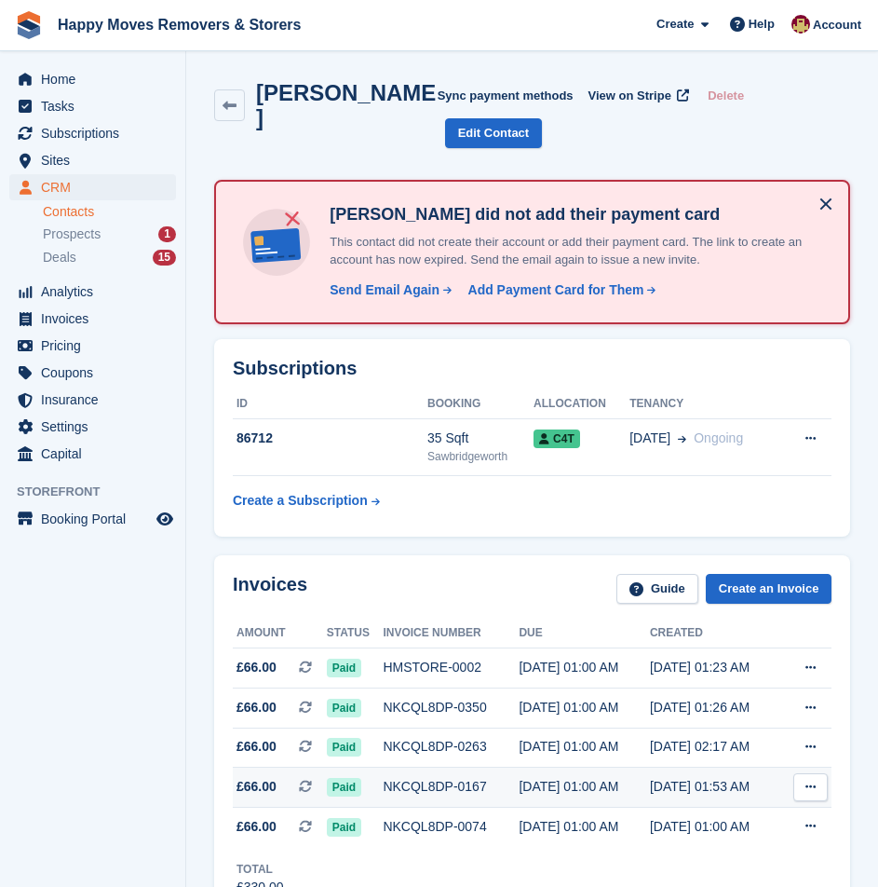
drag, startPoint x: 416, startPoint y: 753, endPoint x: 368, endPoint y: 753, distance: 48.4
click at [368, 777] on div "Paid" at bounding box center [355, 787] width 57 height 20
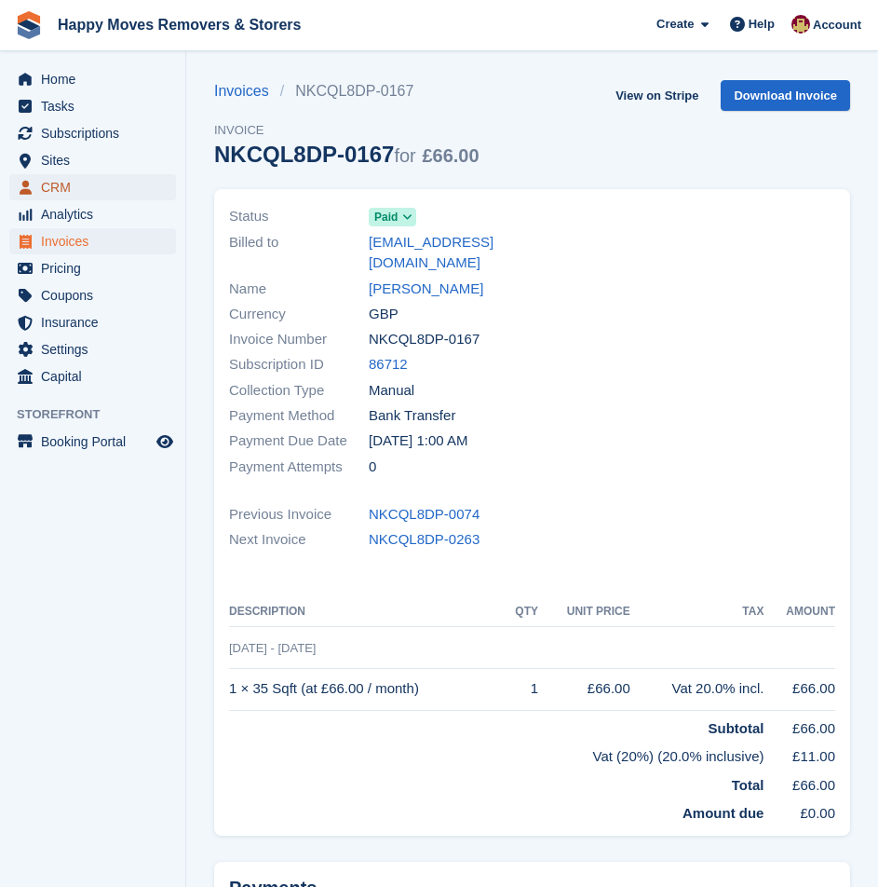
click at [87, 192] on span "CRM" at bounding box center [97, 187] width 112 height 26
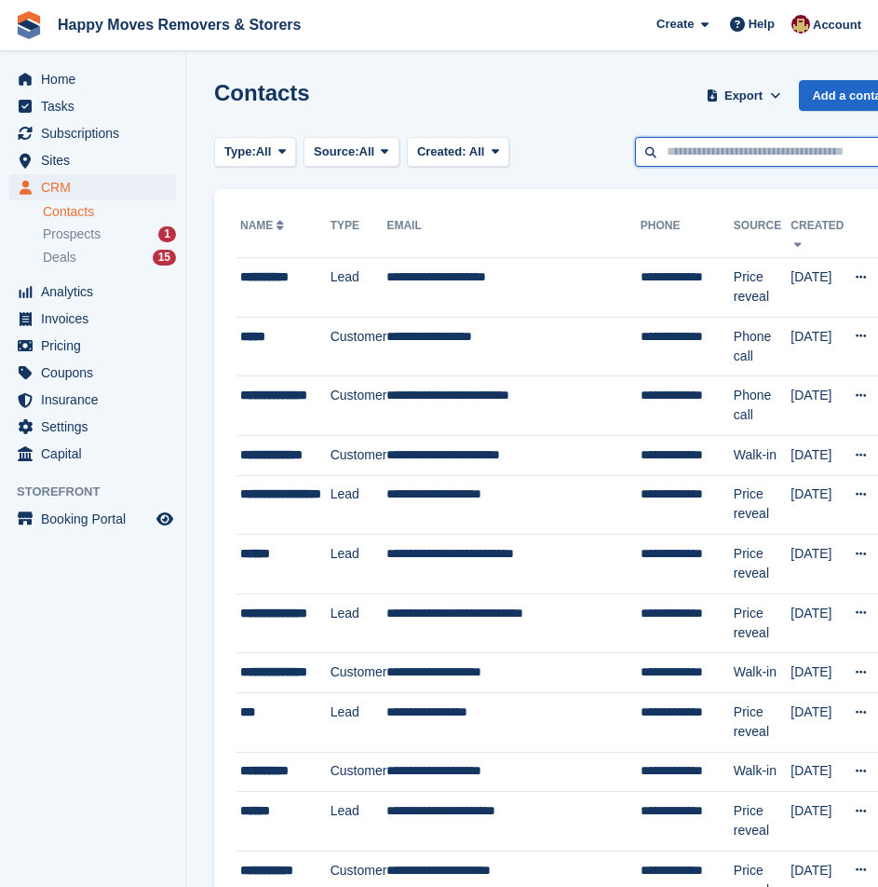
click at [712, 150] on input "text" at bounding box center [770, 152] width 270 height 31
type input "*****"
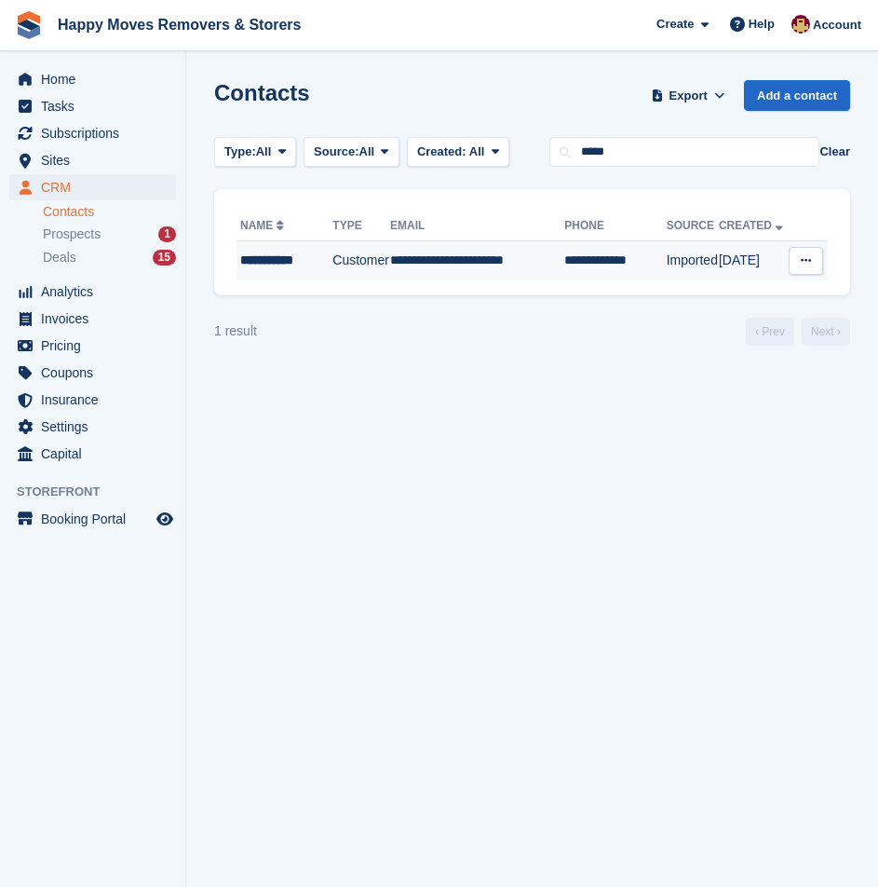
click at [299, 269] on div "**********" at bounding box center [285, 261] width 91 height 20
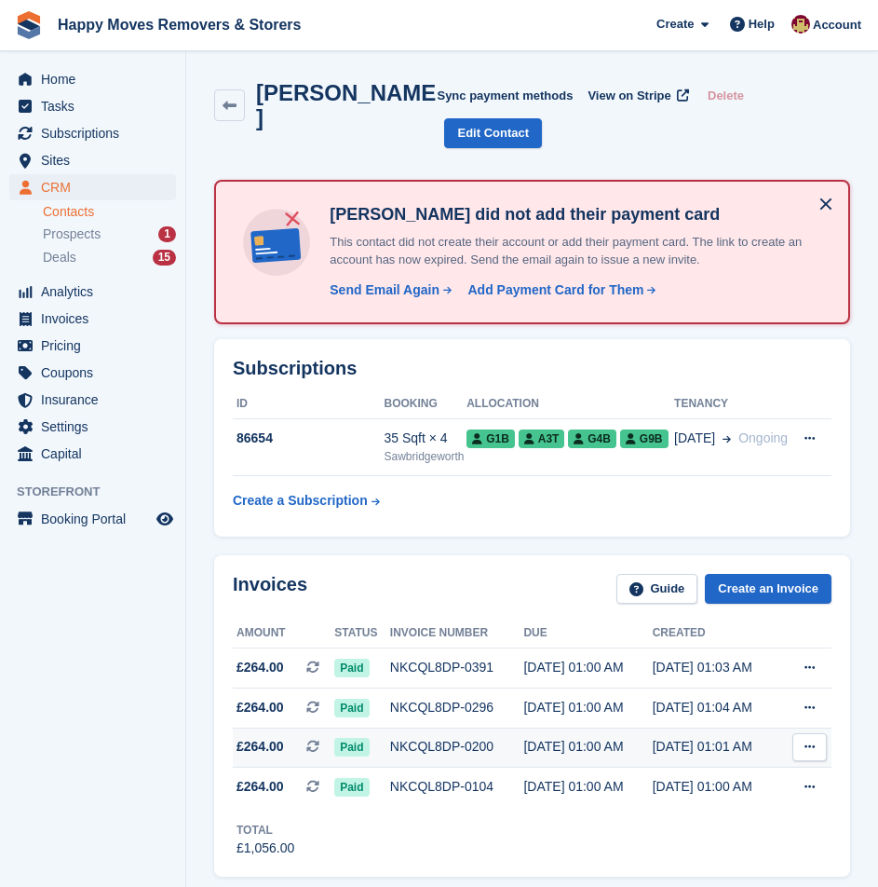
click at [485, 737] on div "NKCQL8DP-0200" at bounding box center [457, 747] width 134 height 20
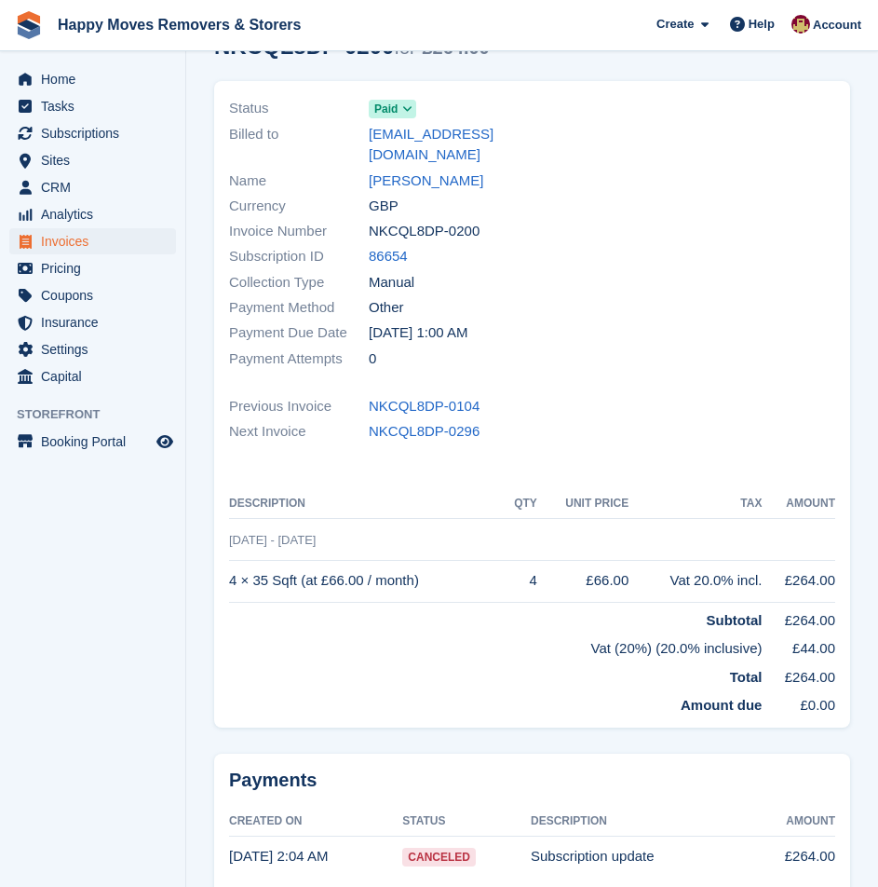
scroll to position [187, 0]
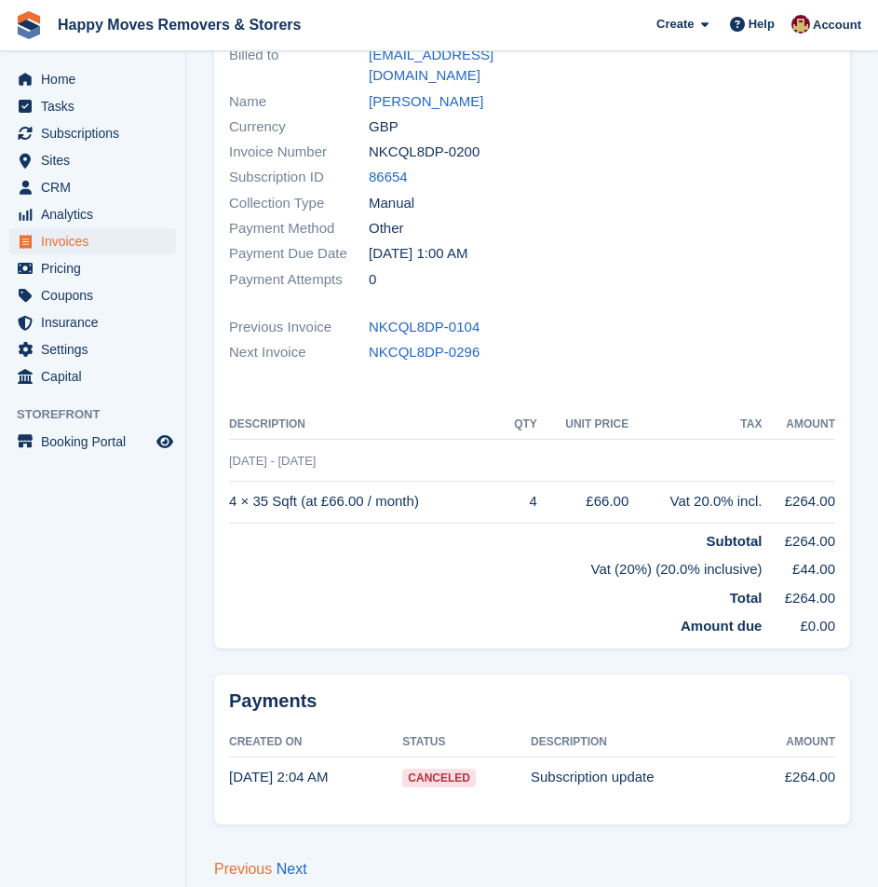
click at [231, 861] on link "Previous" at bounding box center [243, 869] width 58 height 16
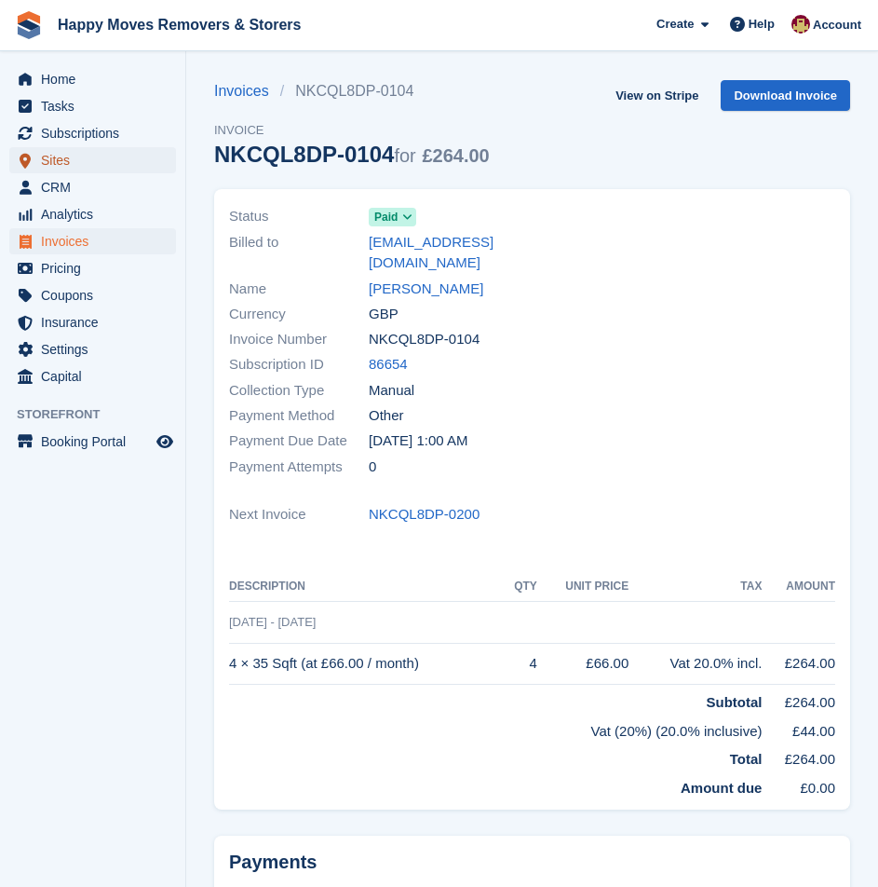
click at [68, 170] on span "Sites" at bounding box center [97, 160] width 112 height 26
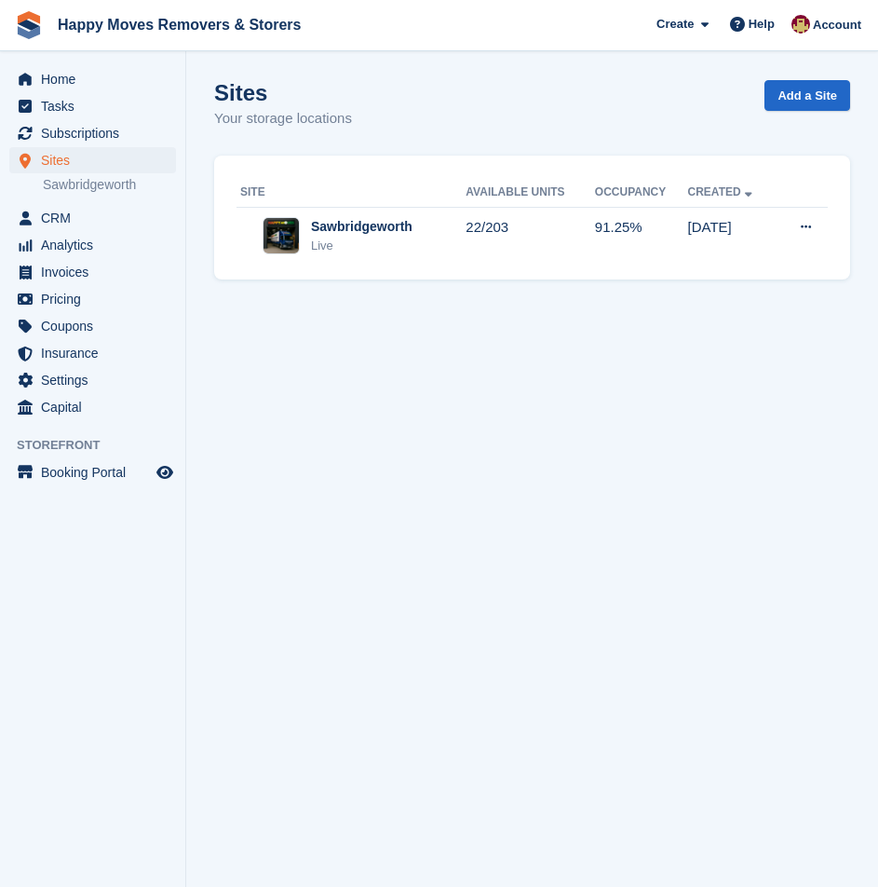
click at [75, 188] on link "Sawbridgeworth" at bounding box center [109, 185] width 133 height 18
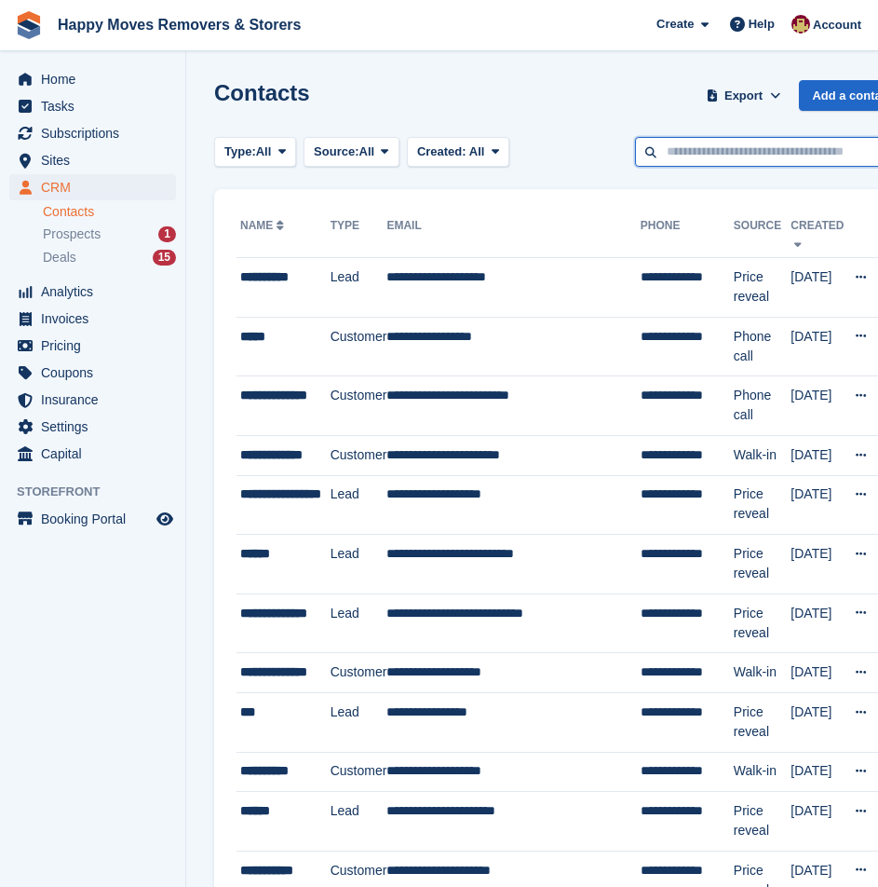
click at [738, 154] on input "text" at bounding box center [770, 152] width 270 height 31
click at [753, 149] on input "text" at bounding box center [770, 152] width 270 height 31
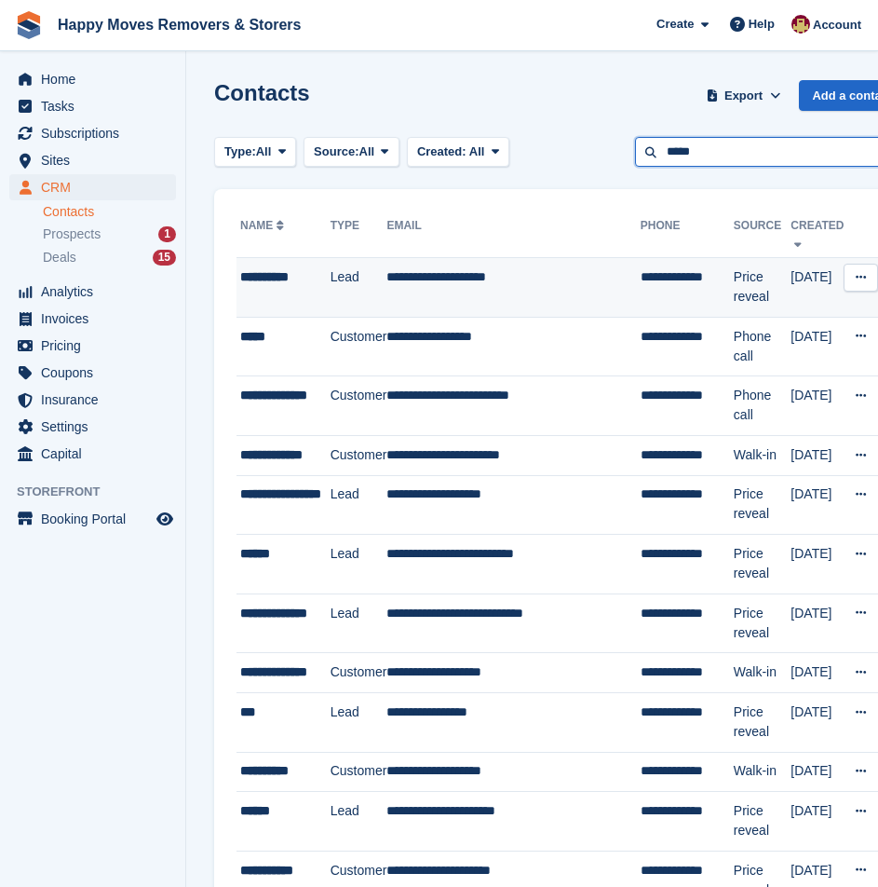
type input "*****"
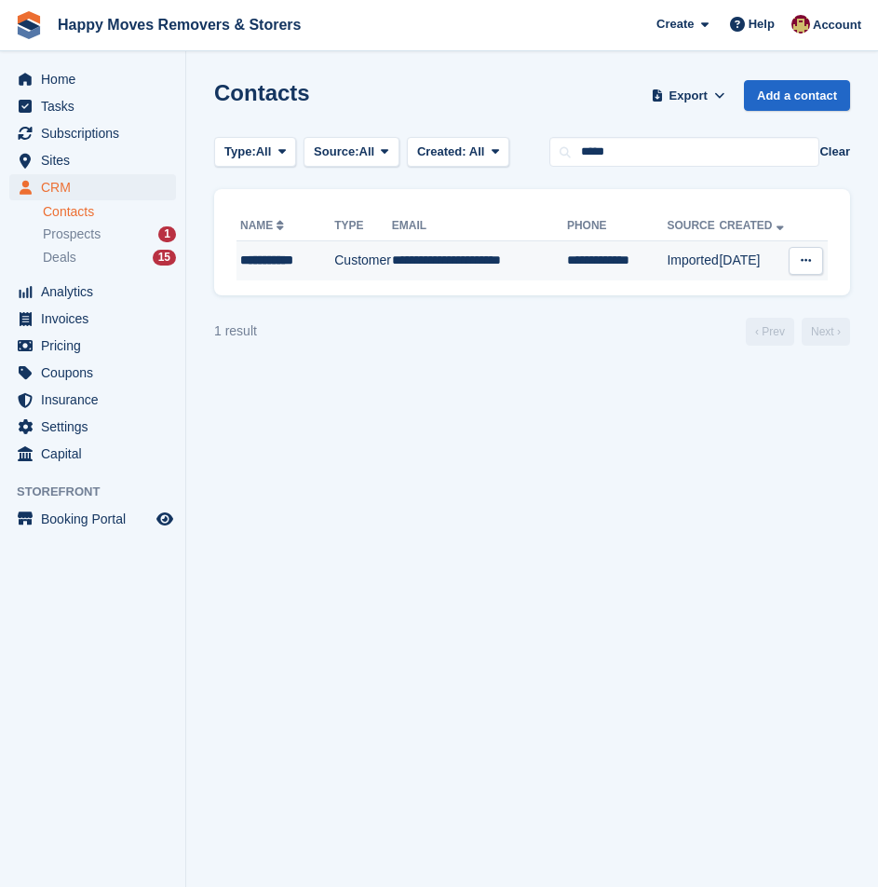
click at [309, 260] on div "**********" at bounding box center [286, 261] width 93 height 20
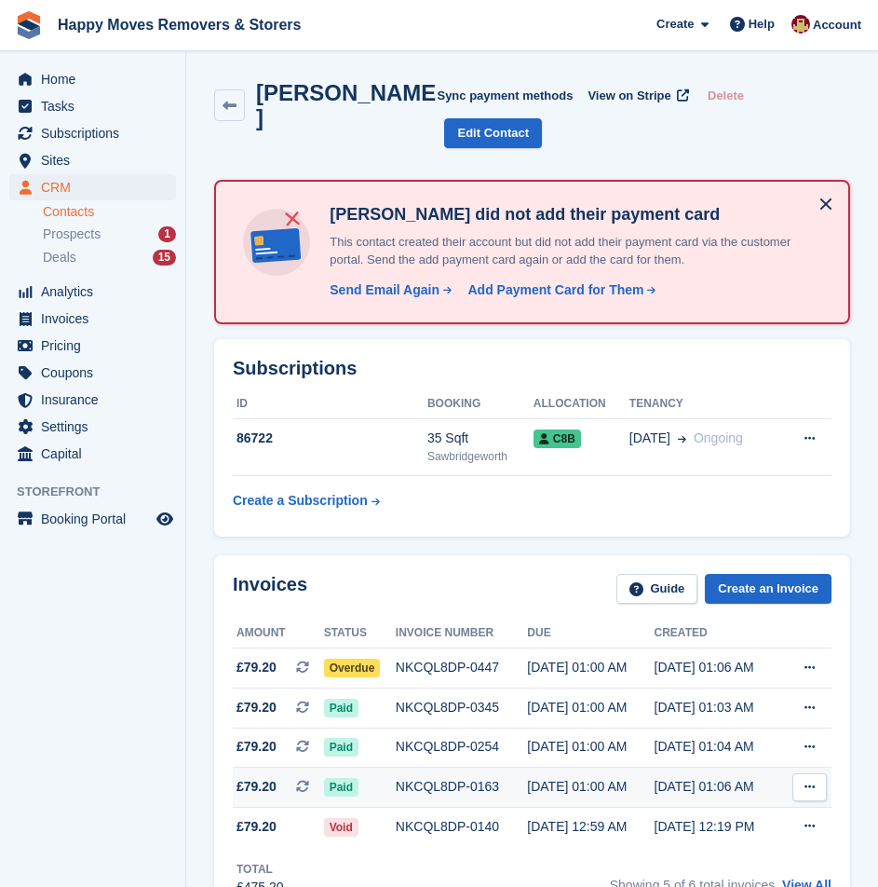
click at [487, 777] on div "NKCQL8DP-0163" at bounding box center [461, 787] width 131 height 20
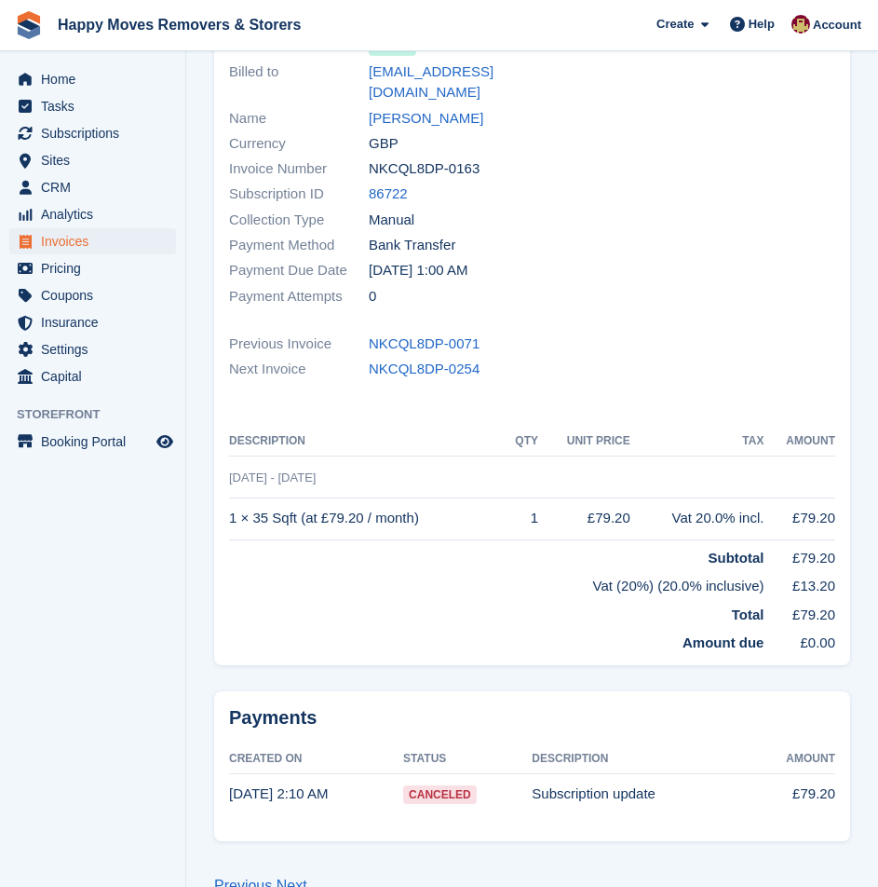
scroll to position [187, 0]
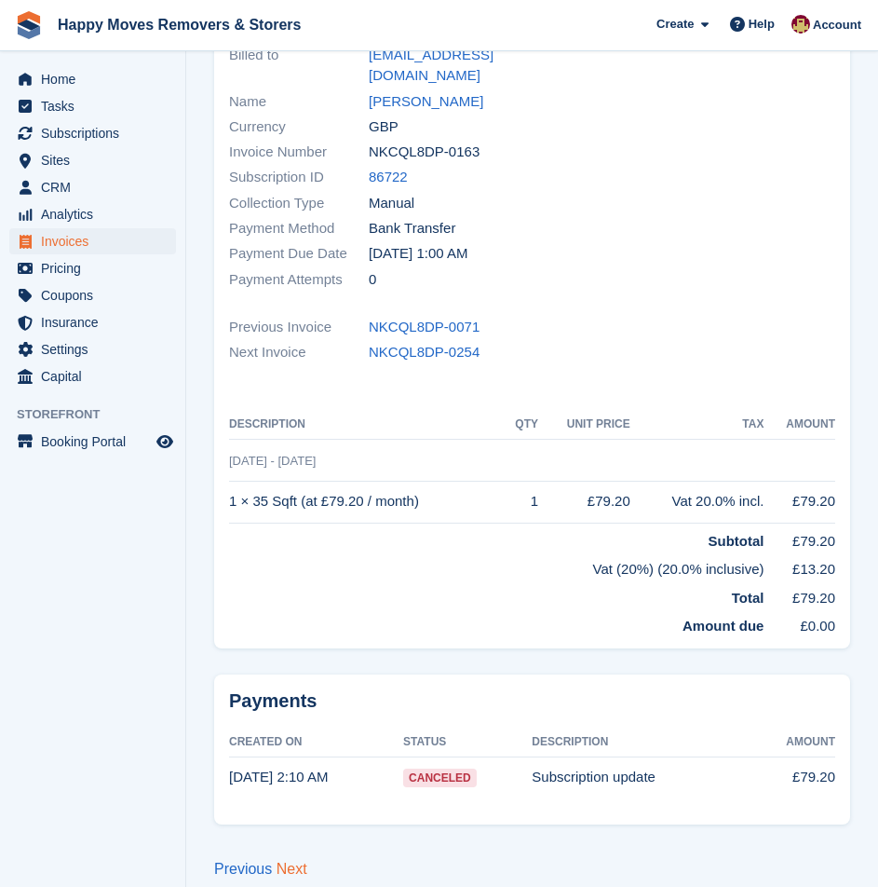
click at [289, 861] on link "Next" at bounding box center [292, 869] width 31 height 16
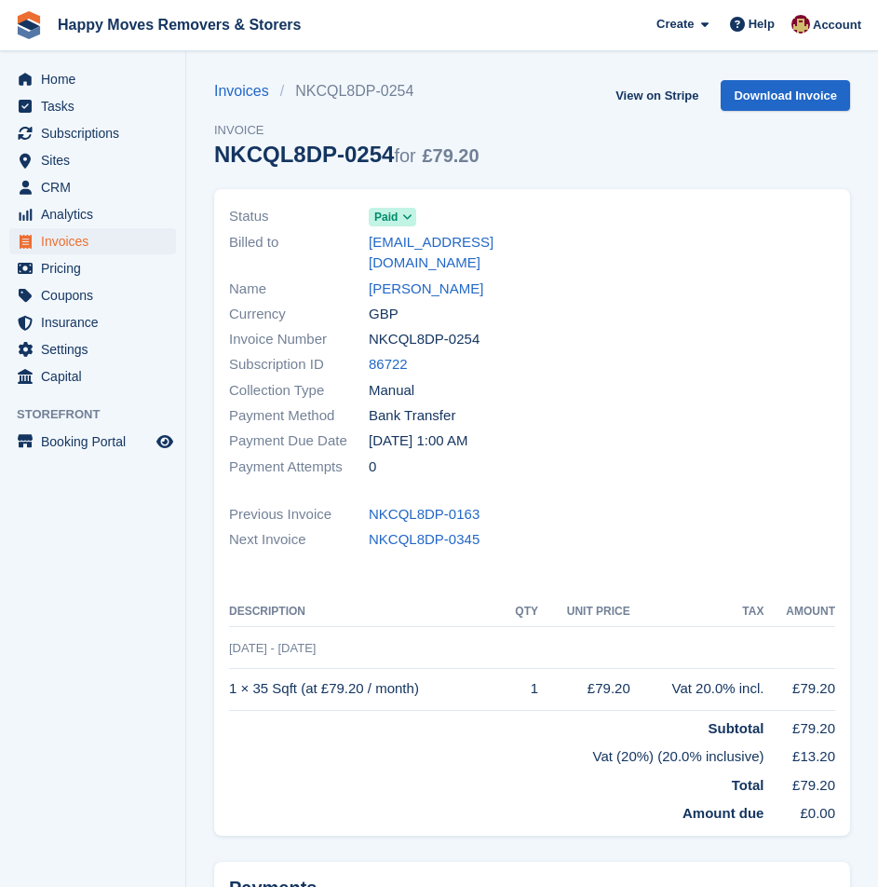
click at [577, 280] on div at bounding box center [690, 341] width 315 height 297
click at [100, 189] on span "CRM" at bounding box center [97, 187] width 112 height 26
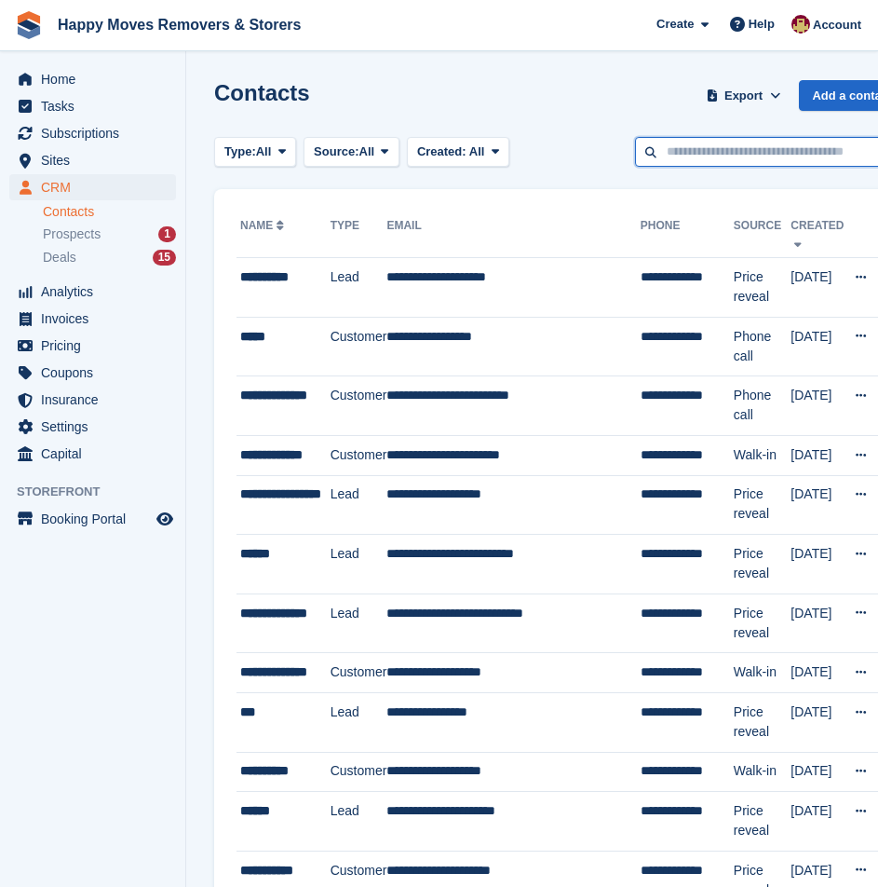
click at [740, 156] on input "text" at bounding box center [770, 152] width 270 height 31
type input "****"
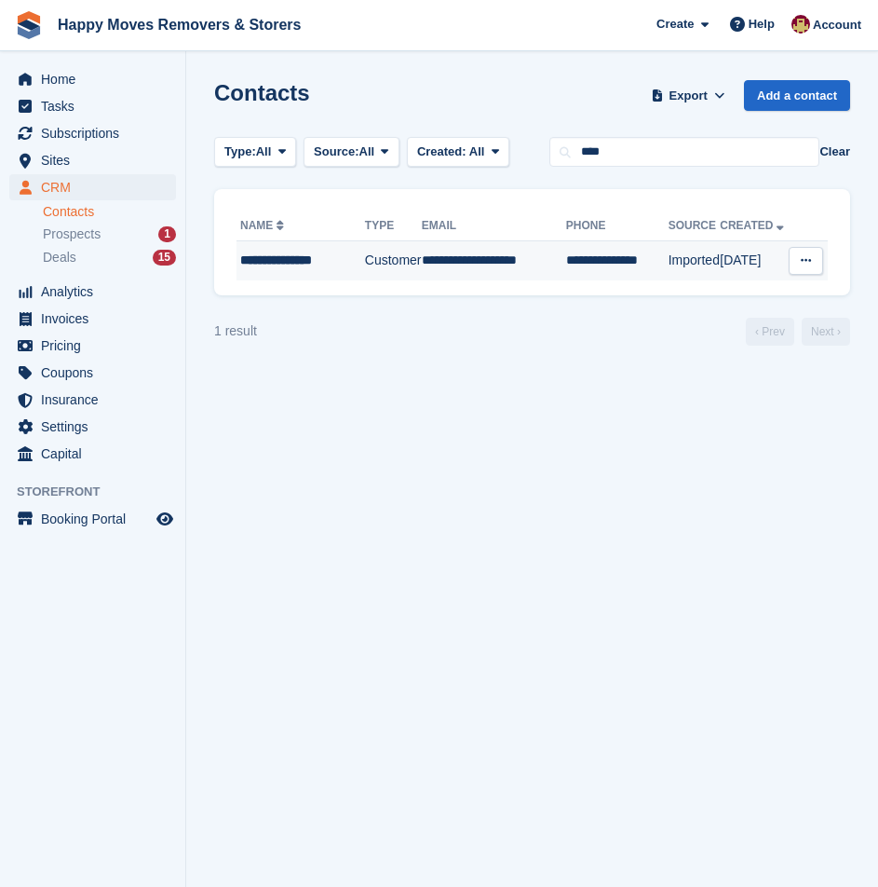
click at [384, 263] on td "Customer" at bounding box center [393, 260] width 57 height 39
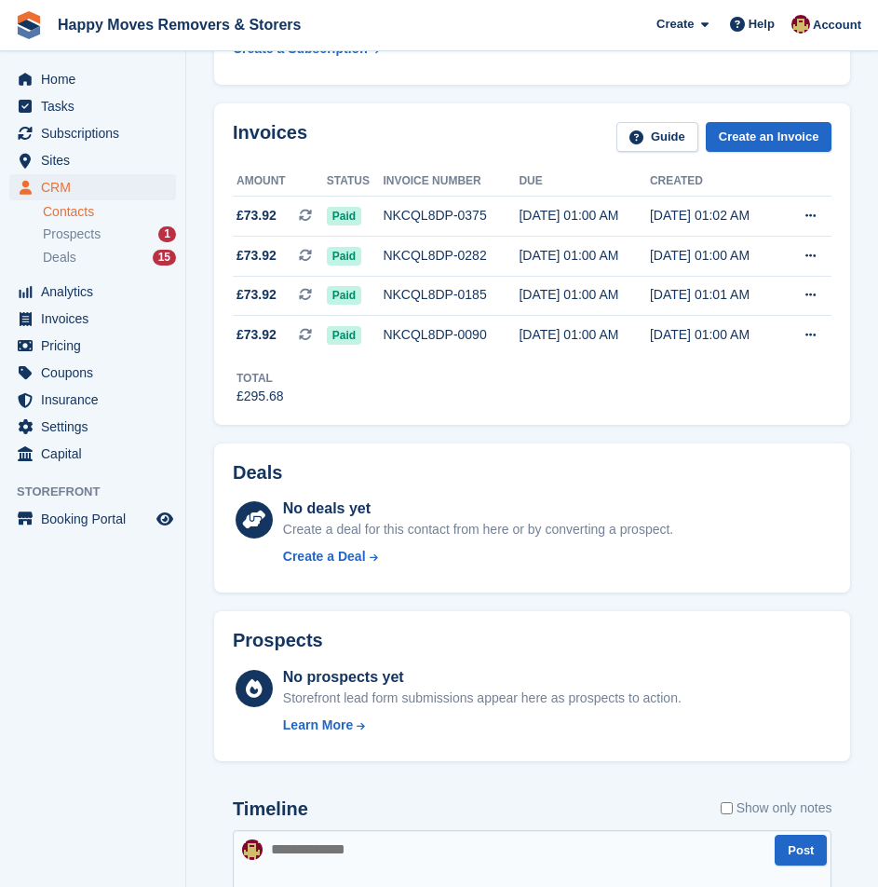
scroll to position [466, 0]
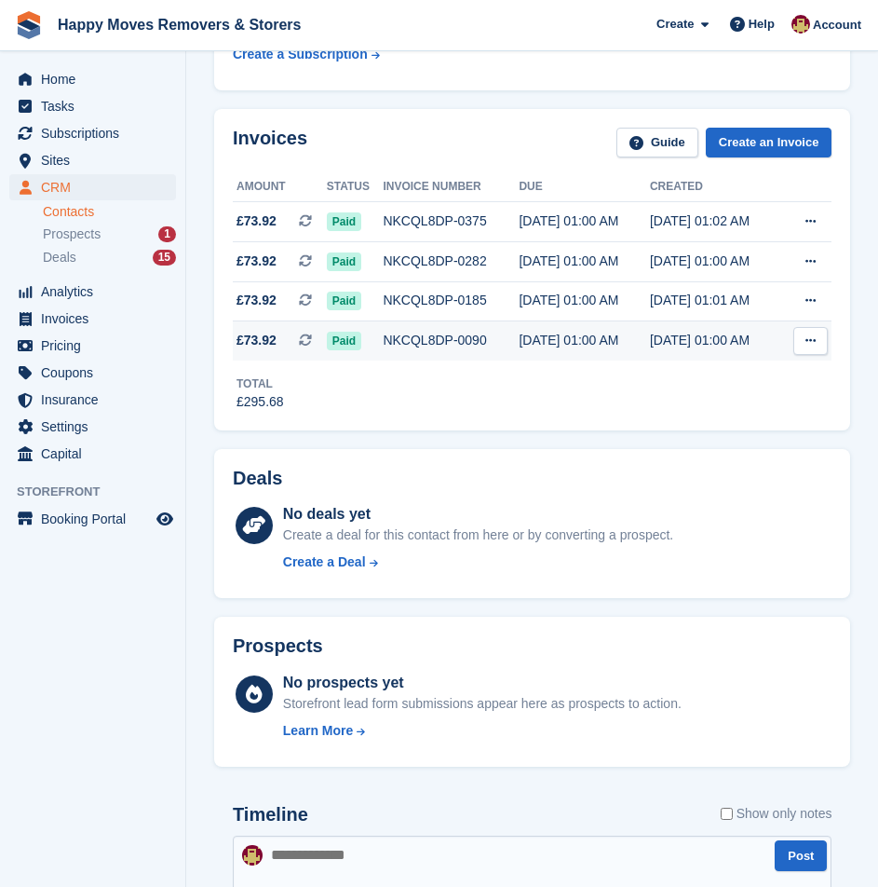
click at [557, 339] on div "[DATE] 01:00 AM" at bounding box center [584, 341] width 131 height 20
